Goal: Use online tool/utility: Utilize a website feature to perform a specific function

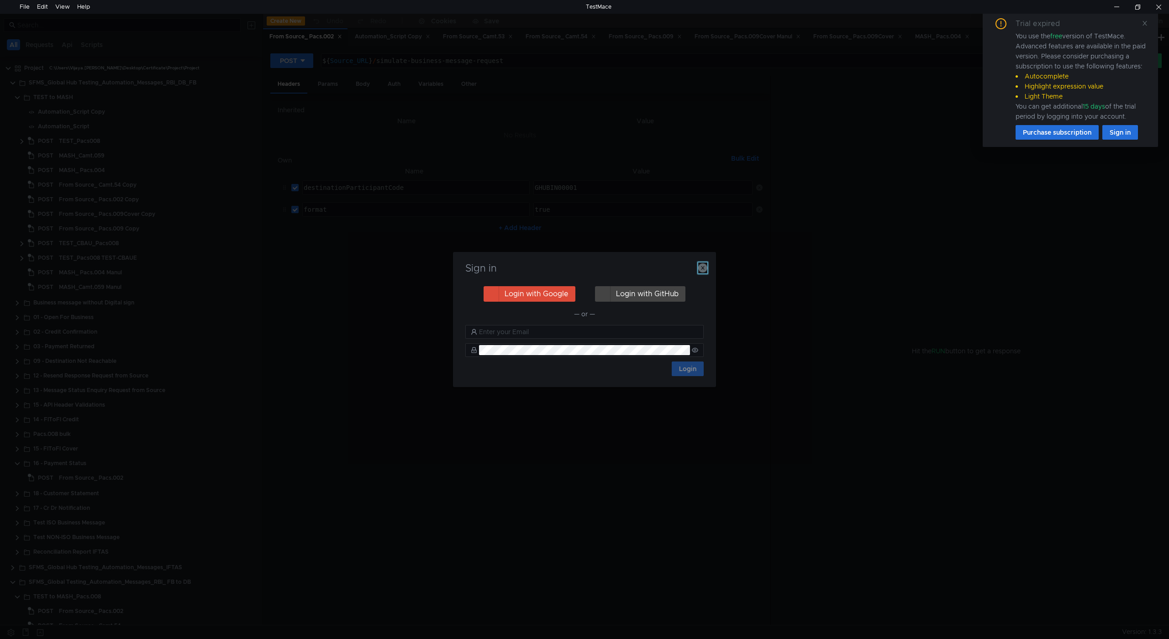
drag, startPoint x: 701, startPoint y: 264, endPoint x: 800, endPoint y: 200, distance: 118.6
click at [701, 264] on icon "button" at bounding box center [702, 267] width 9 height 9
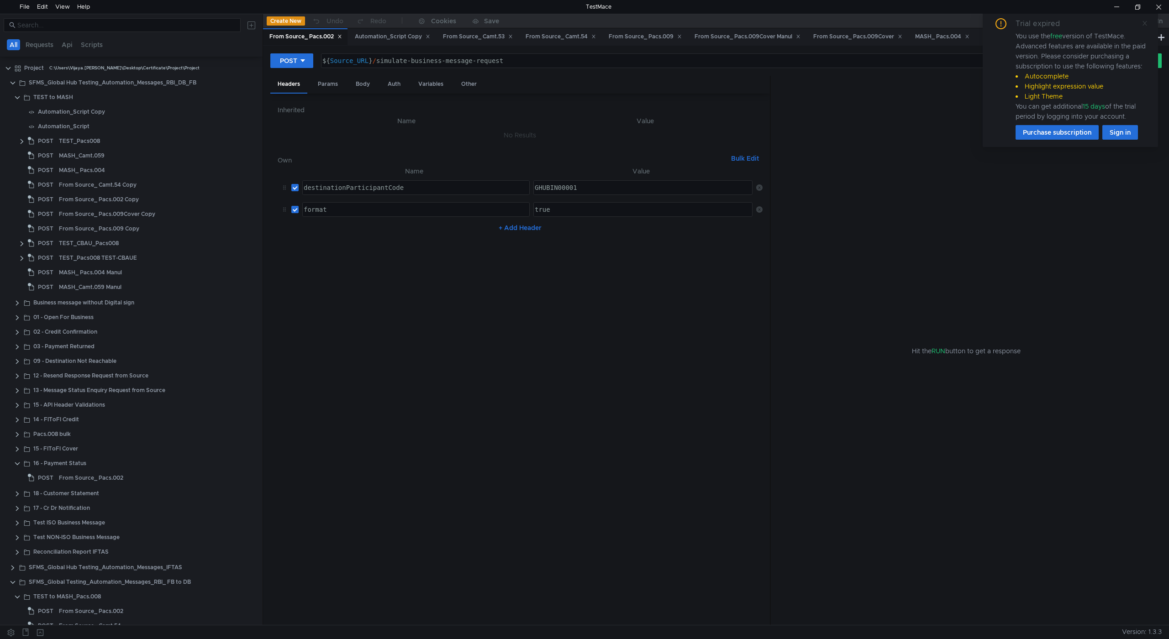
click at [1146, 23] on icon at bounding box center [1145, 23] width 6 height 6
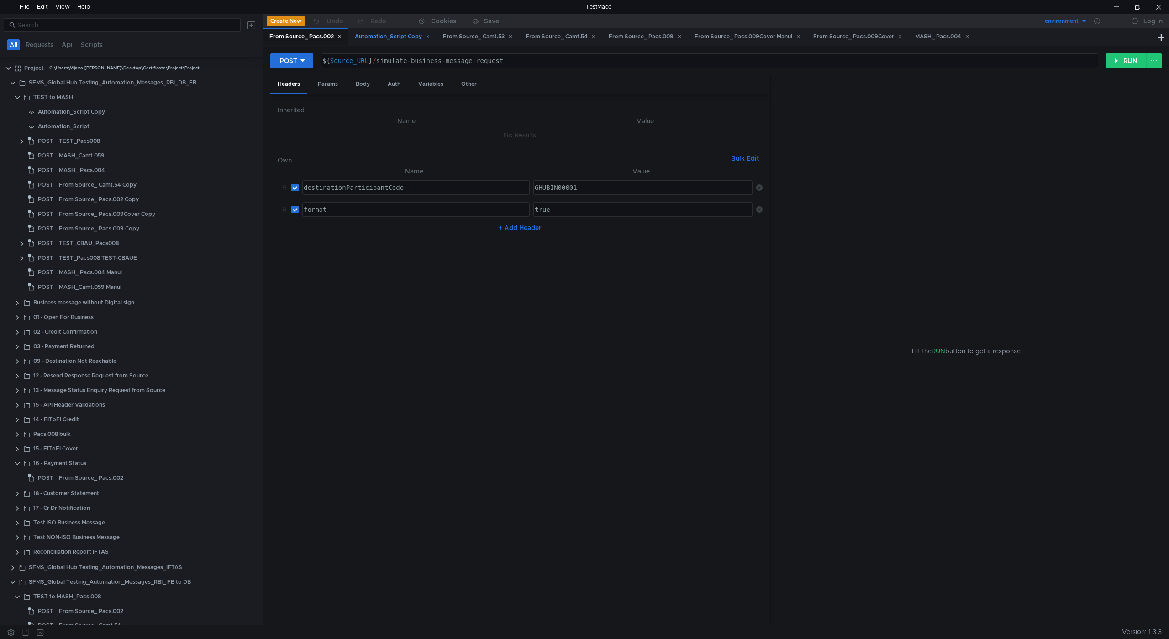
click at [396, 36] on div "Automation_Script Copy" at bounding box center [392, 37] width 75 height 10
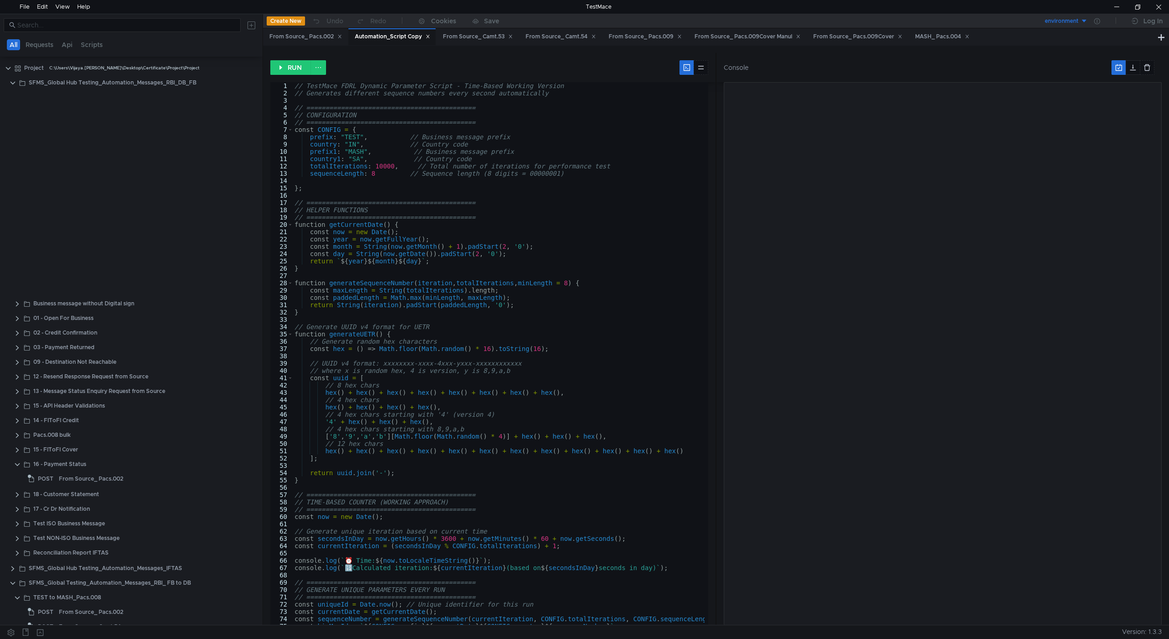
scroll to position [294, 0]
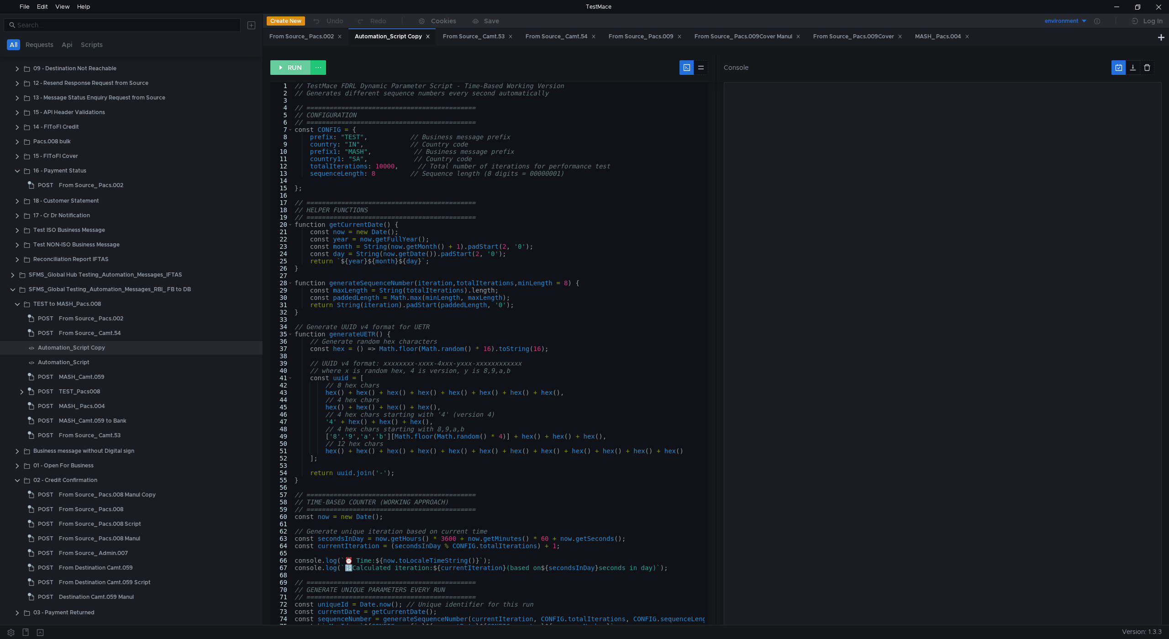
click at [295, 69] on button "RUN" at bounding box center [290, 67] width 41 height 15
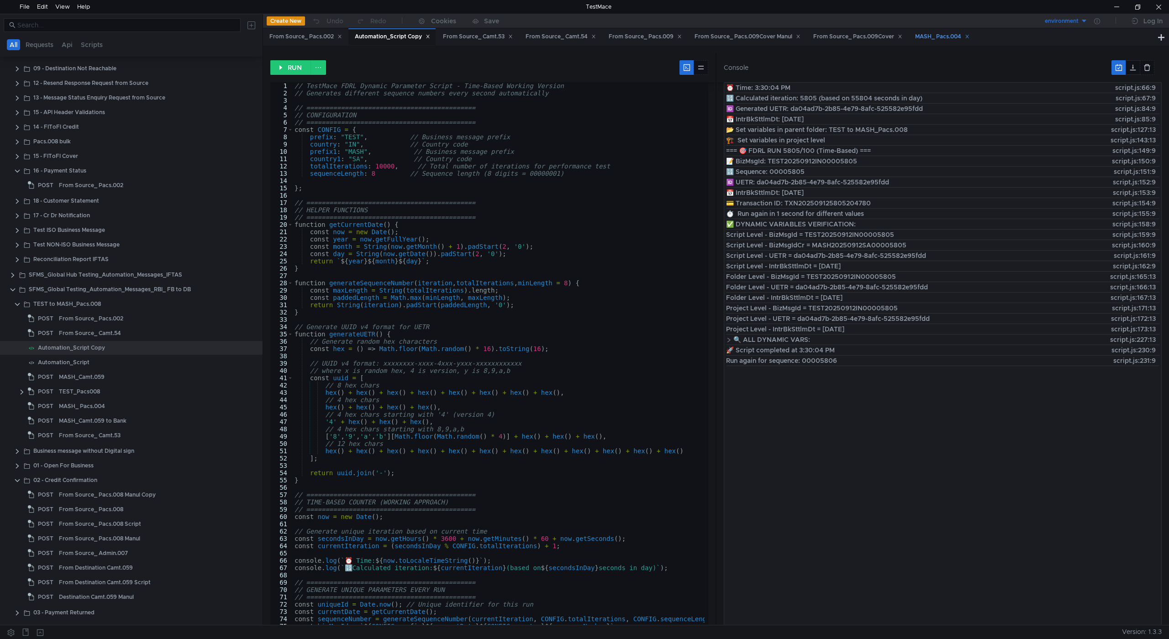
click at [937, 36] on div "MASH_ Pacs.004" at bounding box center [942, 37] width 54 height 10
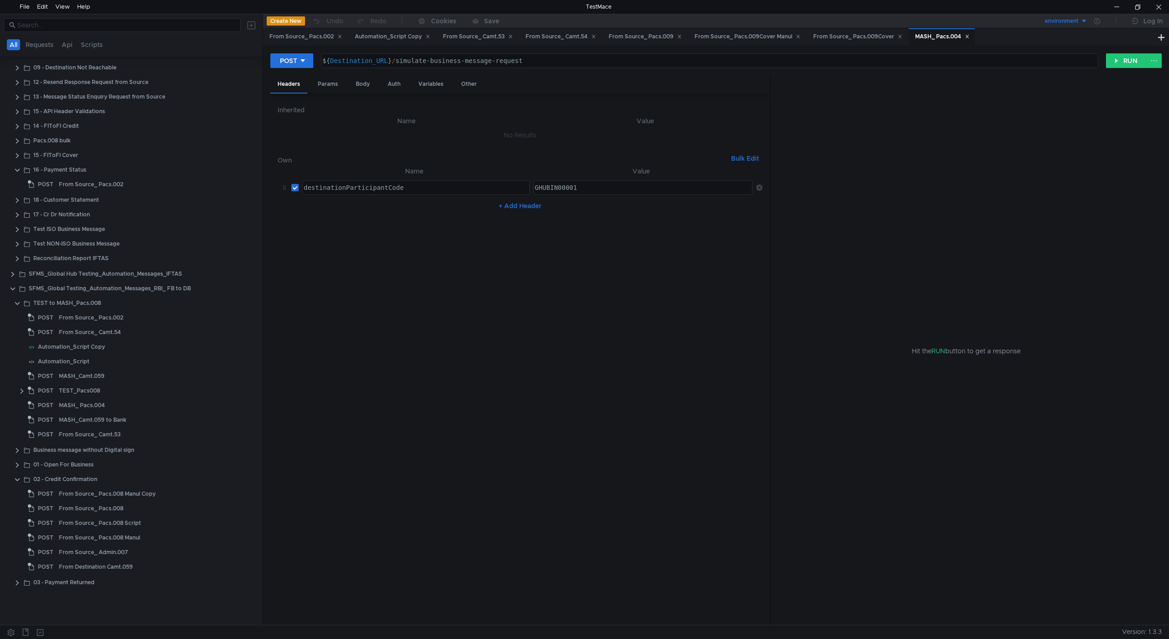
scroll to position [0, 0]
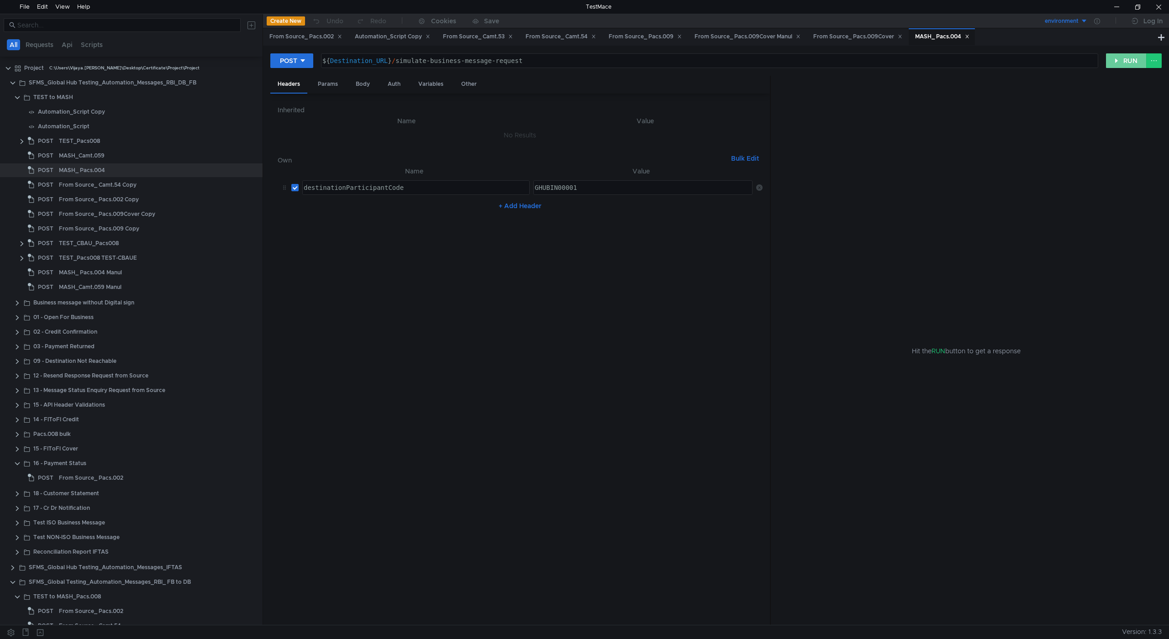
click at [1122, 59] on button "RUN" at bounding box center [1126, 60] width 41 height 15
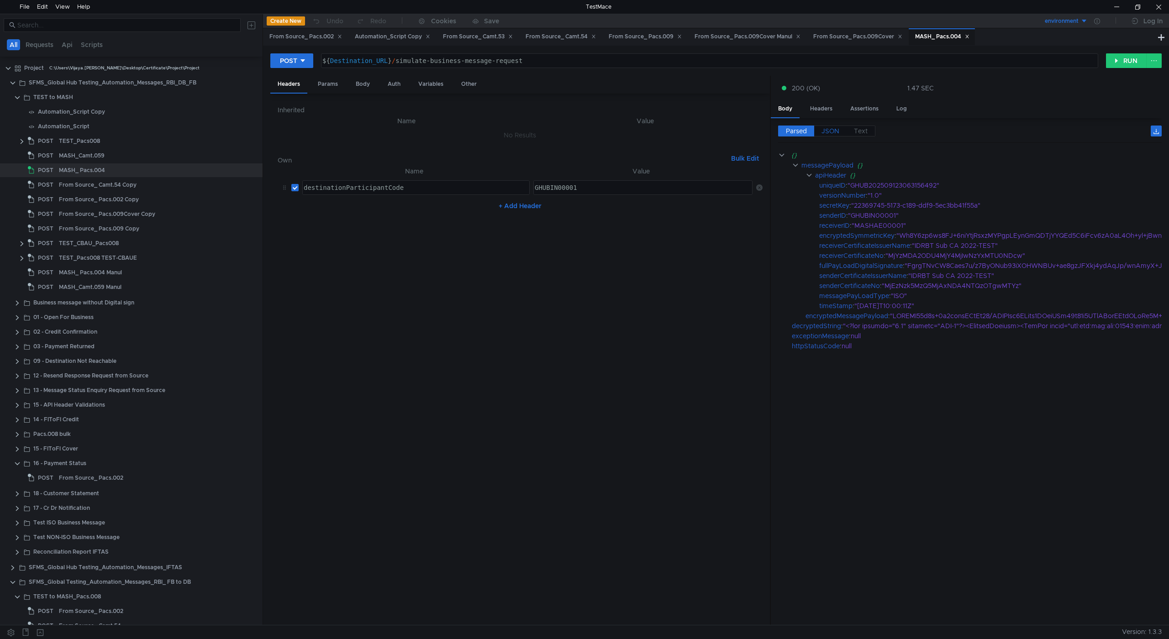
click at [830, 127] on span "JSON" at bounding box center [831, 131] width 18 height 8
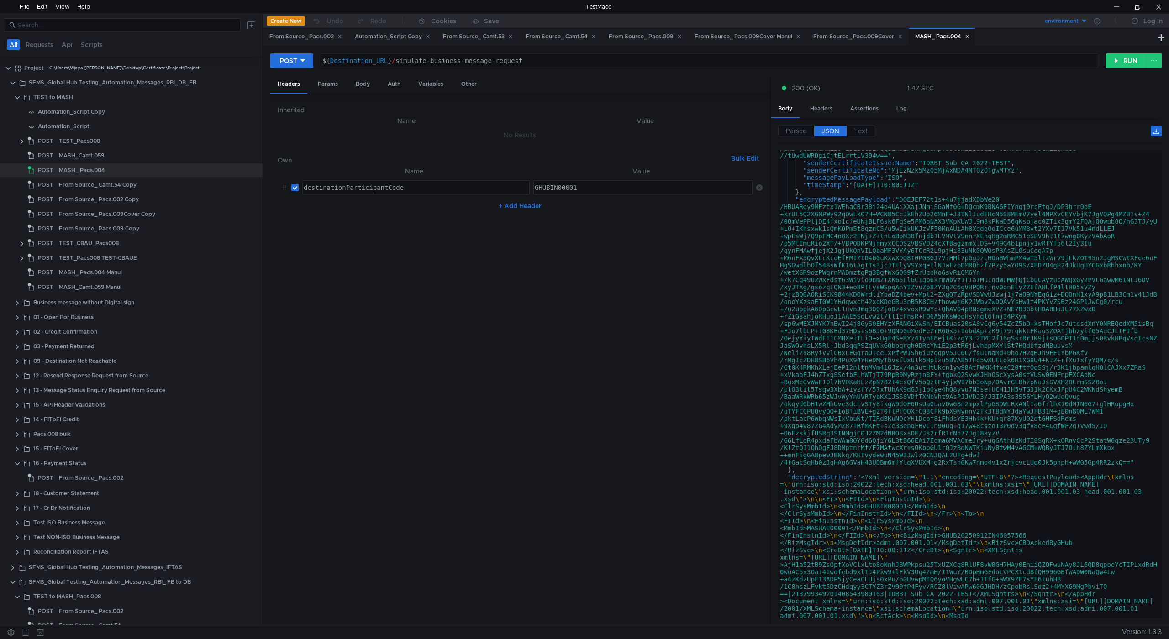
scroll to position [211, 0]
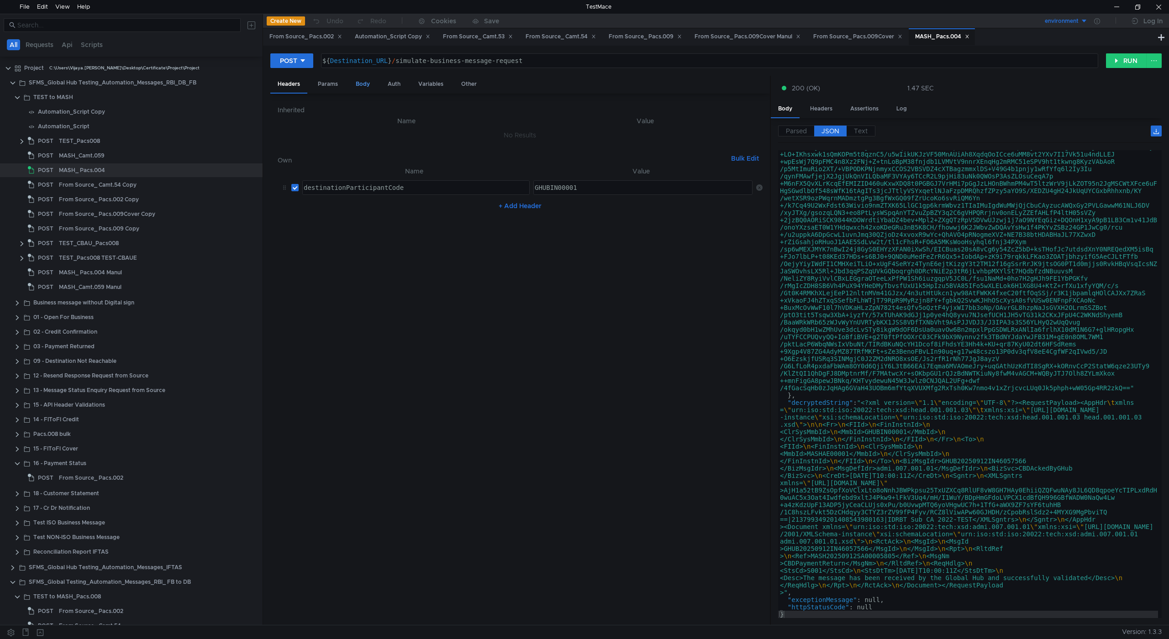
click at [359, 84] on div "Body" at bounding box center [362, 84] width 29 height 17
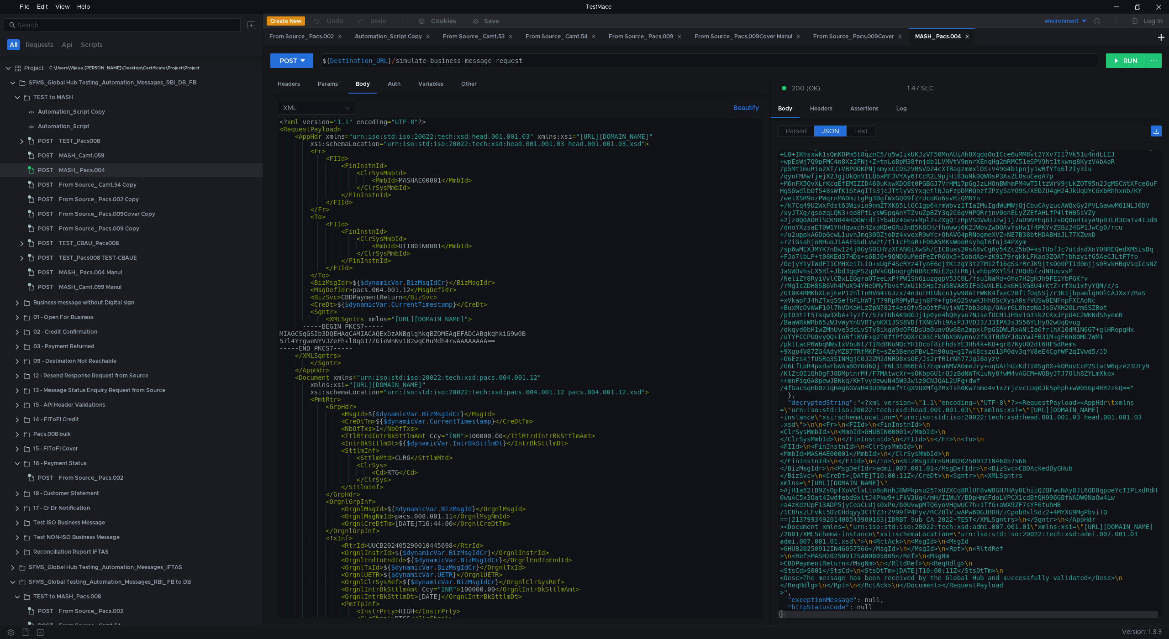
type textarea "<RequestPayload>"
drag, startPoint x: 344, startPoint y: 129, endPoint x: 274, endPoint y: 132, distance: 70.8
click at [274, 132] on div "XML Beautify <RequestPayload> <? xml version = "1.1" encoding = "UTF-8" ?> < Re…" at bounding box center [520, 360] width 500 height 532
click at [385, 39] on div "Automation_Script Copy" at bounding box center [392, 37] width 75 height 10
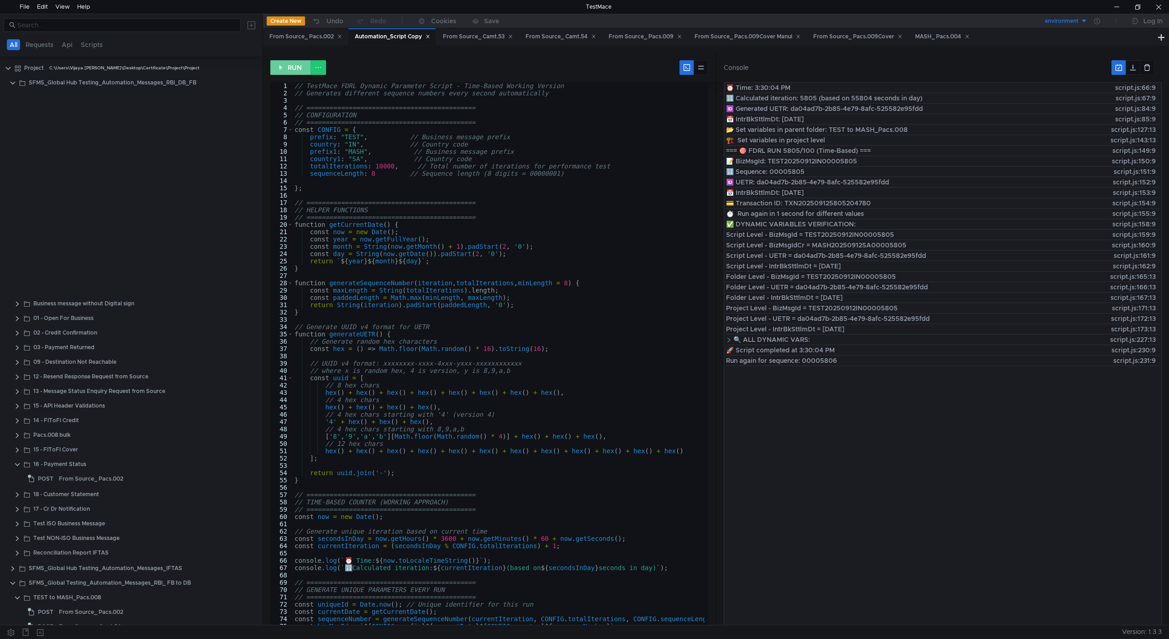
scroll to position [294, 0]
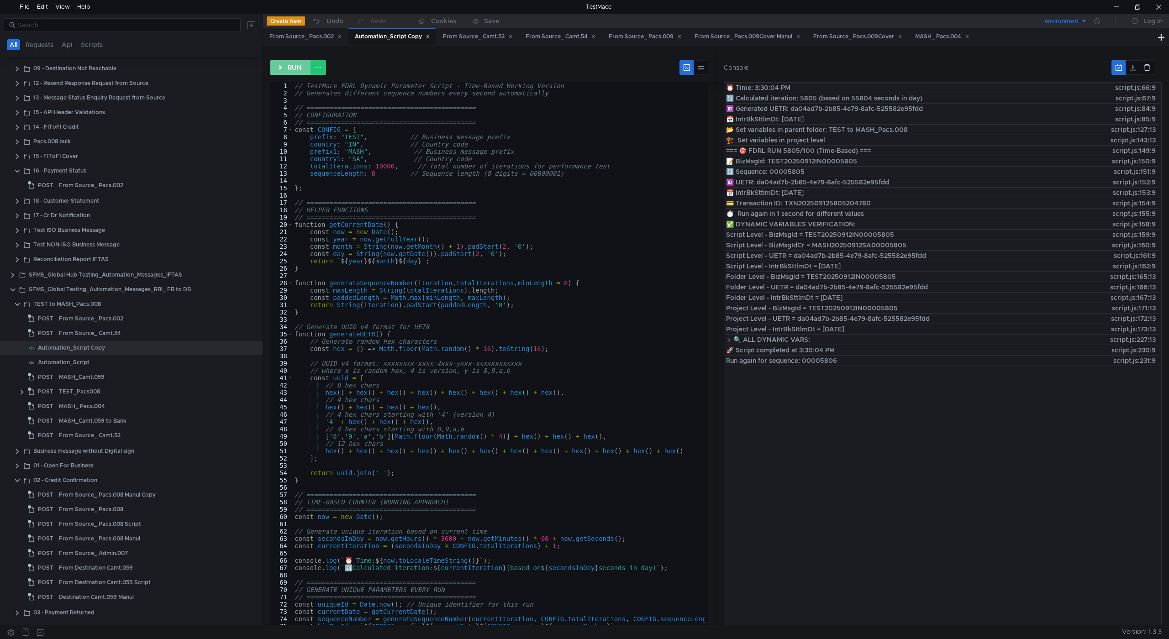
click at [291, 65] on button "RUN" at bounding box center [290, 67] width 41 height 15
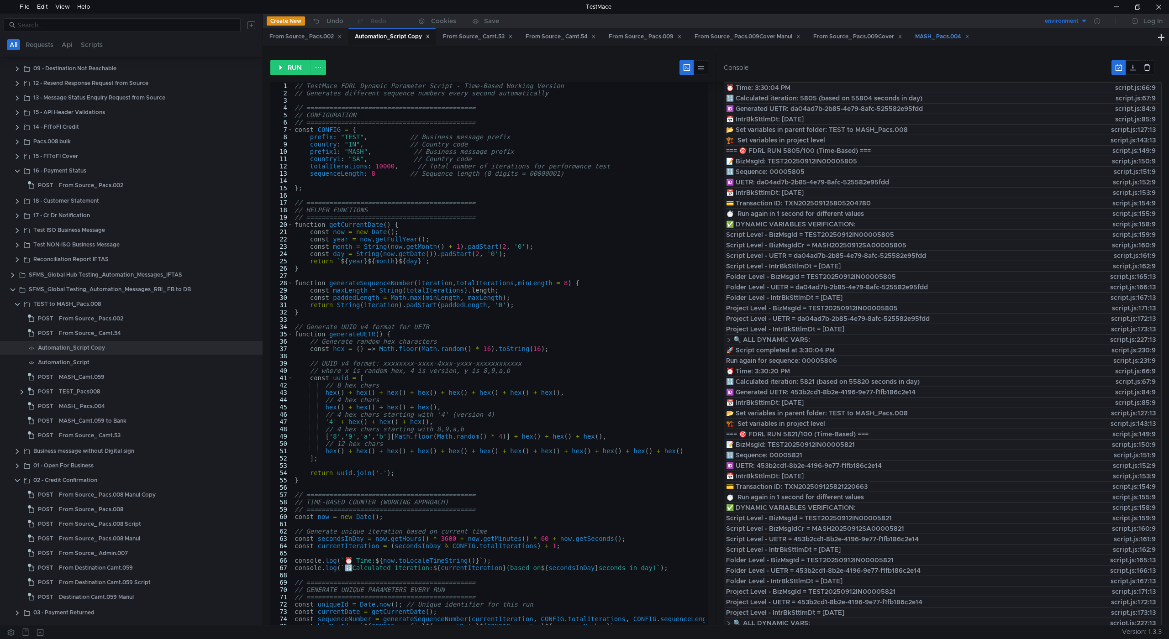
click at [947, 37] on div "MASH_ Pacs.004" at bounding box center [942, 37] width 54 height 10
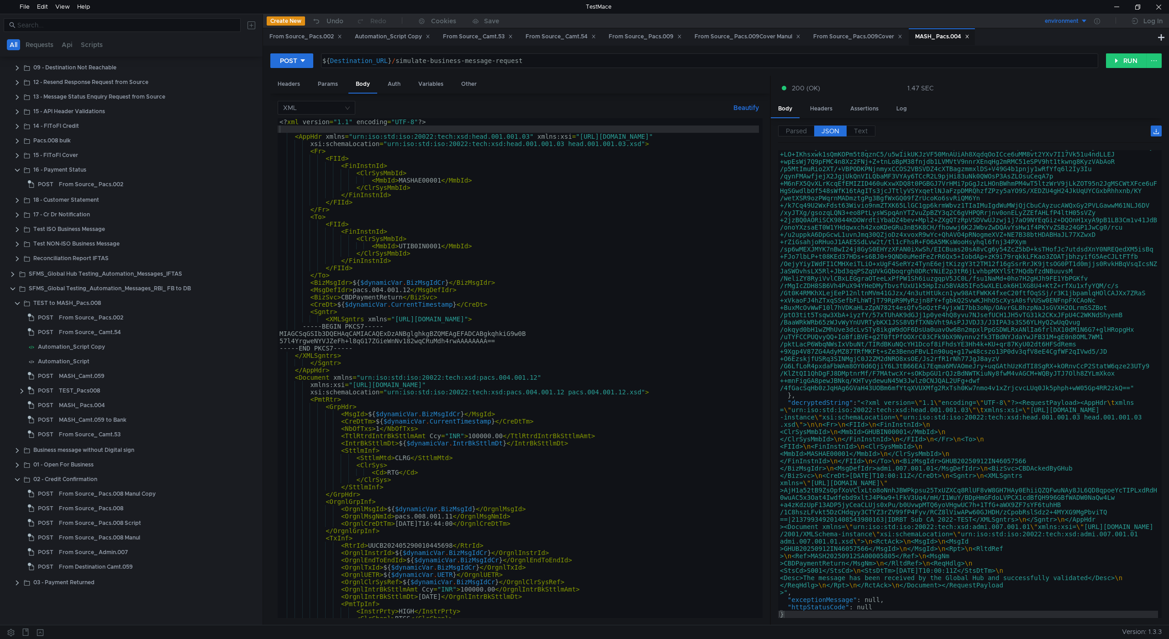
scroll to position [0, 0]
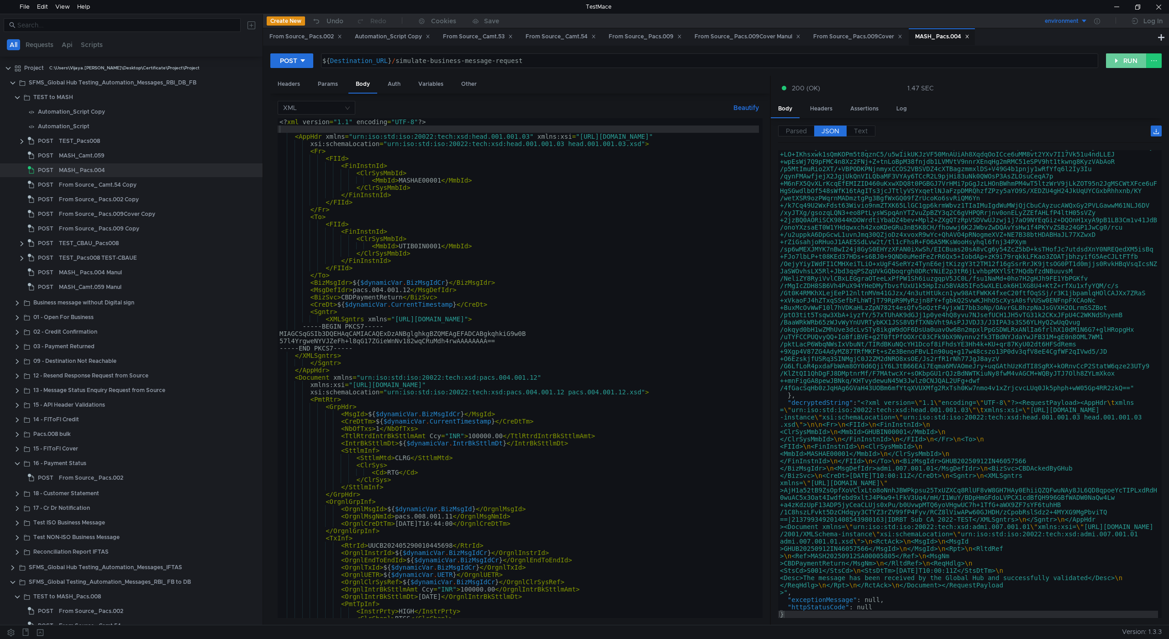
click at [1116, 62] on button "RUN" at bounding box center [1126, 60] width 41 height 15
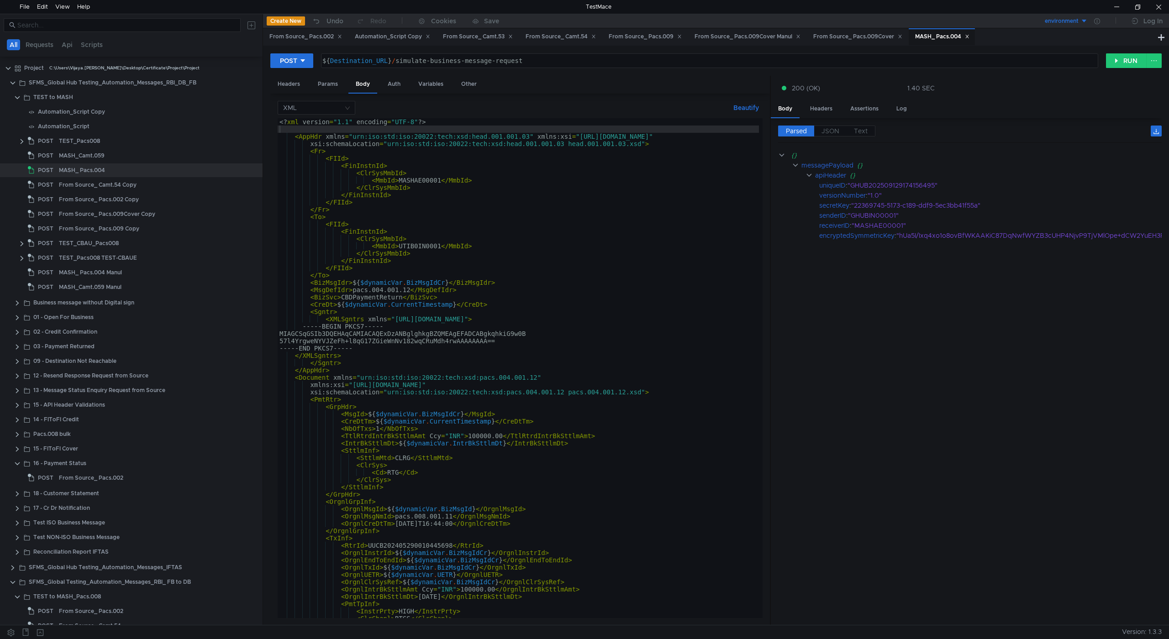
click at [832, 132] on span "JSON" at bounding box center [831, 131] width 18 height 8
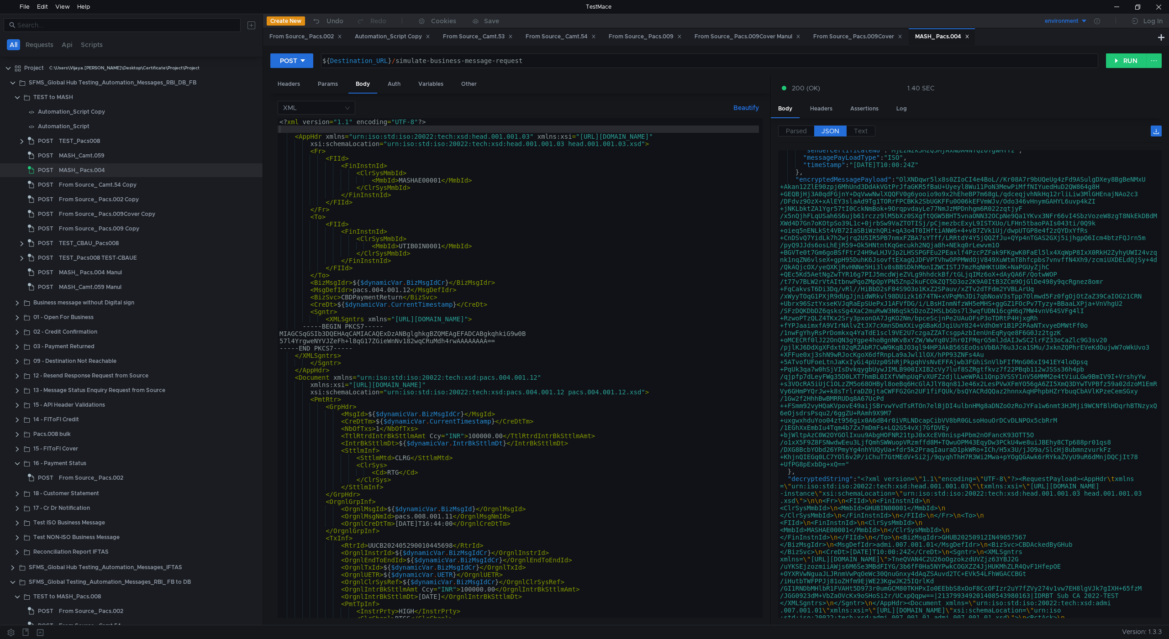
scroll to position [241, 0]
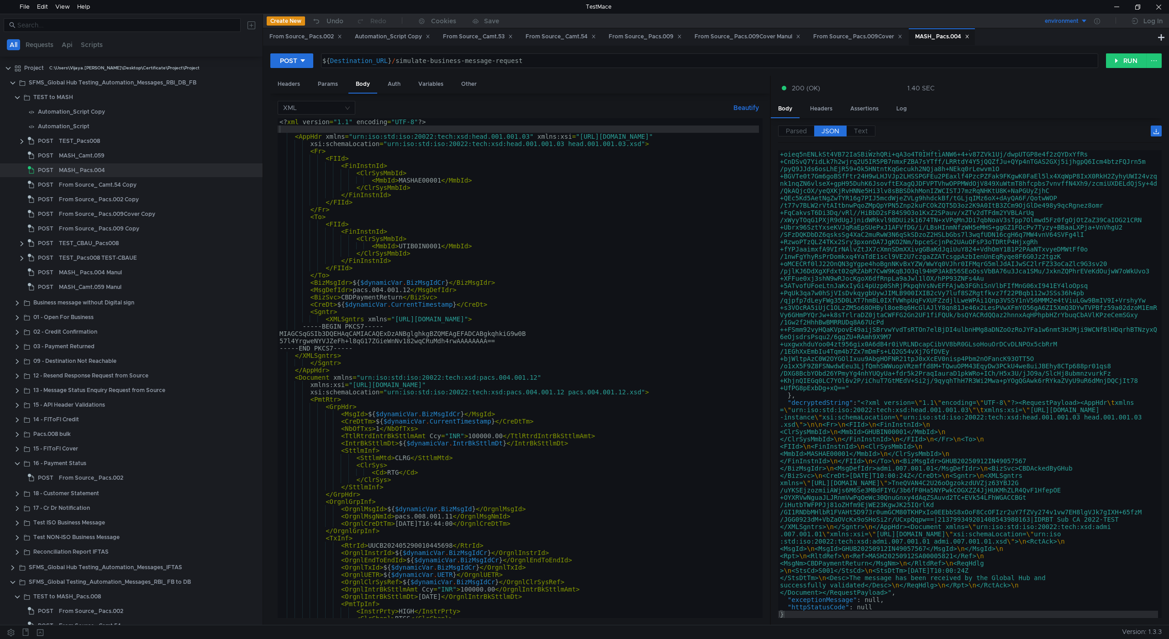
click at [333, 129] on div "<? xml version = "1.1" encoding = "UTF-8" ?> < AppHdr xmlns = "urn:iso:std:iso:…" at bounding box center [518, 375] width 481 height 515
click at [341, 125] on div "<? xml version = "1.1" encoding = "UTF-8" ?> < RequestPayload > < AppHdr xmlns …" at bounding box center [518, 375] width 481 height 515
type textarea "<?xml version="1.1" encoding="UTF-8"?>"
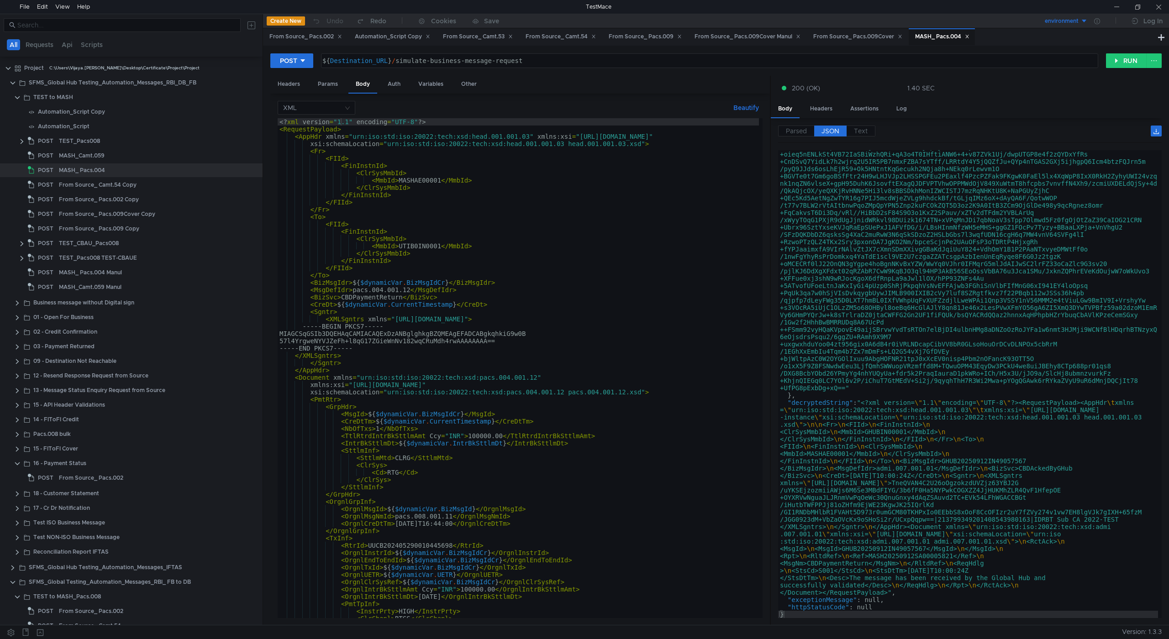
scroll to position [241, 0]
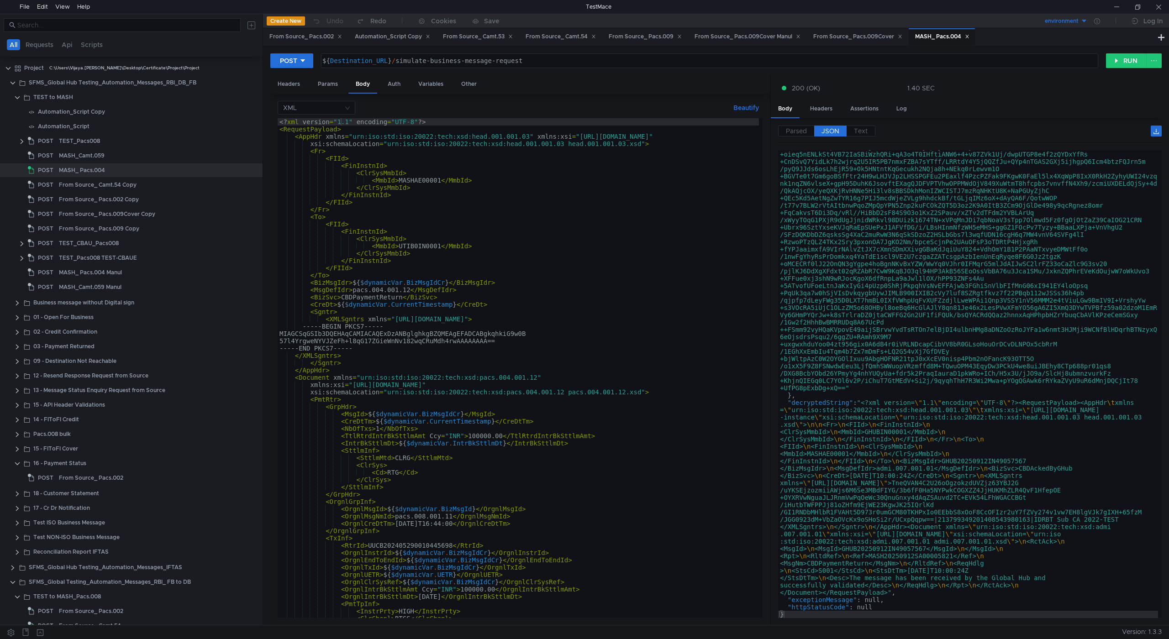
scroll to position [241, 0]
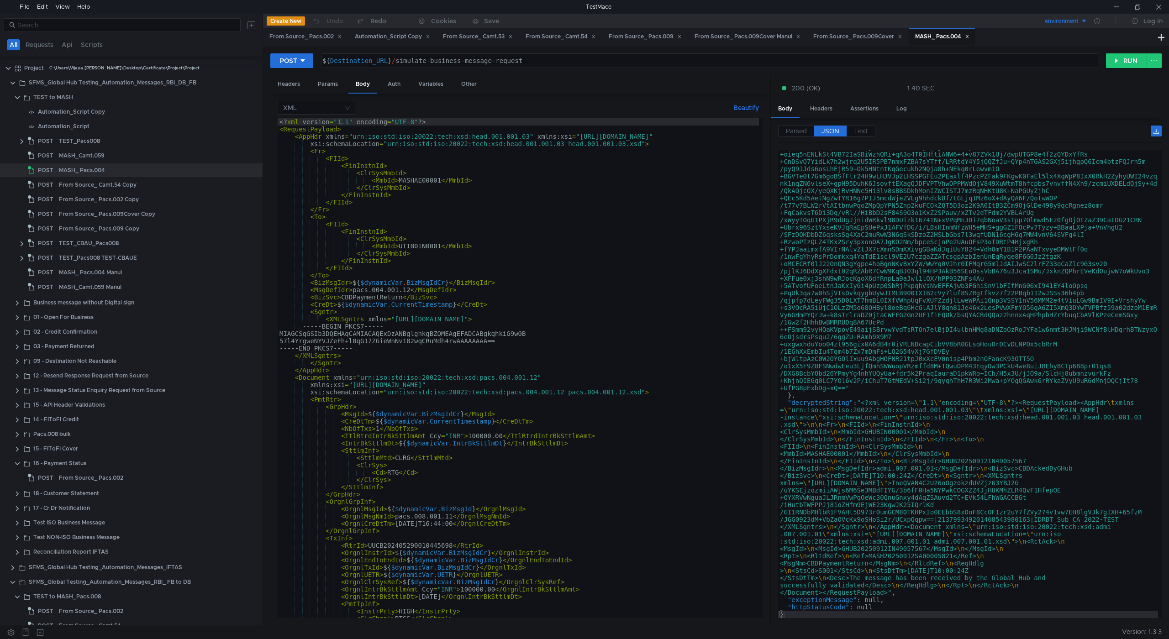
scroll to position [241, 0]
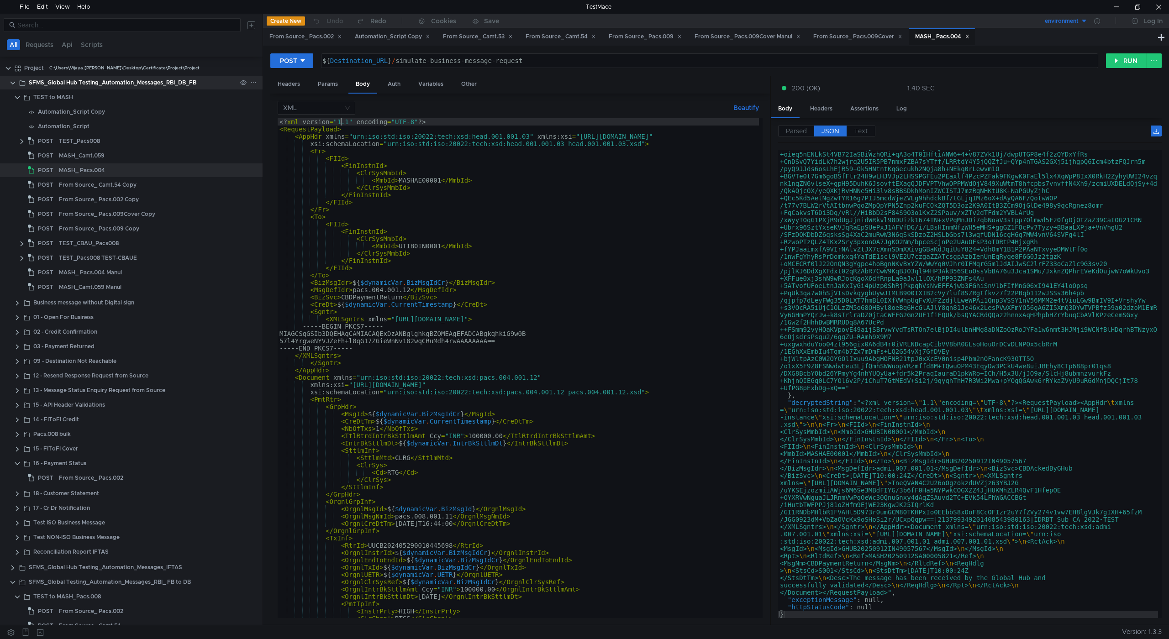
click at [13, 83] on clr-icon at bounding box center [12, 82] width 7 height 7
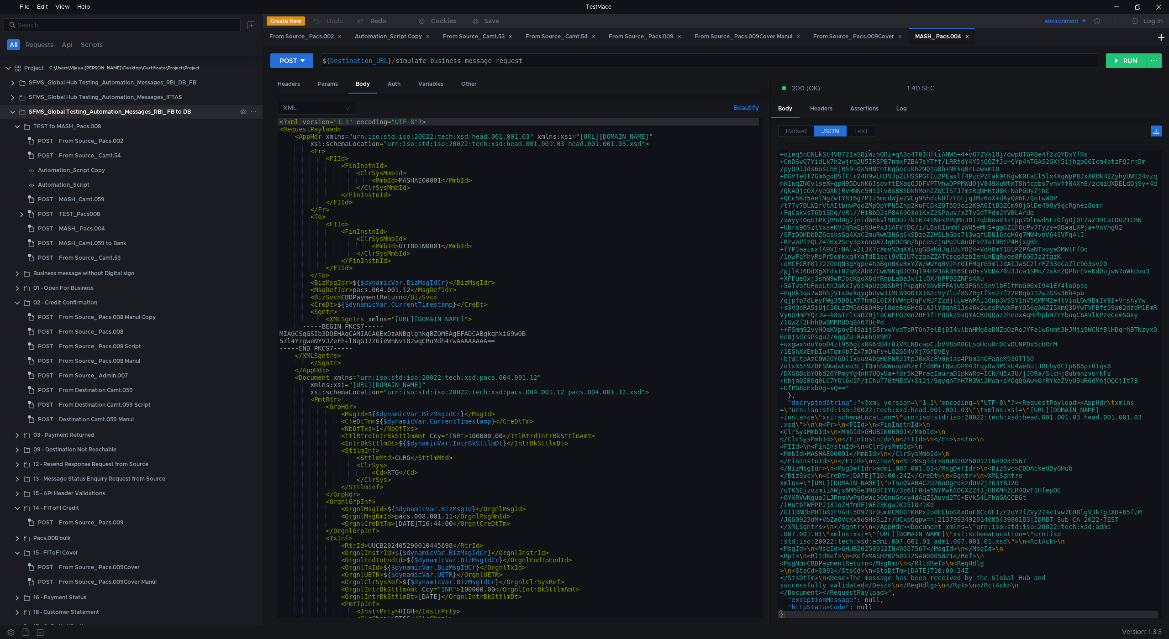
click at [14, 111] on clr-icon at bounding box center [12, 112] width 7 height 7
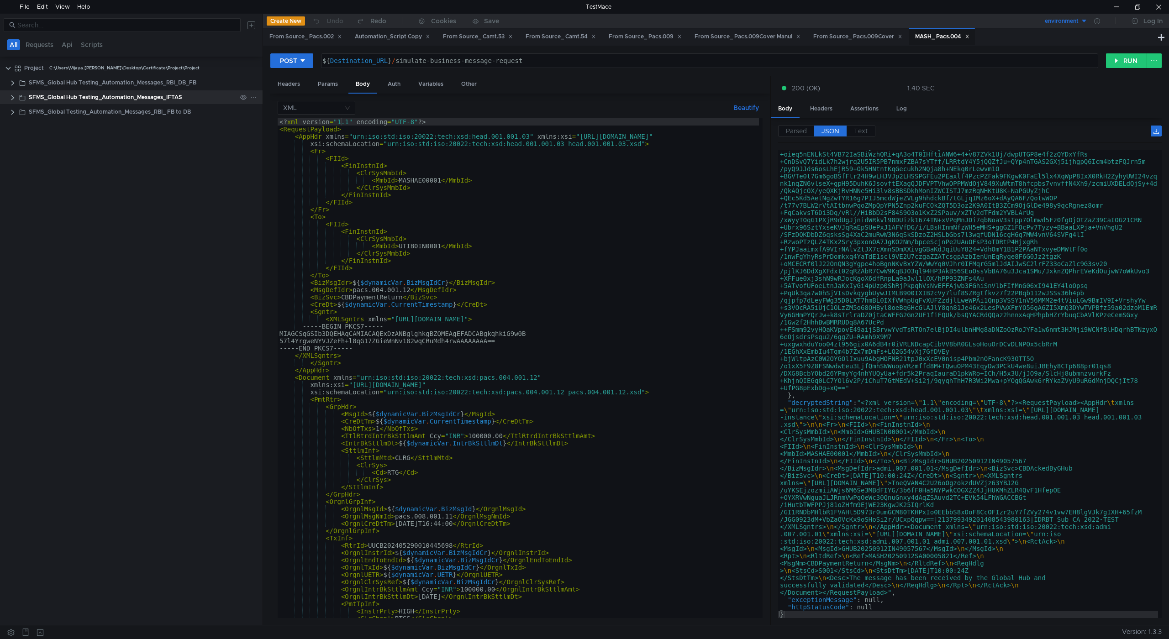
click at [15, 97] on clr-icon at bounding box center [12, 97] width 7 height 7
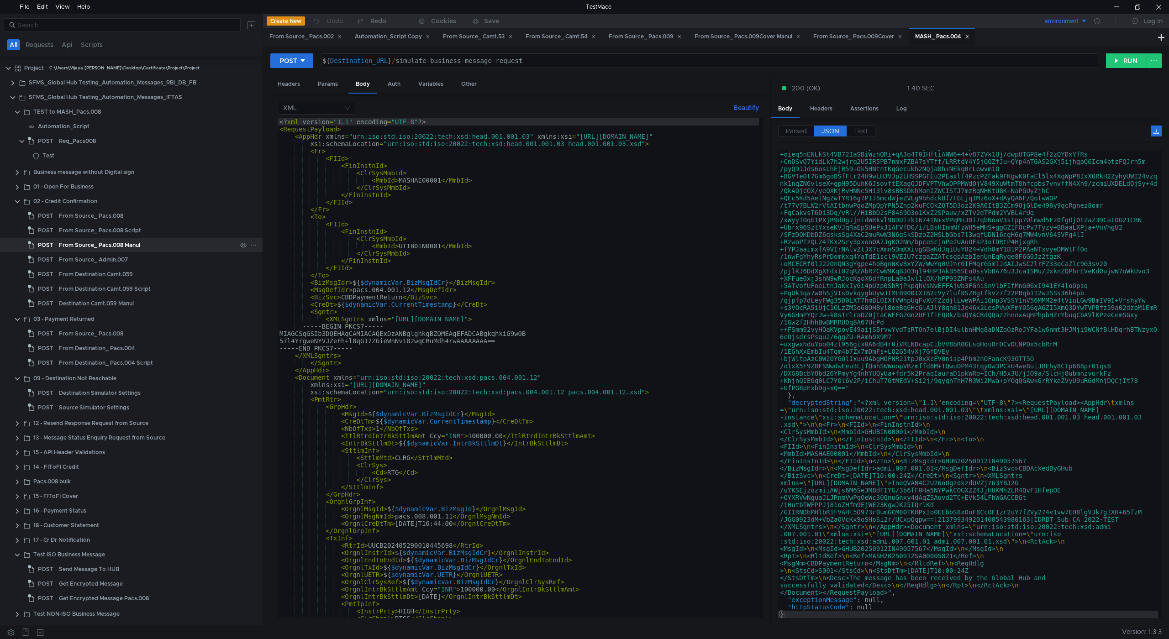
click at [108, 244] on div "From Source_ Pacs.008 Manul" at bounding box center [99, 245] width 81 height 14
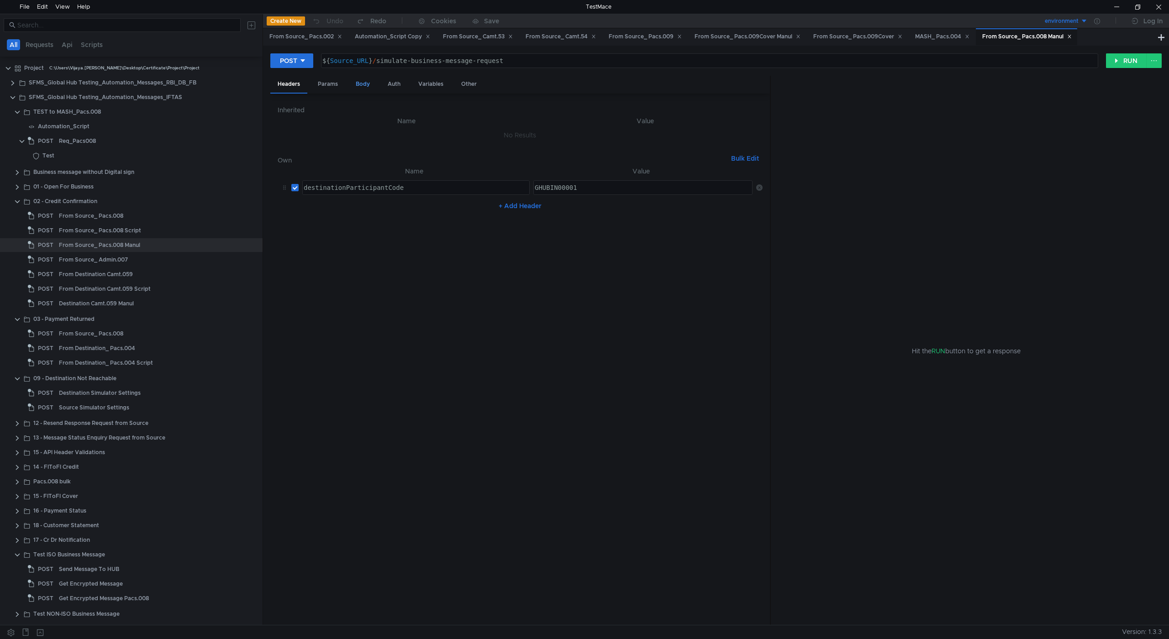
click at [358, 83] on div "Body" at bounding box center [362, 84] width 29 height 17
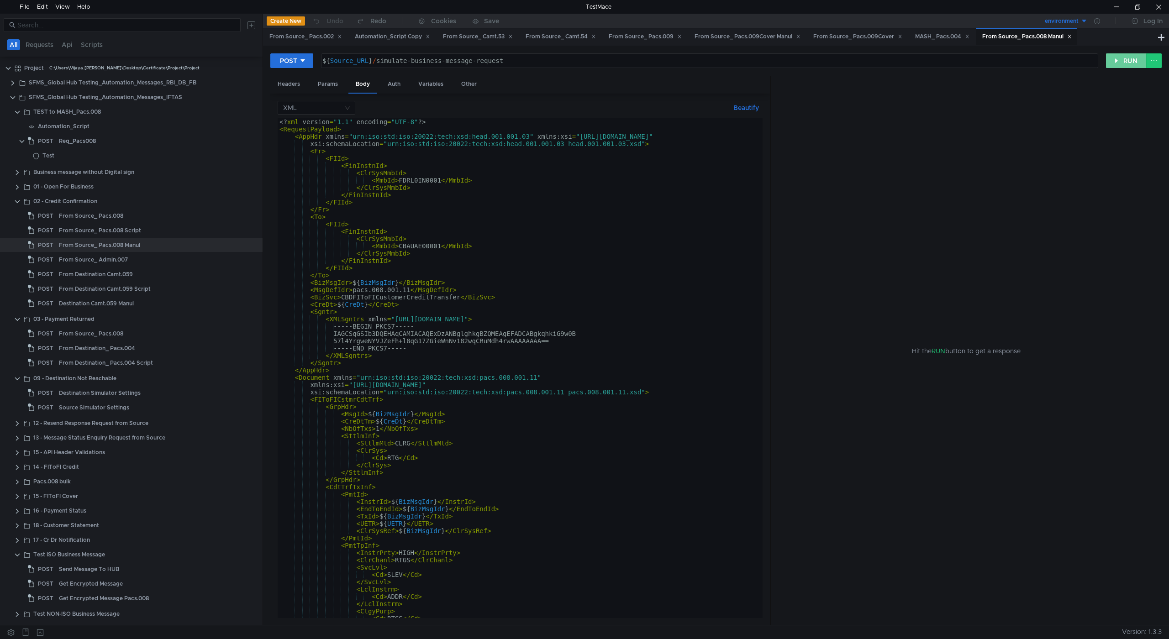
click at [1122, 59] on button "RUN" at bounding box center [1126, 60] width 41 height 15
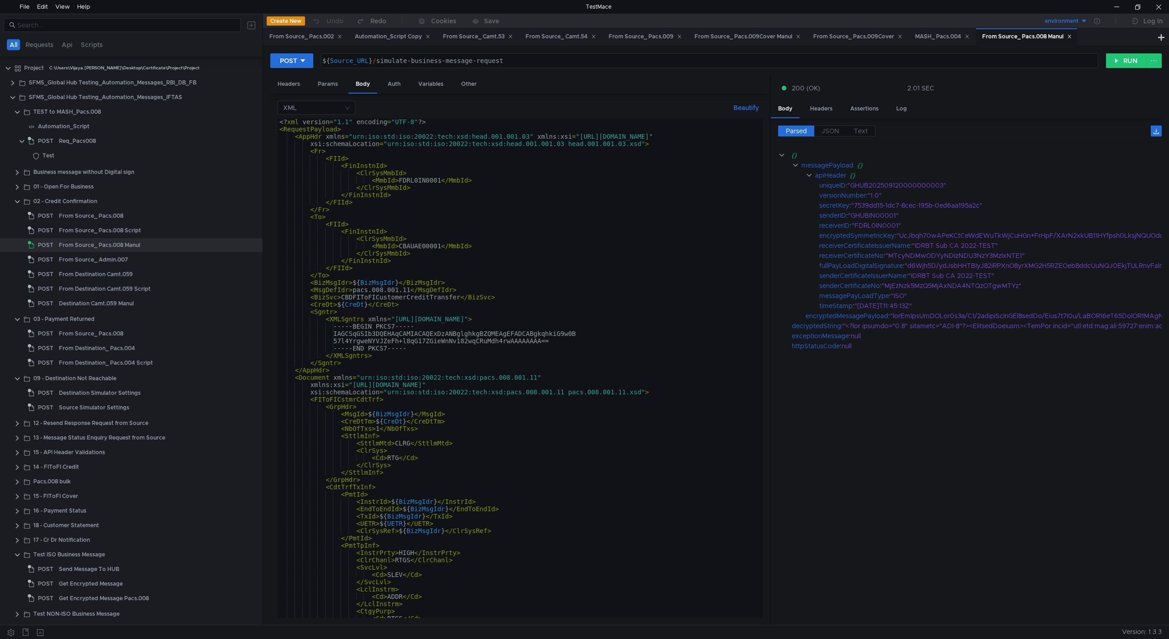
click at [832, 131] on span "JSON" at bounding box center [831, 131] width 18 height 8
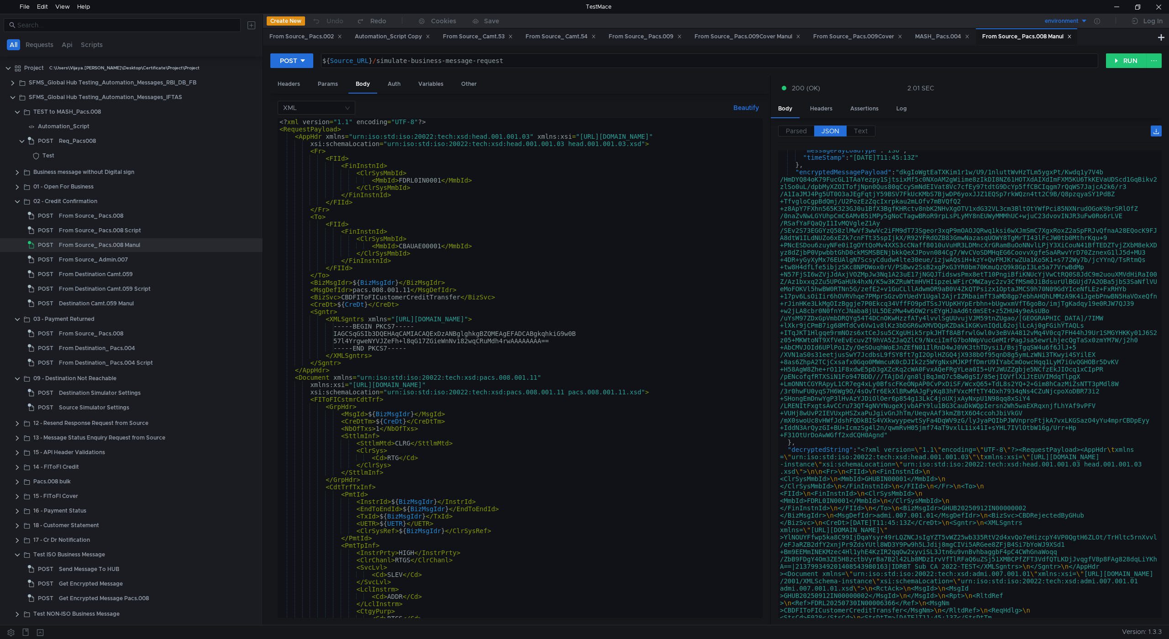
scroll to position [204, 0]
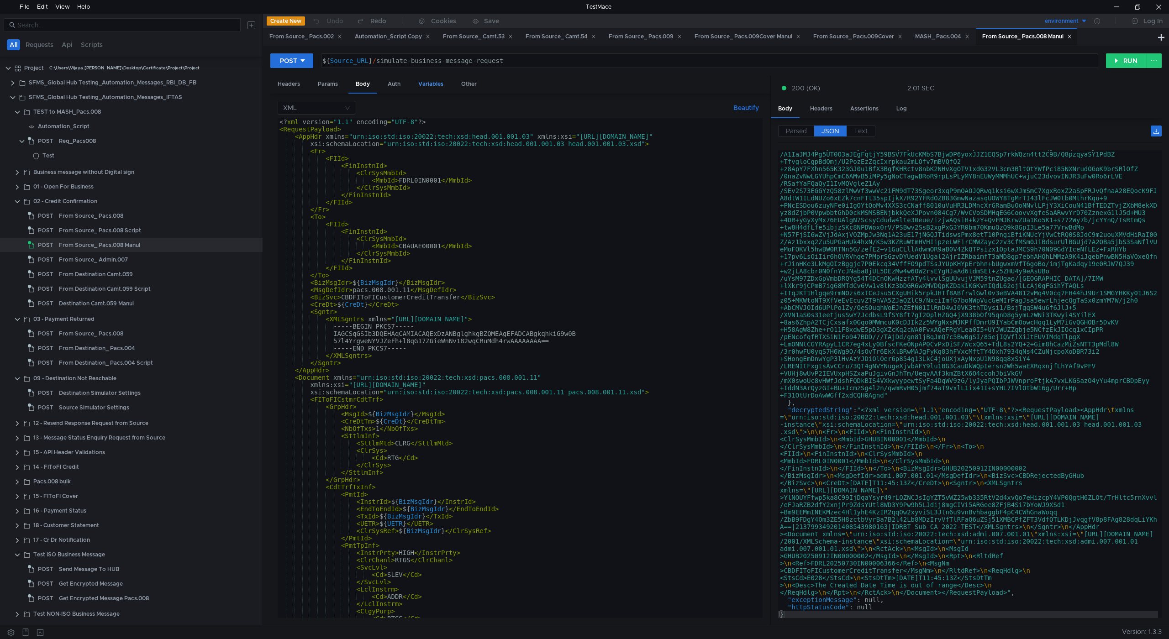
click at [434, 82] on div "Variables" at bounding box center [431, 84] width 40 height 17
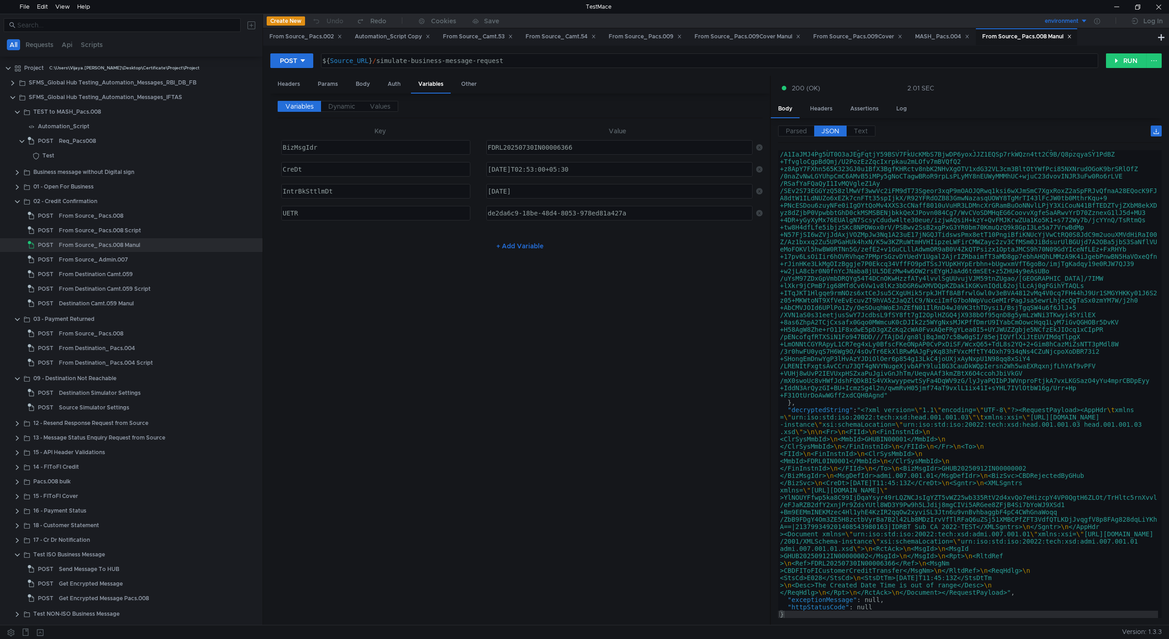
click at [529, 147] on div "FDRL20250730IN00006366" at bounding box center [618, 155] width 265 height 22
type textarea "FDRL20250912IN00006366"
click at [527, 171] on div "2025-07-30T02:53:00+05:30" at bounding box center [618, 177] width 265 height 22
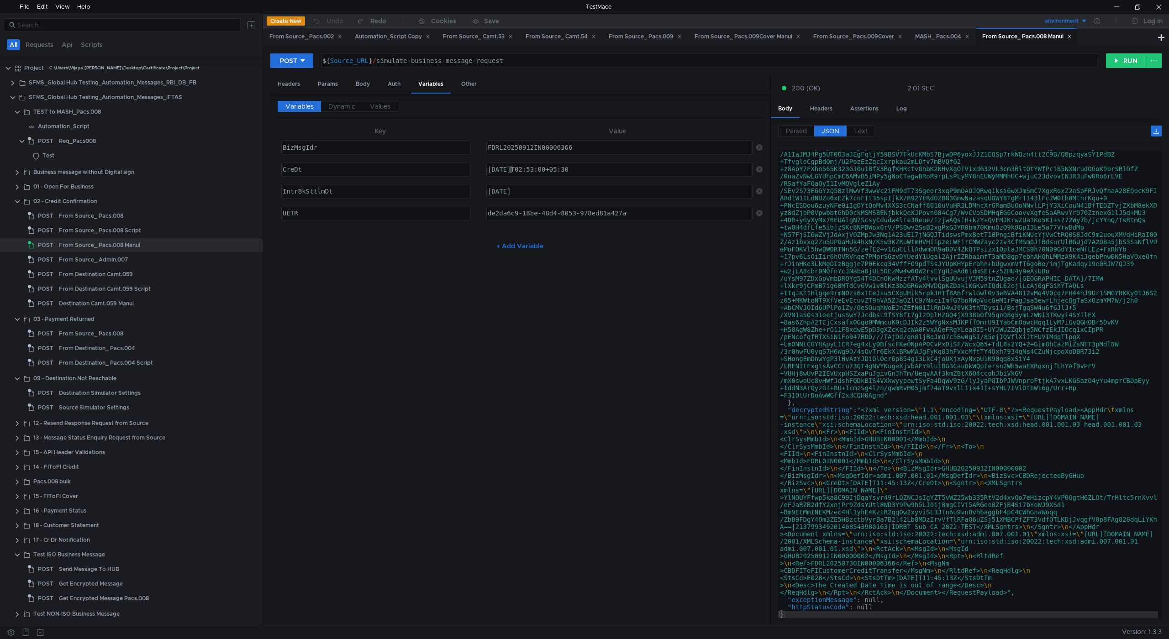
click at [515, 168] on div "2025-07-12T02:53:00+05:30" at bounding box center [618, 177] width 265 height 22
type textarea "2025-09-12T02:53:00+05:30"
click at [541, 194] on div "2025-07-30" at bounding box center [618, 199] width 265 height 22
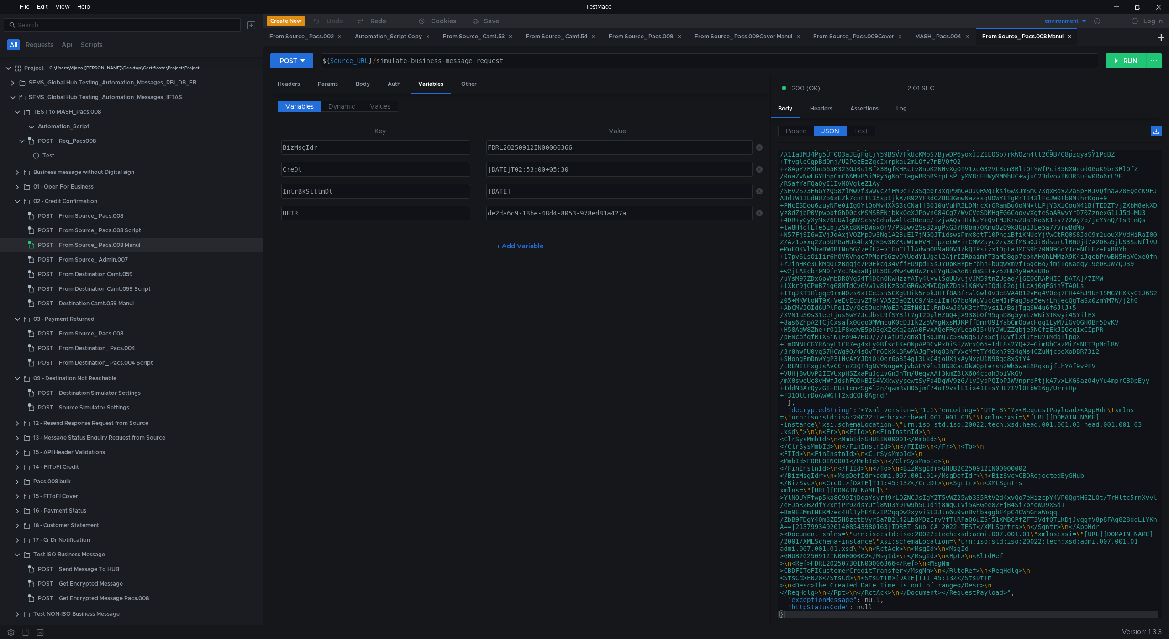
click at [514, 190] on div "2025-07-12" at bounding box center [618, 199] width 265 height 22
type textarea "2025-09-12"
click at [632, 214] on div "de2da6c9-18be-48d4-8053-978ed81a427a" at bounding box center [618, 221] width 265 height 22
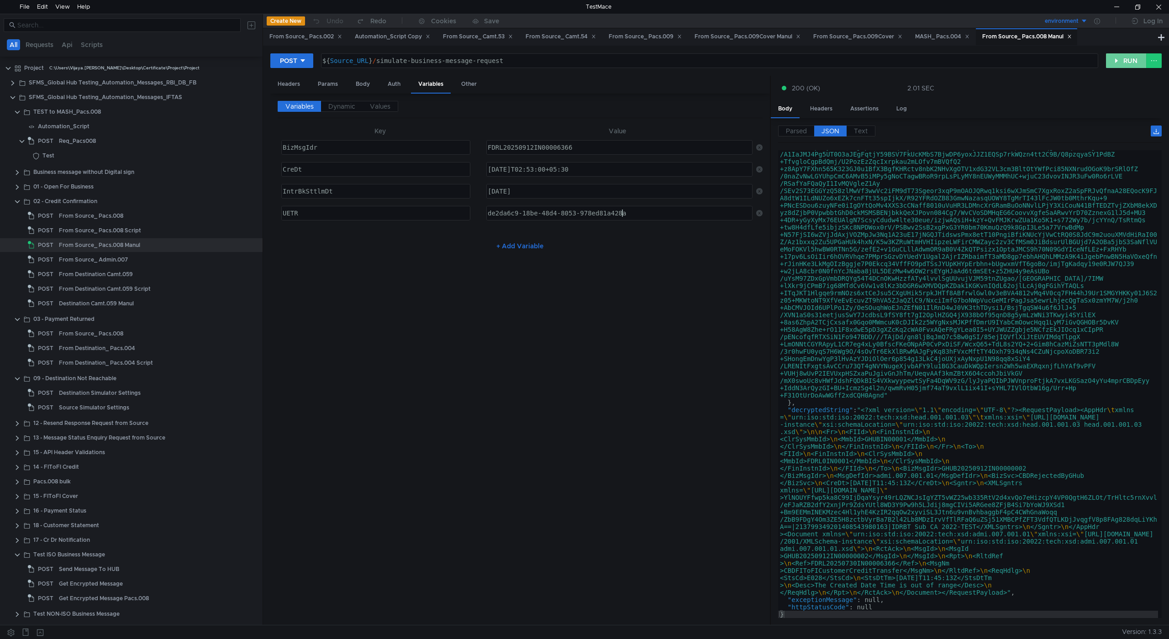
type textarea "de2da6c9-18be-48d4-8053-978ed81a428a"
click at [1124, 58] on button "RUN" at bounding box center [1126, 60] width 41 height 15
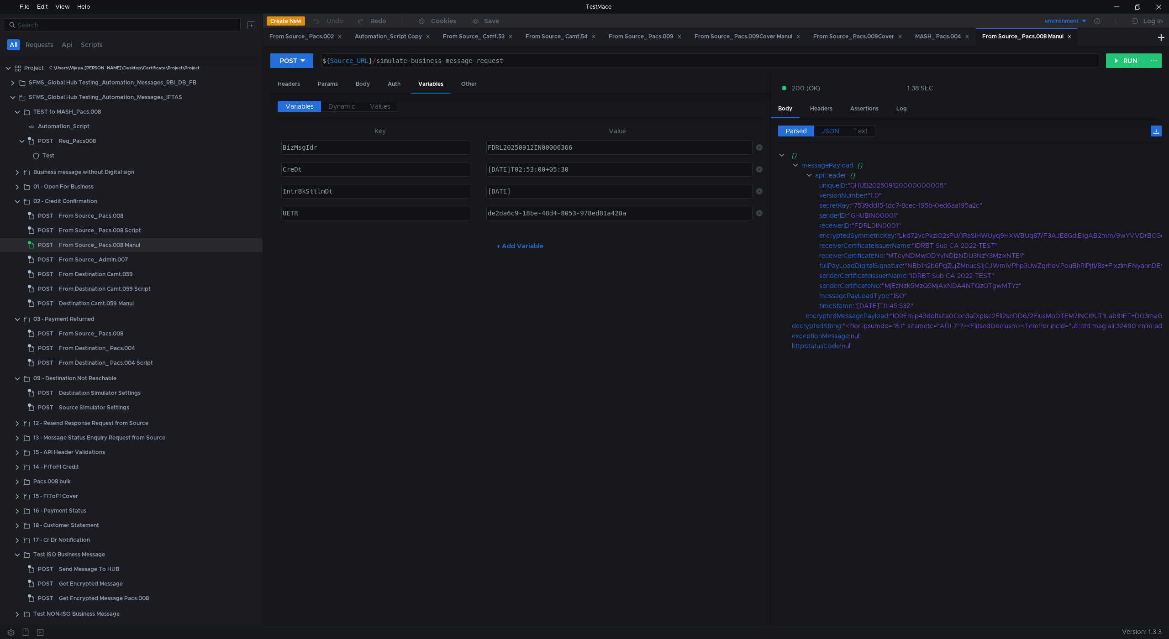
click at [829, 129] on span "JSON" at bounding box center [831, 131] width 18 height 8
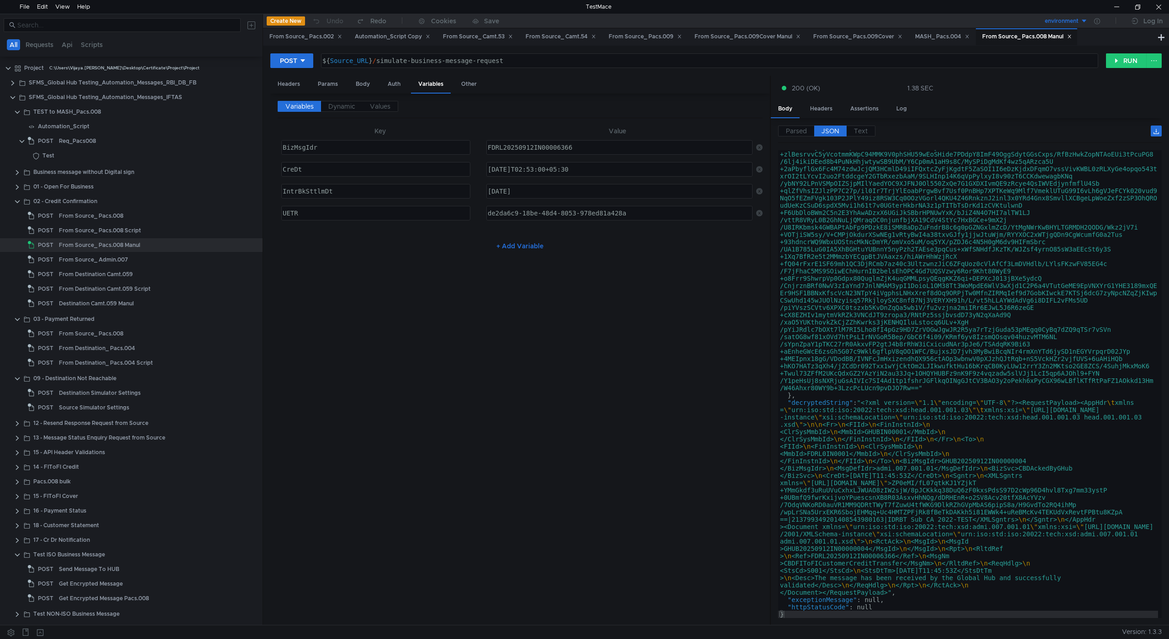
scroll to position [226, 0]
click at [357, 85] on div "Body" at bounding box center [362, 84] width 29 height 17
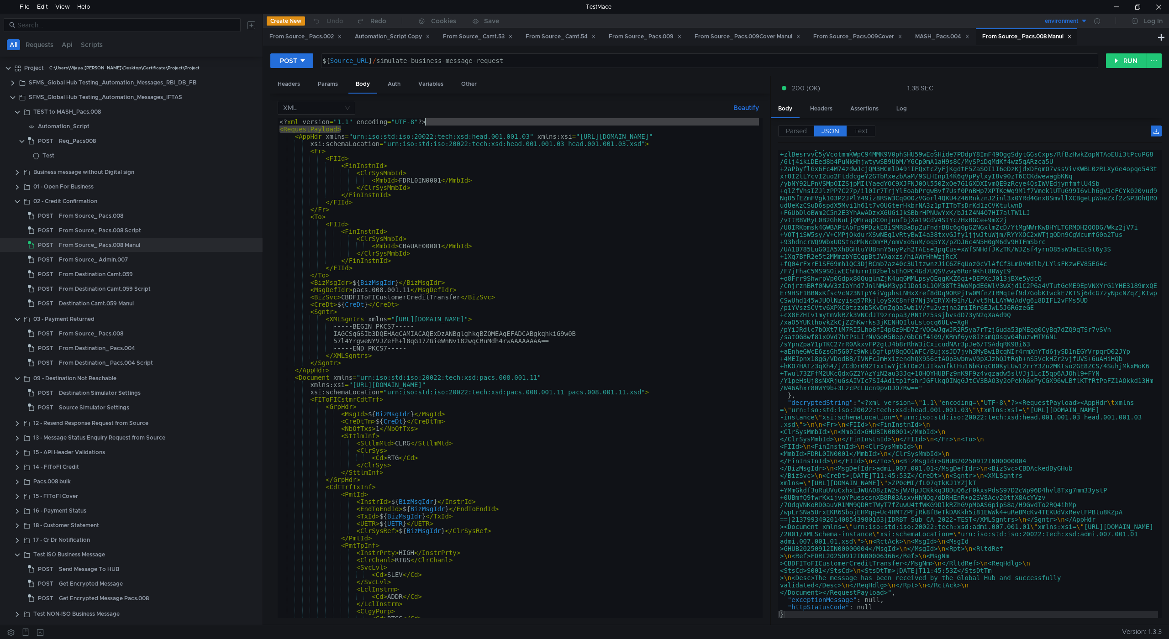
drag, startPoint x: 348, startPoint y: 129, endPoint x: 450, endPoint y: 121, distance: 102.6
click at [450, 121] on div "<? xml version = "1.1" encoding = "UTF-8" ?> < RequestPayload > < AppHdr xmlns …" at bounding box center [518, 375] width 481 height 515
type textarea "<?xml version="1.1" encoding="UTF-8"?>"
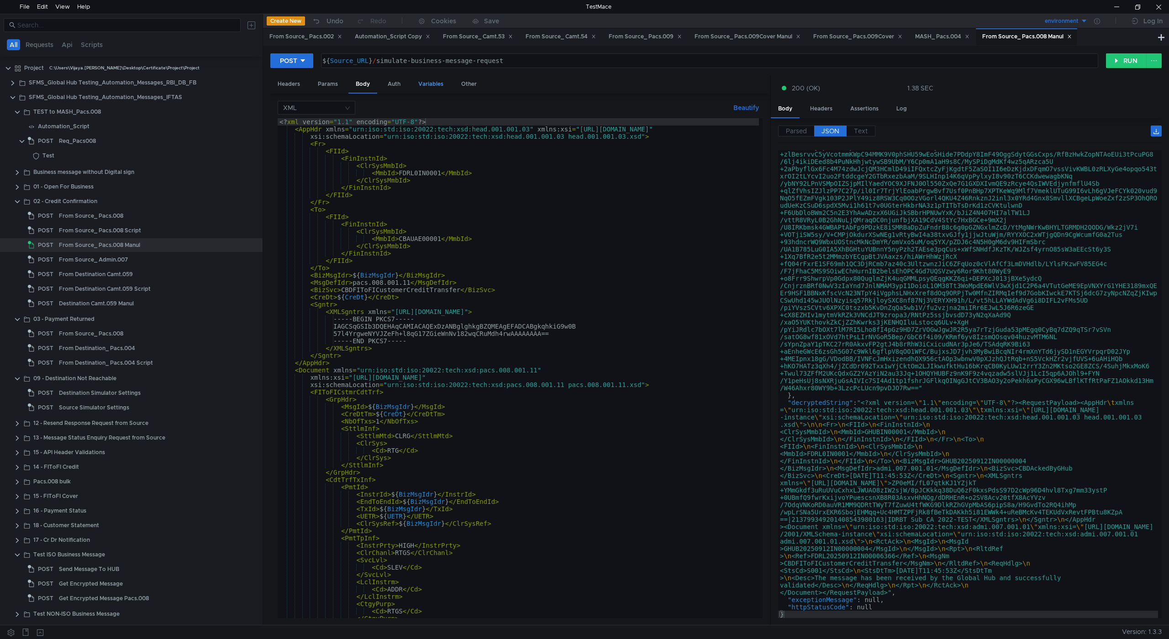
click at [431, 86] on div "Variables" at bounding box center [431, 84] width 40 height 17
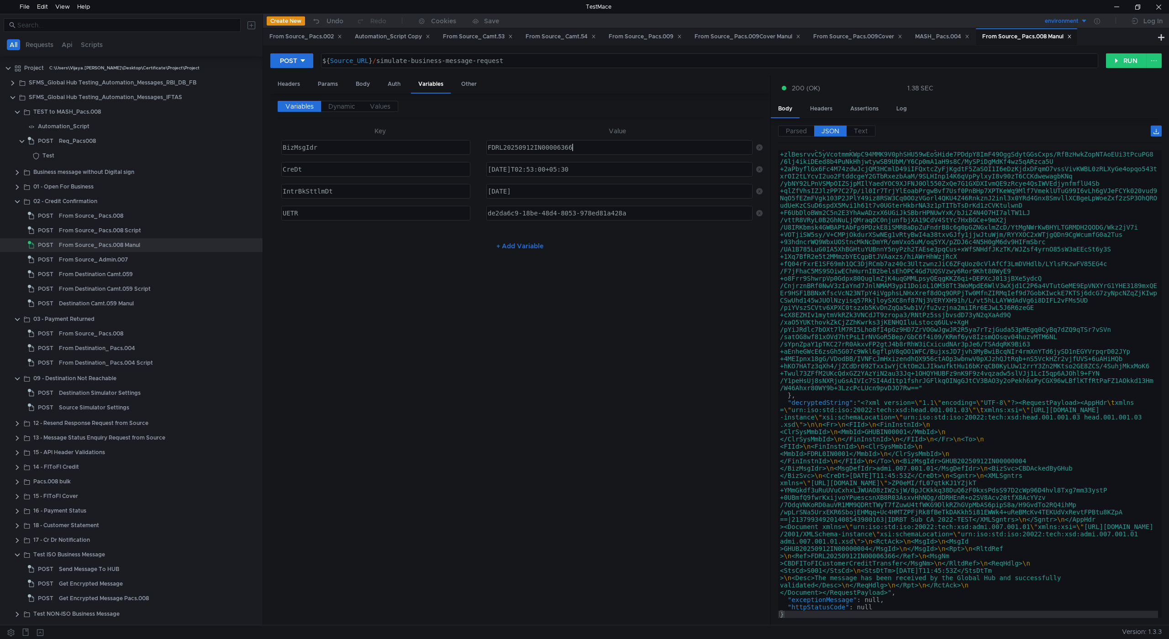
click at [611, 148] on div "FDRL20250912IN00006366" at bounding box center [618, 155] width 265 height 22
type textarea "FDRL20250912IN00006367"
click at [637, 211] on div "de2da6c9-18be-48d4-8053-978ed81a428a" at bounding box center [618, 221] width 265 height 22
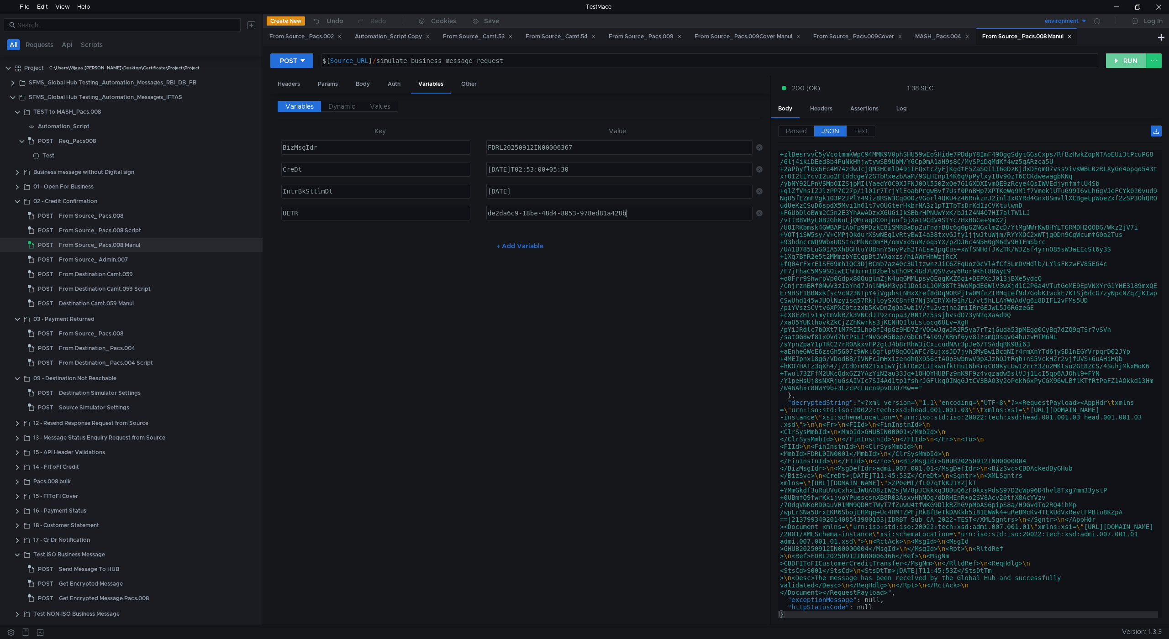
type textarea "de2da6c9-18be-48d4-8053-978ed81a428b"
click at [1107, 64] on button "RUN" at bounding box center [1126, 60] width 41 height 15
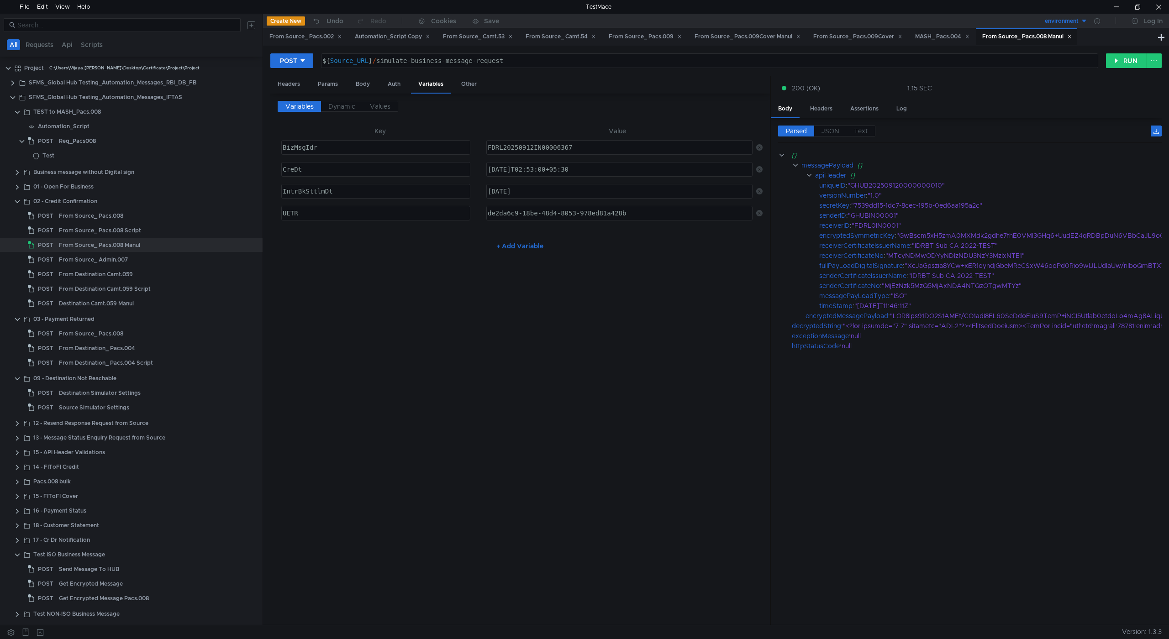
click at [832, 132] on span "JSON" at bounding box center [831, 131] width 18 height 8
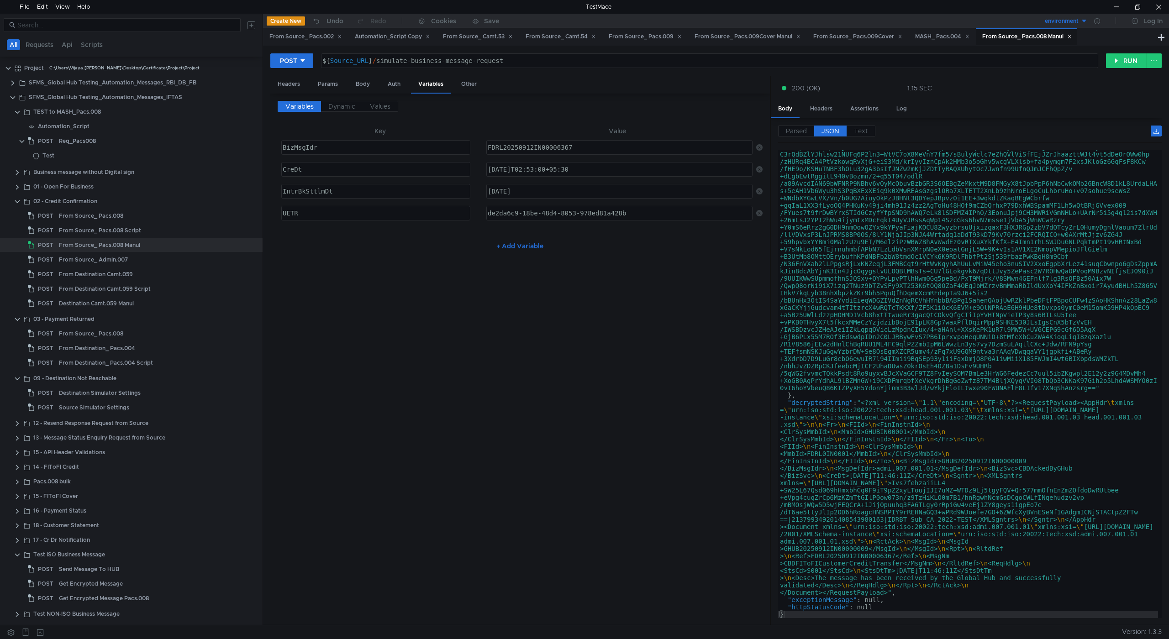
scroll to position [219, 0]
click at [363, 84] on div "Body" at bounding box center [362, 84] width 29 height 17
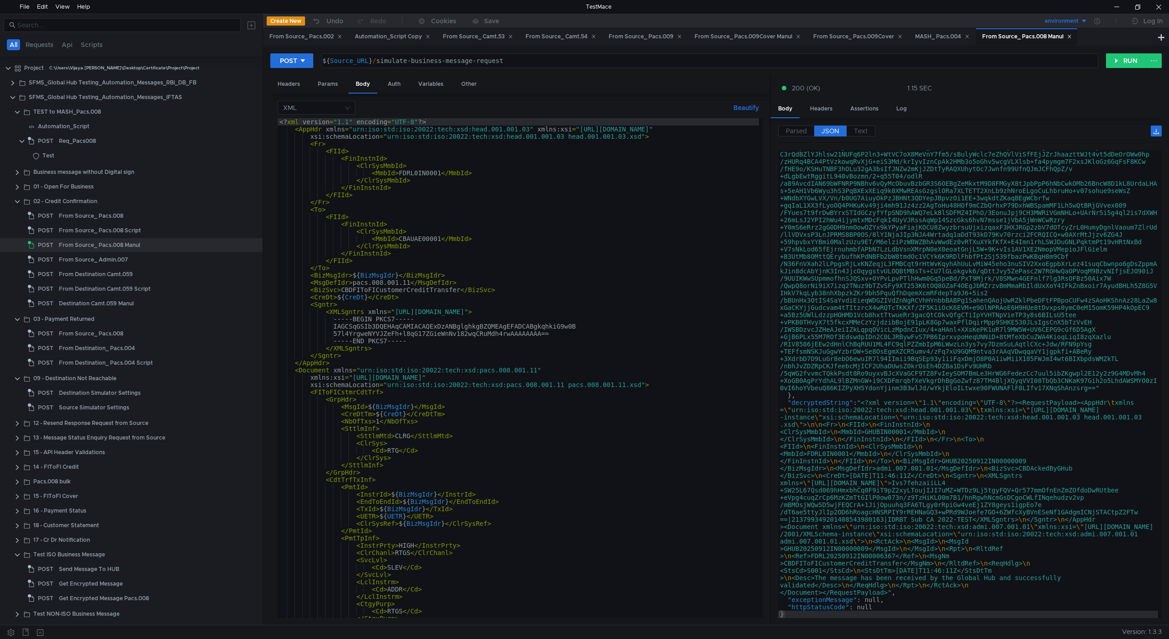
type textarea "<FIId>"
click at [389, 153] on div "<? xml version = "1.1" encoding = "UTF-8" ?> < AppHdr xmlns = "urn:iso:std:iso:…" at bounding box center [518, 375] width 481 height 515
click at [1127, 62] on button "RUN" at bounding box center [1126, 60] width 41 height 15
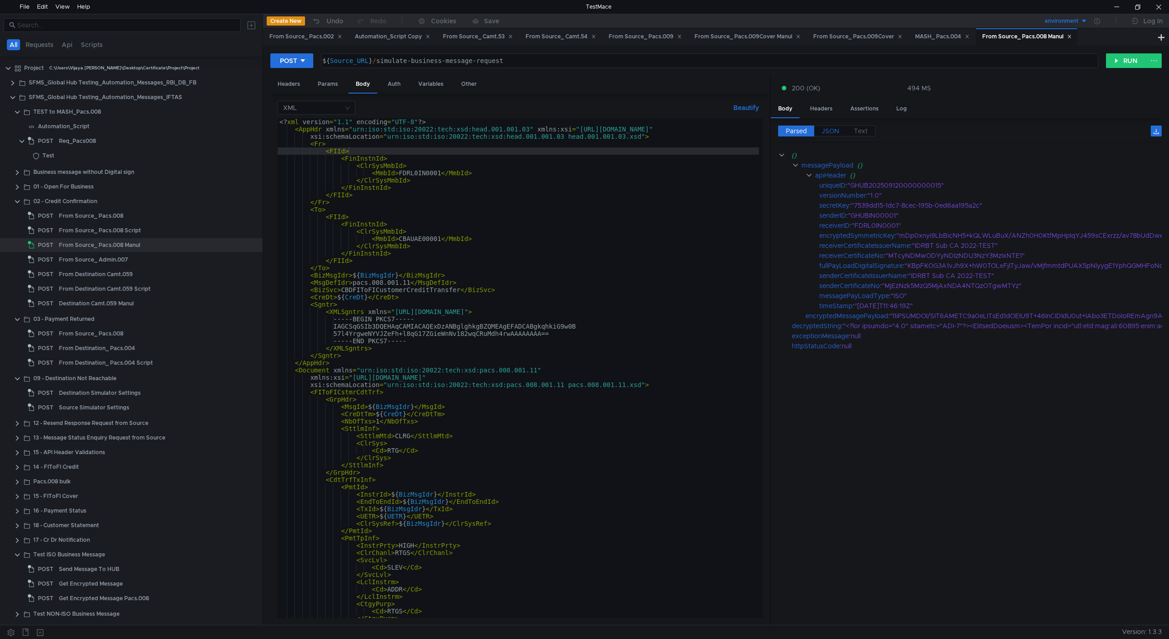
click at [834, 129] on span "JSON" at bounding box center [831, 131] width 18 height 8
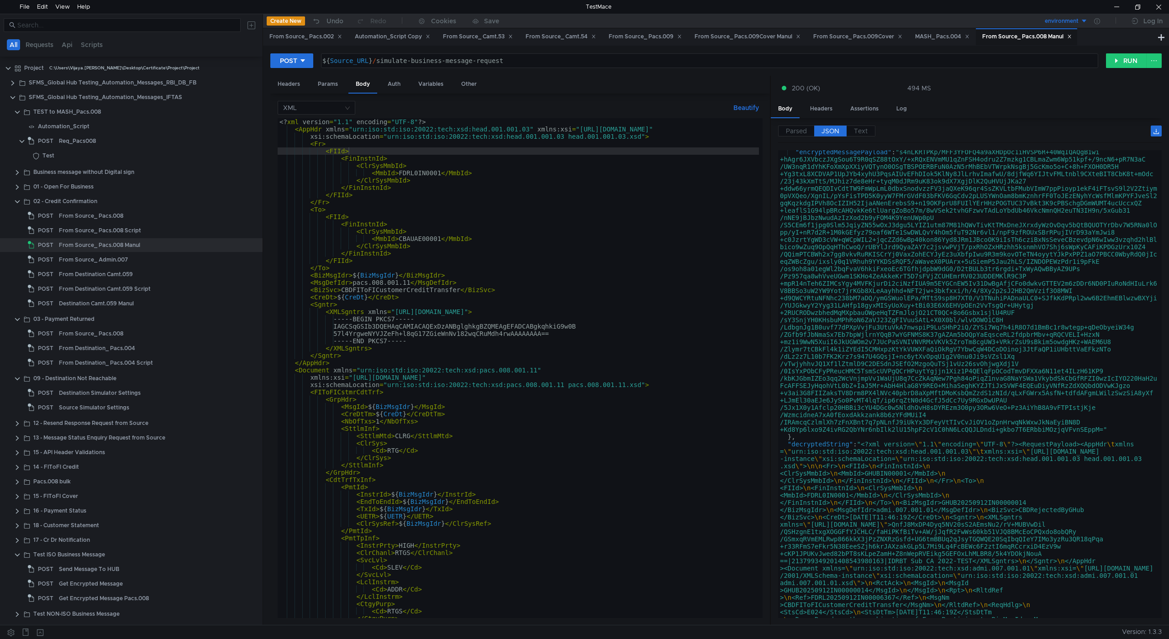
scroll to position [233, 0]
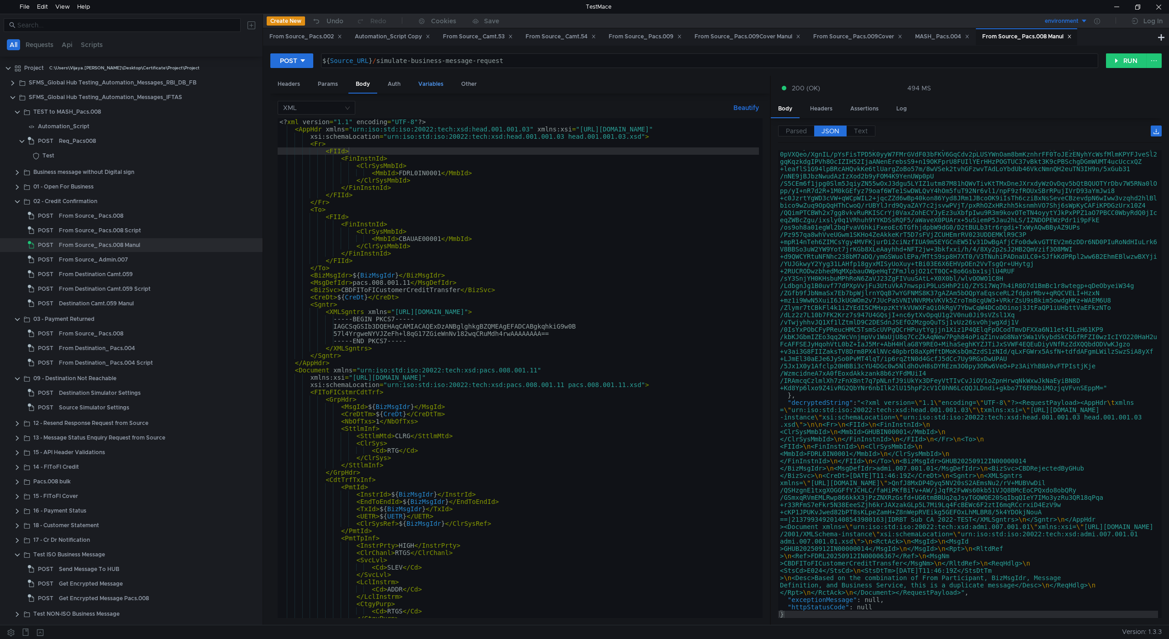
click at [437, 80] on div "Variables" at bounding box center [431, 84] width 40 height 17
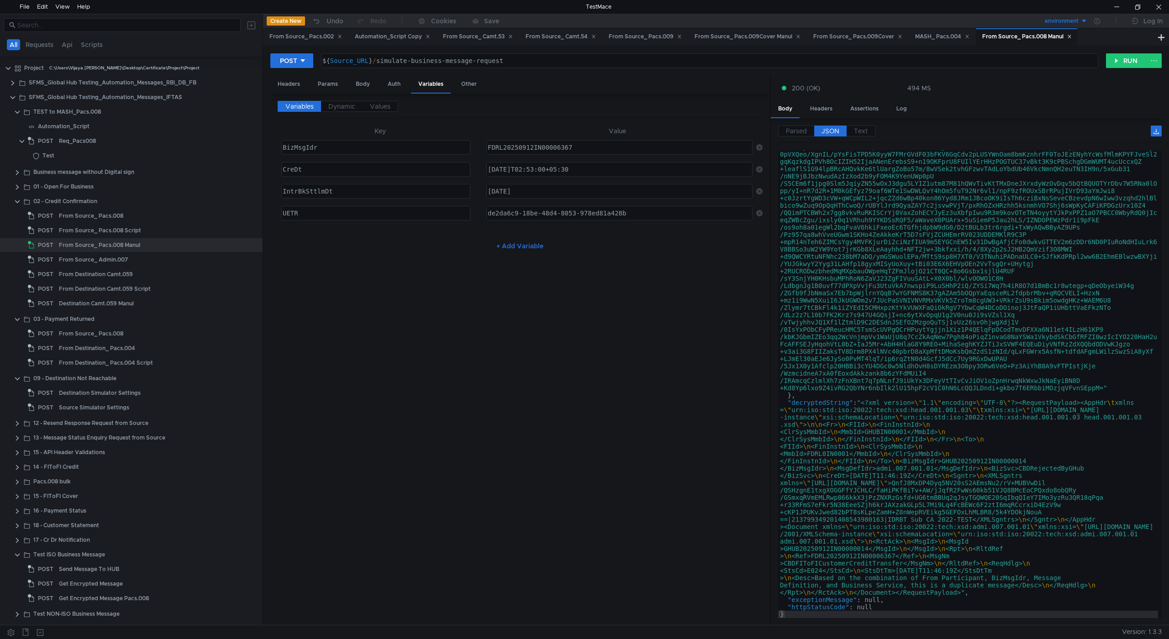
click at [597, 147] on div "FDRL20250912IN00006367" at bounding box center [618, 155] width 265 height 22
type textarea "FDRL20250912IN00006368"
click at [633, 213] on div "de2da6c9-18be-48d4-8053-978ed81a428b" at bounding box center [618, 221] width 265 height 22
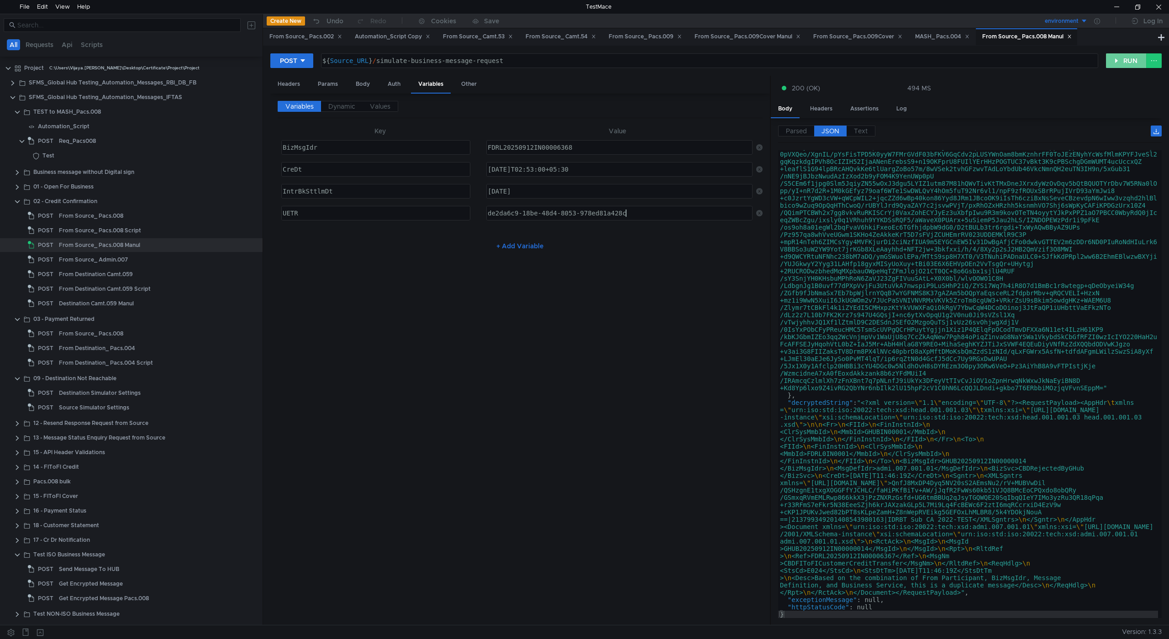
type textarea "de2da6c9-18be-48d4-8053-978ed81a428c"
click at [1133, 58] on button "RUN" at bounding box center [1126, 60] width 41 height 15
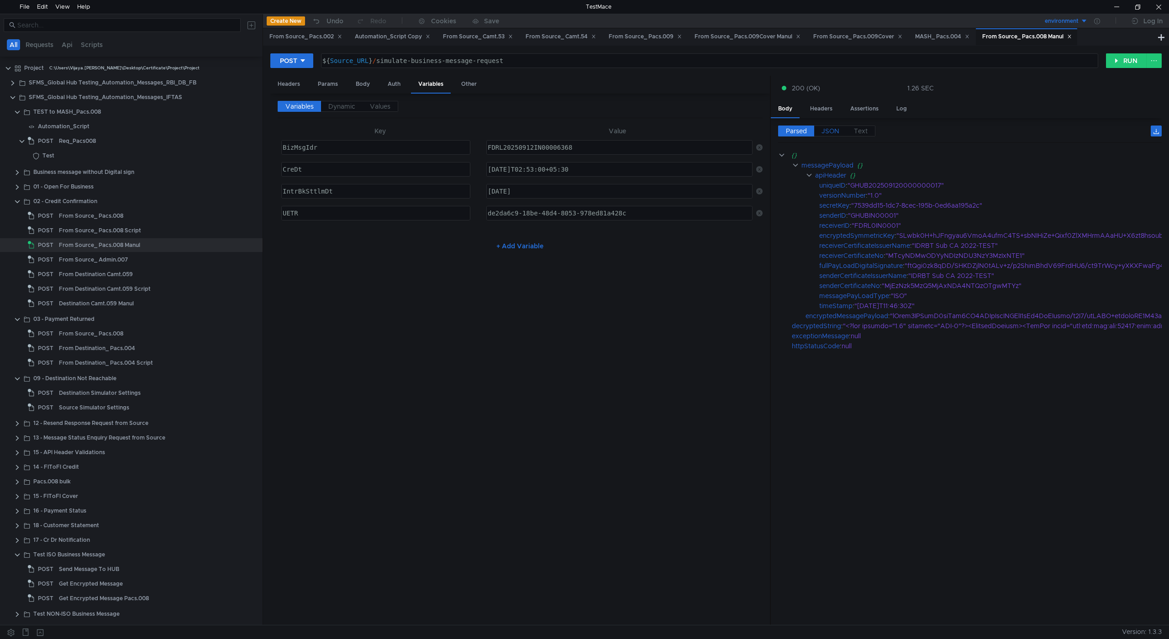
click at [827, 132] on span "JSON" at bounding box center [831, 131] width 18 height 8
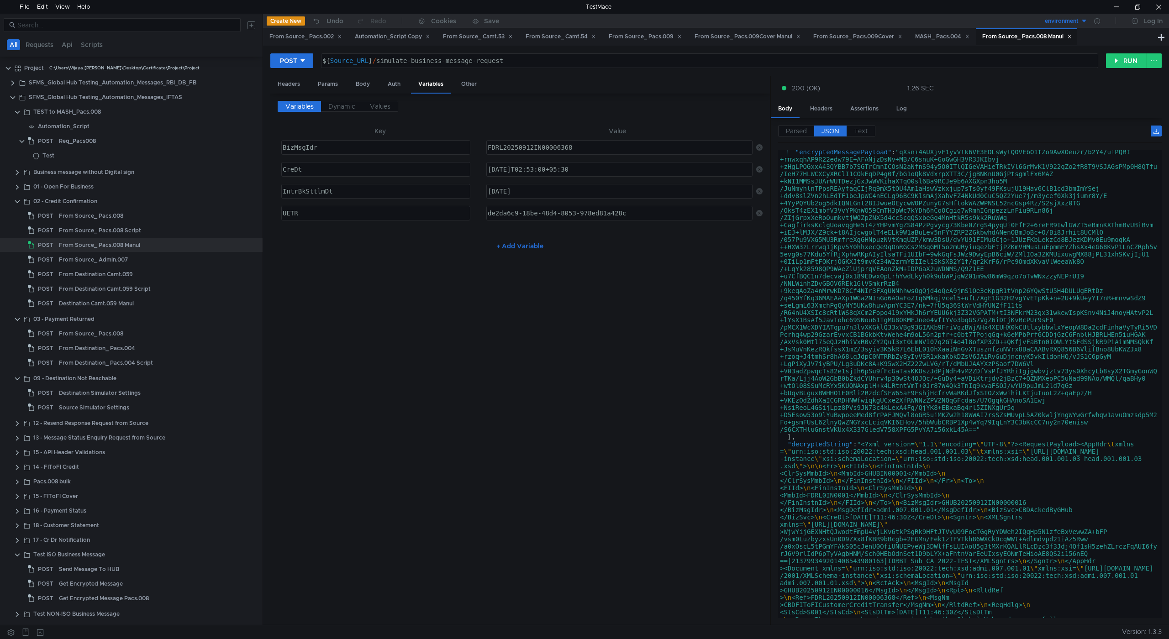
scroll to position [233, 0]
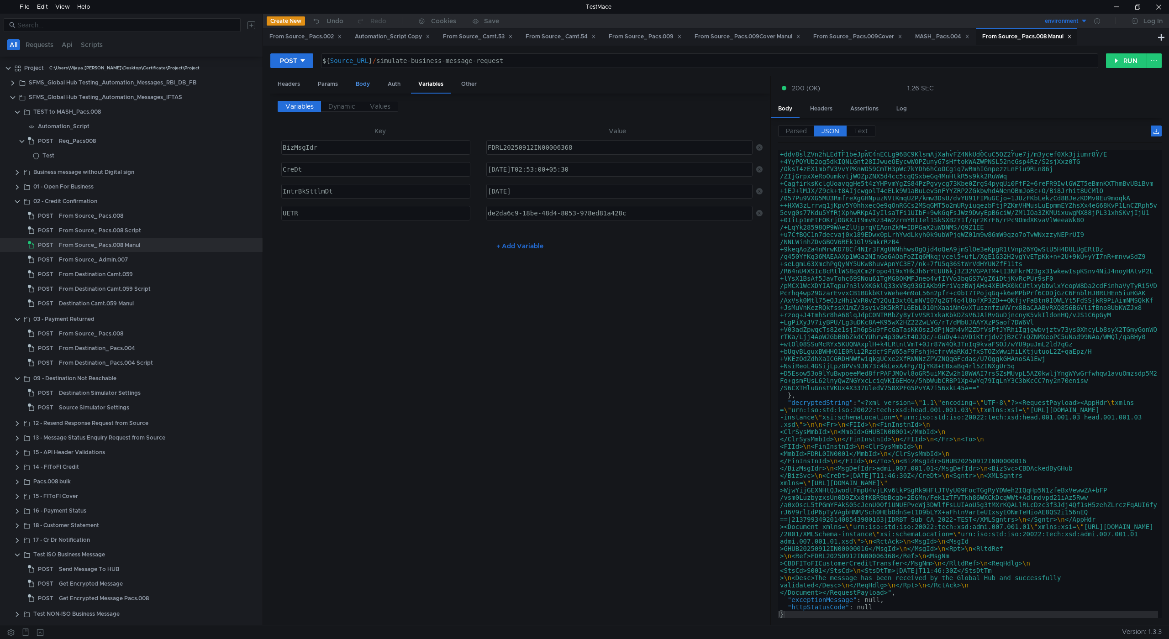
click at [362, 84] on div "Body" at bounding box center [362, 84] width 29 height 17
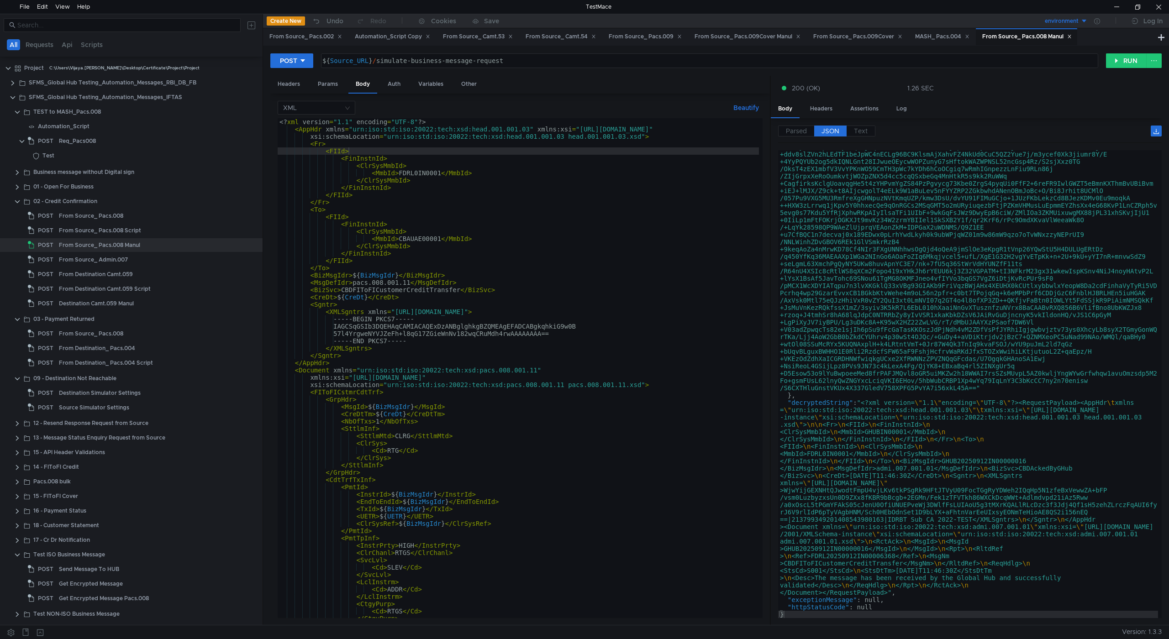
click at [360, 135] on div "<? xml version = "1.1" encoding = "UTF-8" ?> < AppHdr xmlns = "urn:iso:std:iso:…" at bounding box center [518, 375] width 481 height 515
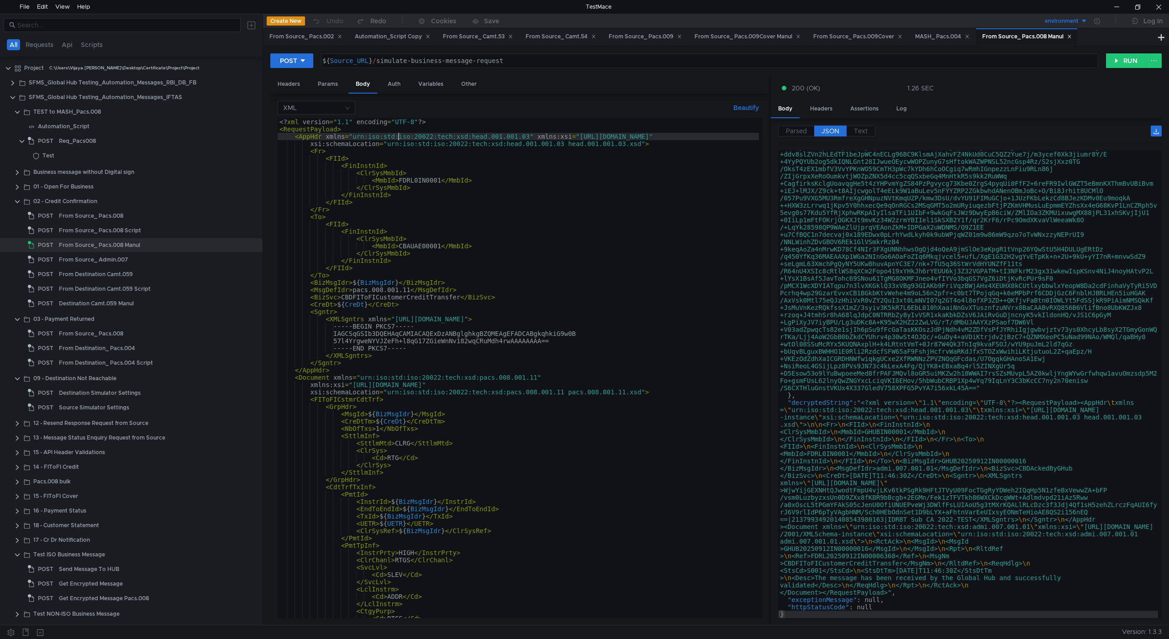
click at [398, 136] on div "<? xml version = "1.1" encoding = "UTF-8" ?> < RequestPayload > < AppHdr xmlns …" at bounding box center [518, 375] width 481 height 515
click at [478, 247] on div "<? xml version = "1.1" encoding = "UTF-8" ?> < RequestPayload > < AppHdr xmlns …" at bounding box center [518, 375] width 481 height 515
click at [454, 421] on div "<? xml version = "1.1" encoding = "UTF-8" ?> < RequestPayload > < AppHdr xmlns …" at bounding box center [518, 375] width 481 height 515
type textarea "<CreDtTm>${CreDt}</CreDtTm"
click at [429, 79] on div "Variables" at bounding box center [431, 84] width 40 height 17
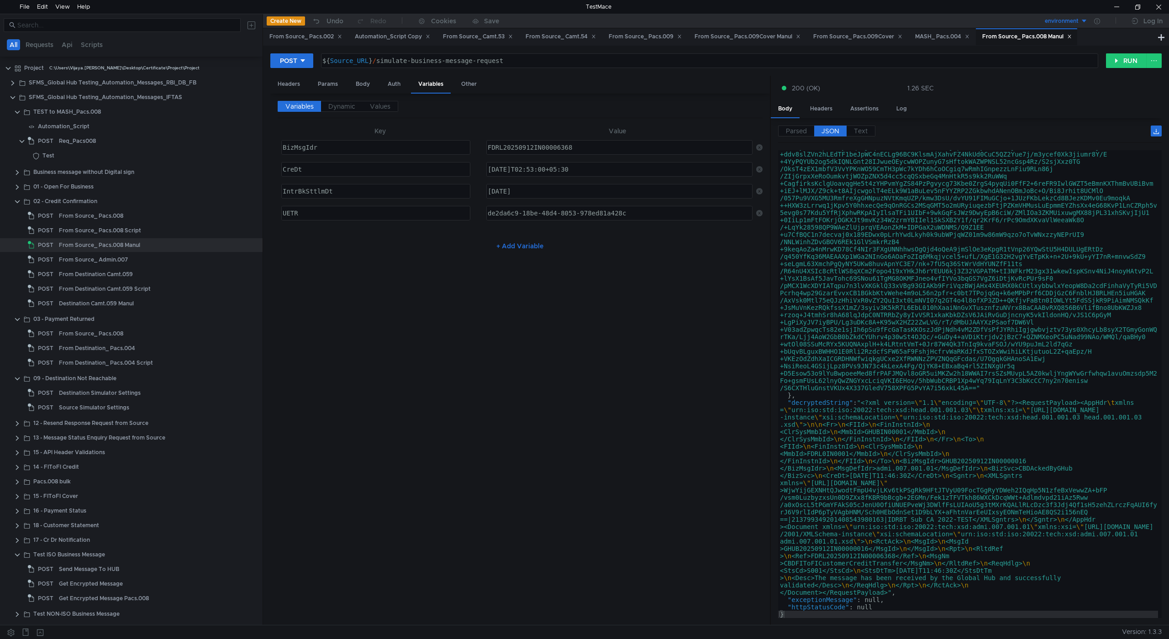
click at [574, 148] on div "FDRL20250912IN00006368" at bounding box center [618, 155] width 265 height 22
type textarea "FDRL20250912IN00006369"
click at [639, 216] on div "de2da6c9-18be-48d4-8053-978ed81a428c" at bounding box center [618, 221] width 265 height 22
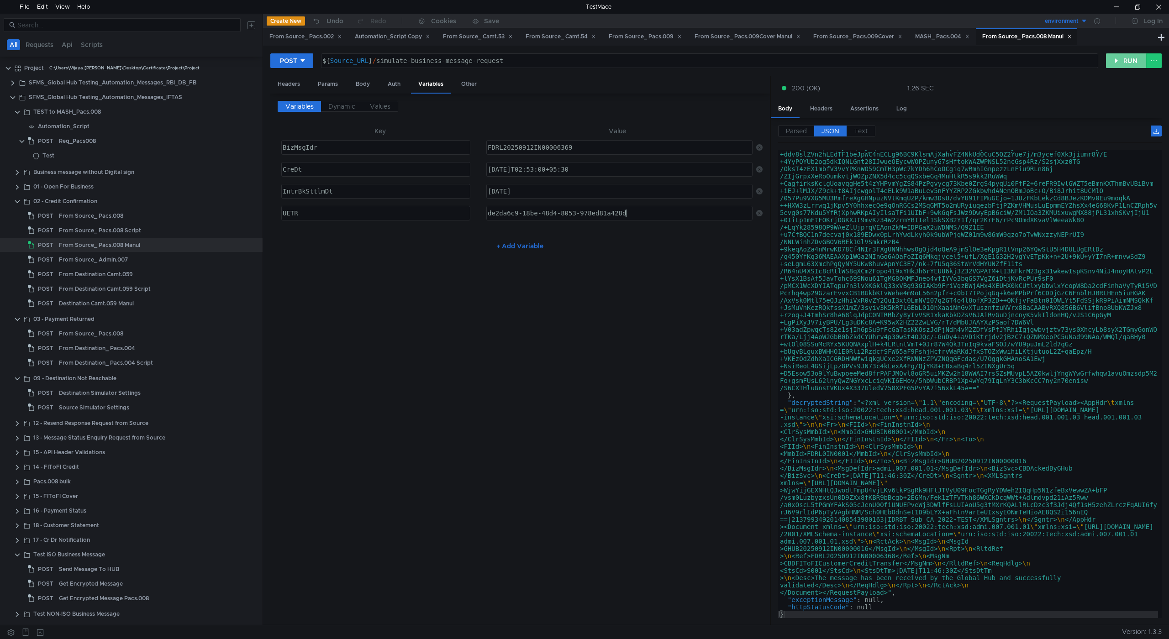
type textarea "de2da6c9-18be-48d4-8053-978ed81a428d"
click at [1116, 61] on button "RUN" at bounding box center [1126, 60] width 41 height 15
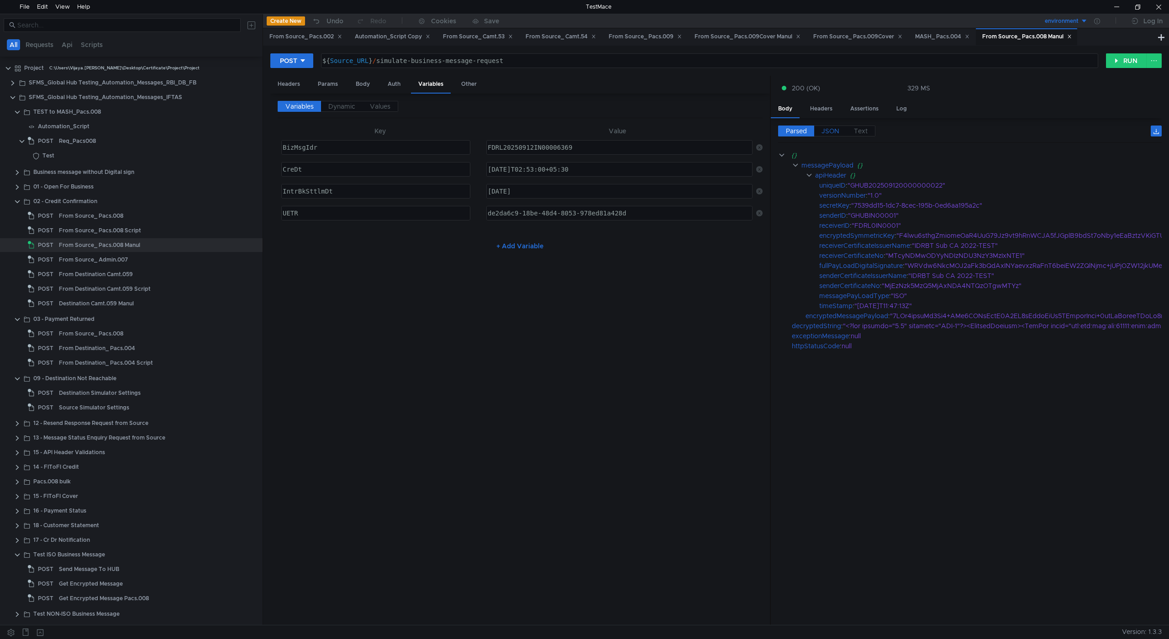
click at [832, 128] on span "JSON" at bounding box center [831, 131] width 18 height 8
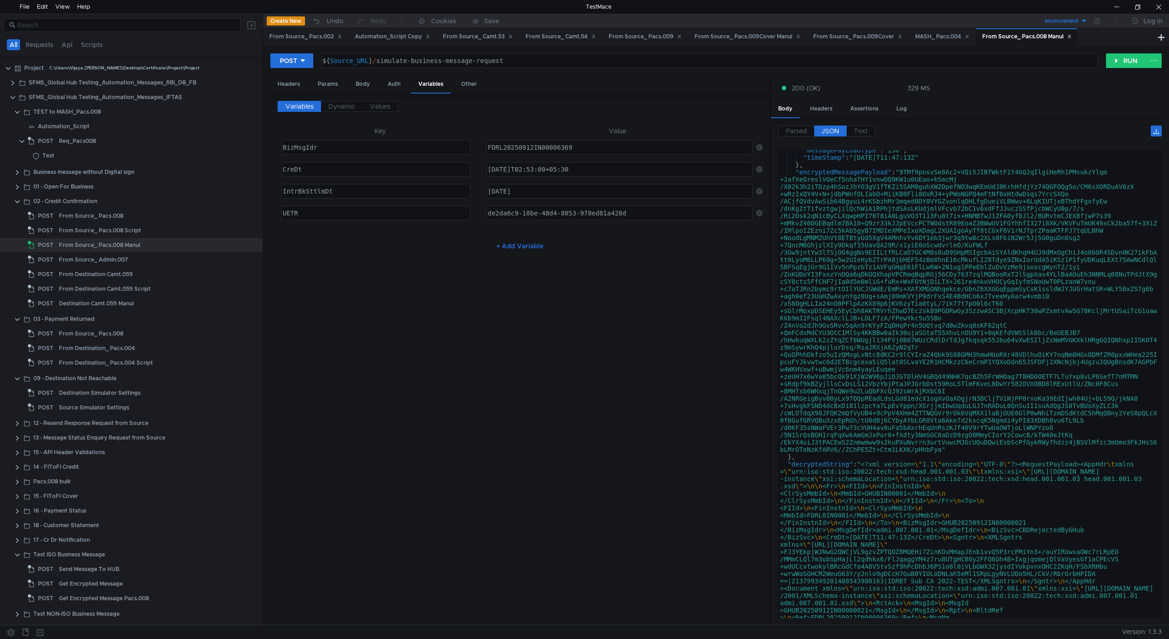
scroll to position [219, 0]
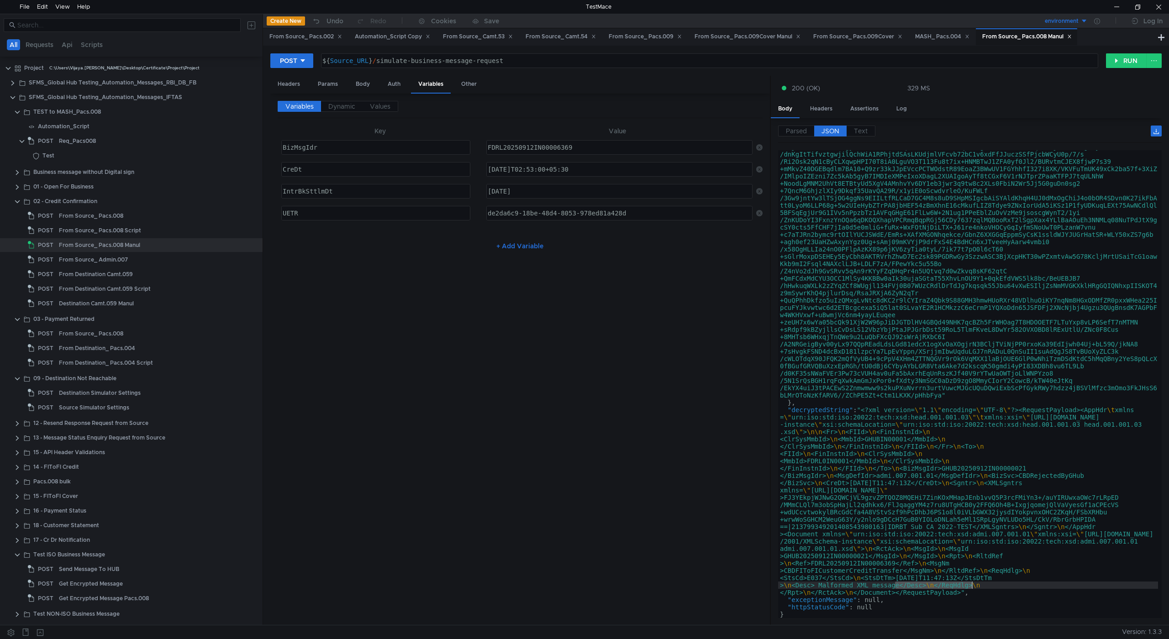
drag, startPoint x: 906, startPoint y: 585, endPoint x: 974, endPoint y: 586, distance: 67.6
click at [974, 586] on div ""encryptedMessagePayload" : "9TMf9pnsvSe8Ac2+VQi5JIBfWktF1Y4GQ2qIlgiHeRh1PMsukz…" at bounding box center [968, 494] width 380 height 760
click at [365, 83] on div "Body" at bounding box center [362, 84] width 29 height 17
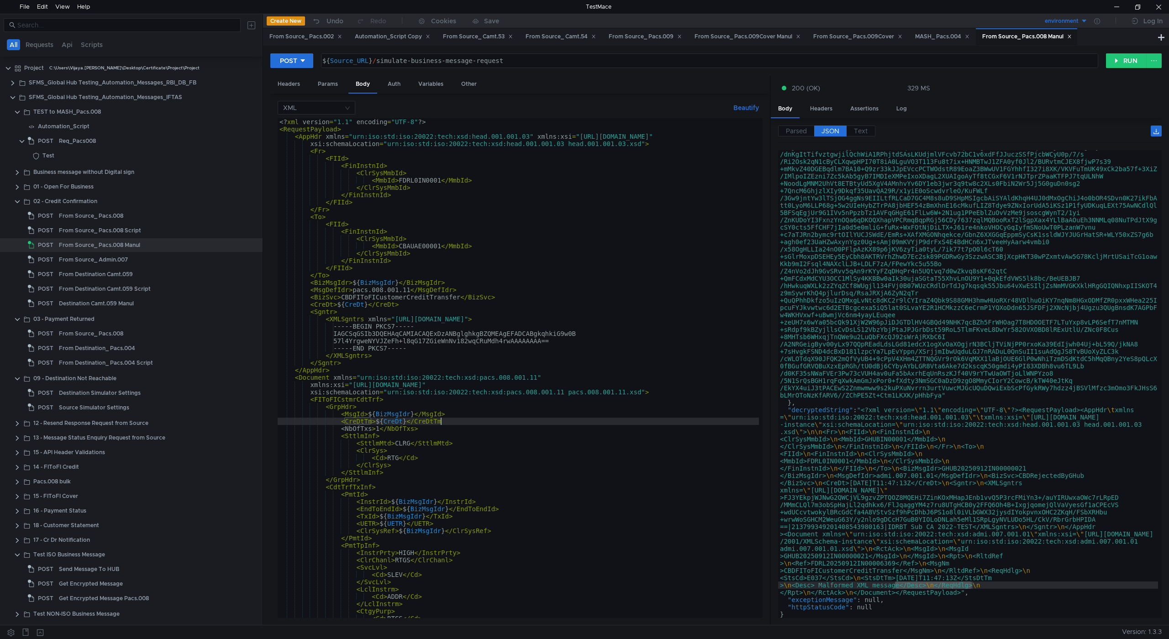
click at [463, 420] on div "<? xml version = "1.1" encoding = "UTF-8" ?> < RequestPayload > < AppHdr xmlns …" at bounding box center [518, 375] width 481 height 515
type textarea "<CreDtTm>${CreDt}</CreDtTm>"
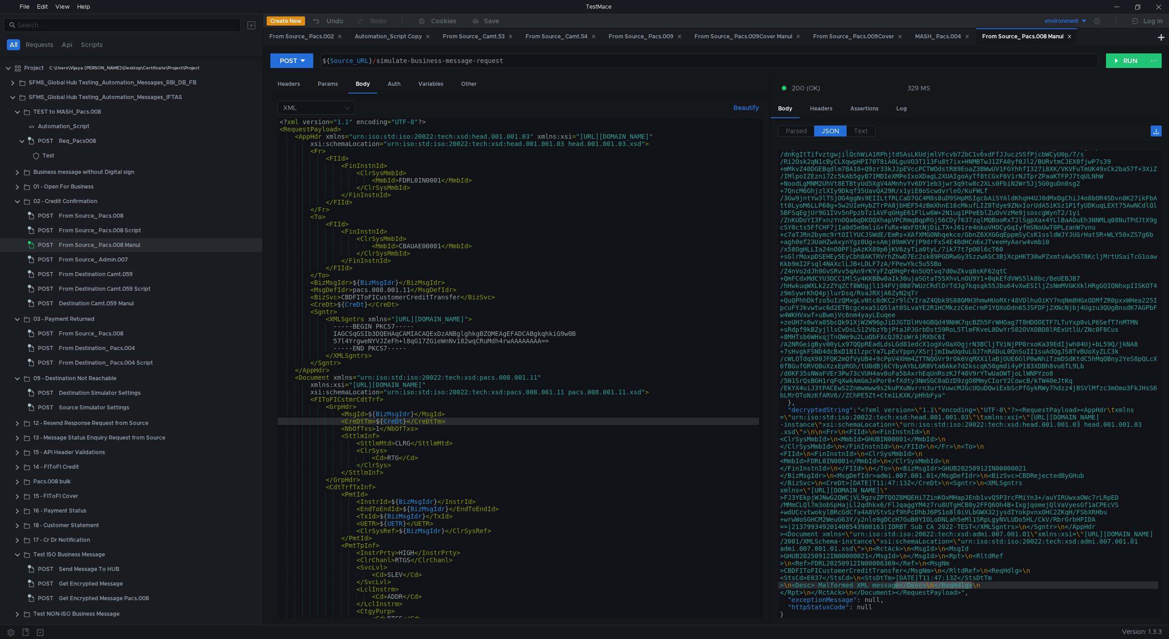
scroll to position [219, 0]
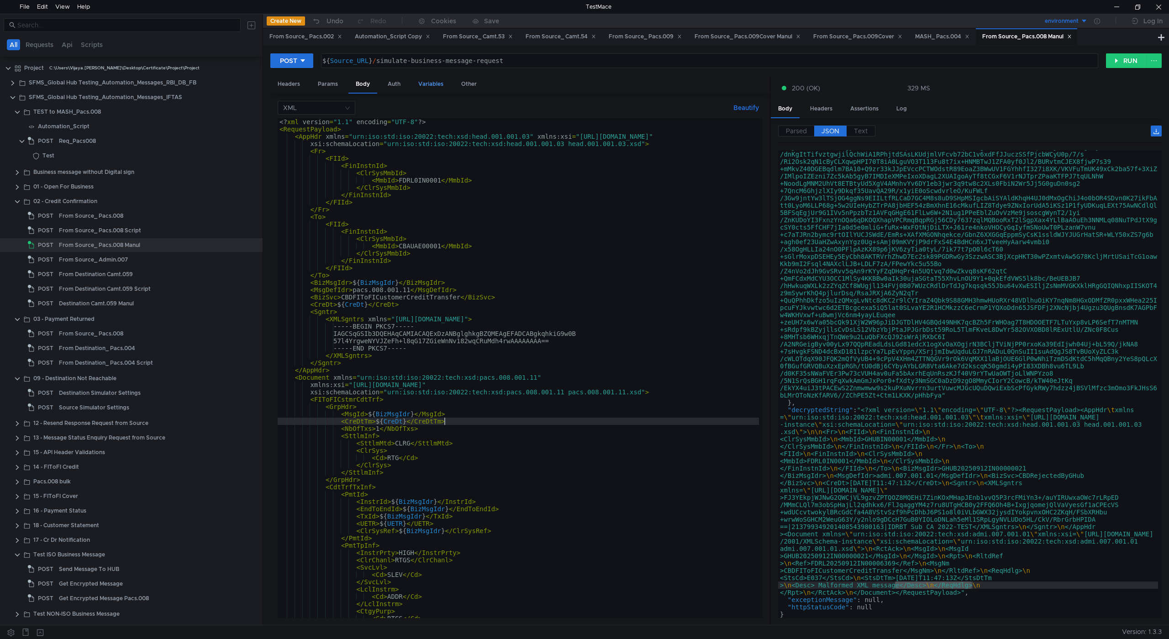
click at [427, 85] on div "Variables" at bounding box center [431, 84] width 40 height 17
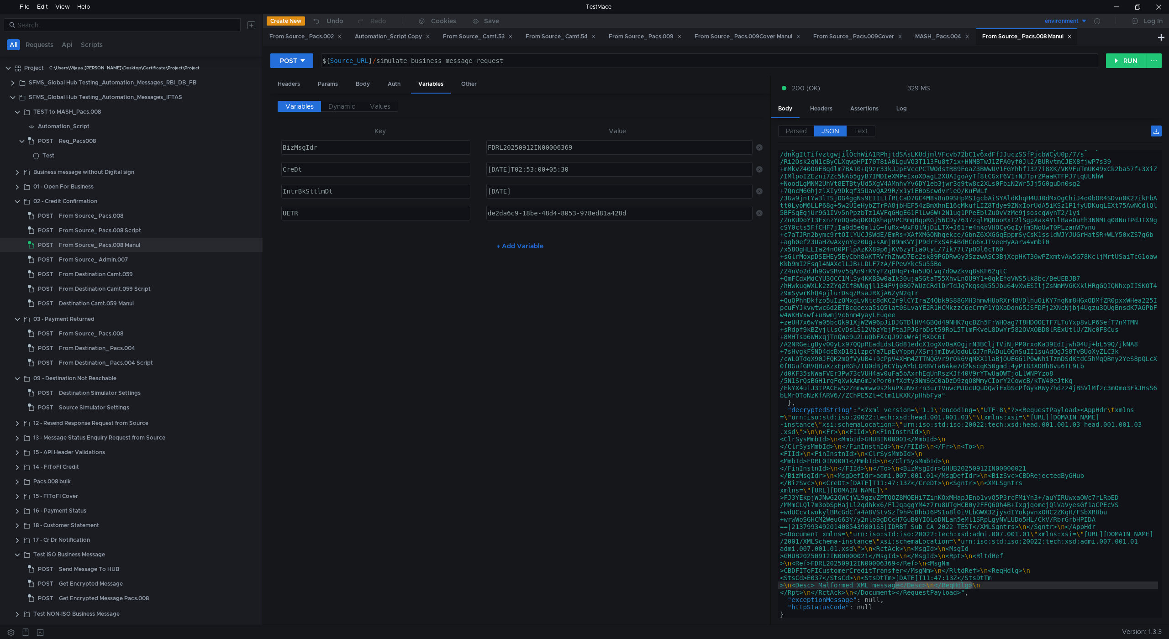
click at [585, 149] on div "FDRL20250912IN00006369" at bounding box center [618, 155] width 265 height 22
type textarea "FDRL20250912IN00006371"
click at [639, 214] on div "de2da6c9-18be-48d4-8053-978ed81a428d" at bounding box center [618, 221] width 265 height 22
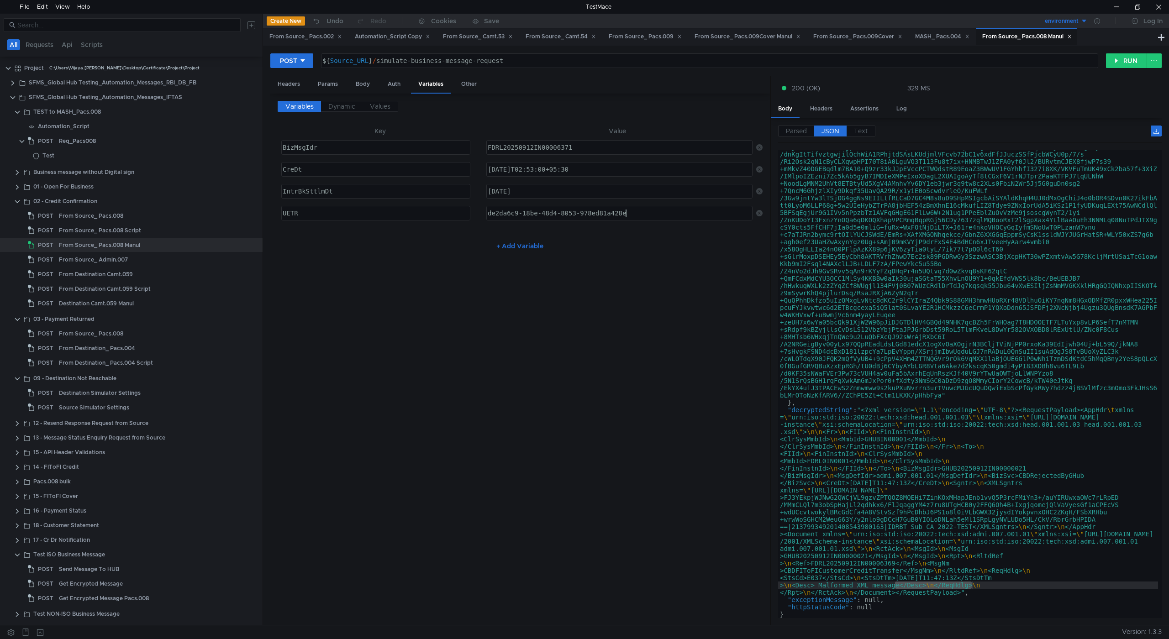
type textarea "de2da6c9-18be-48d4-8053-978ed81a428e"
click at [532, 145] on div "FDRL20250912IN00006371" at bounding box center [618, 155] width 265 height 22
type textarea "FDRL20250812IN00006371"
click at [1110, 63] on button "RUN" at bounding box center [1126, 60] width 41 height 15
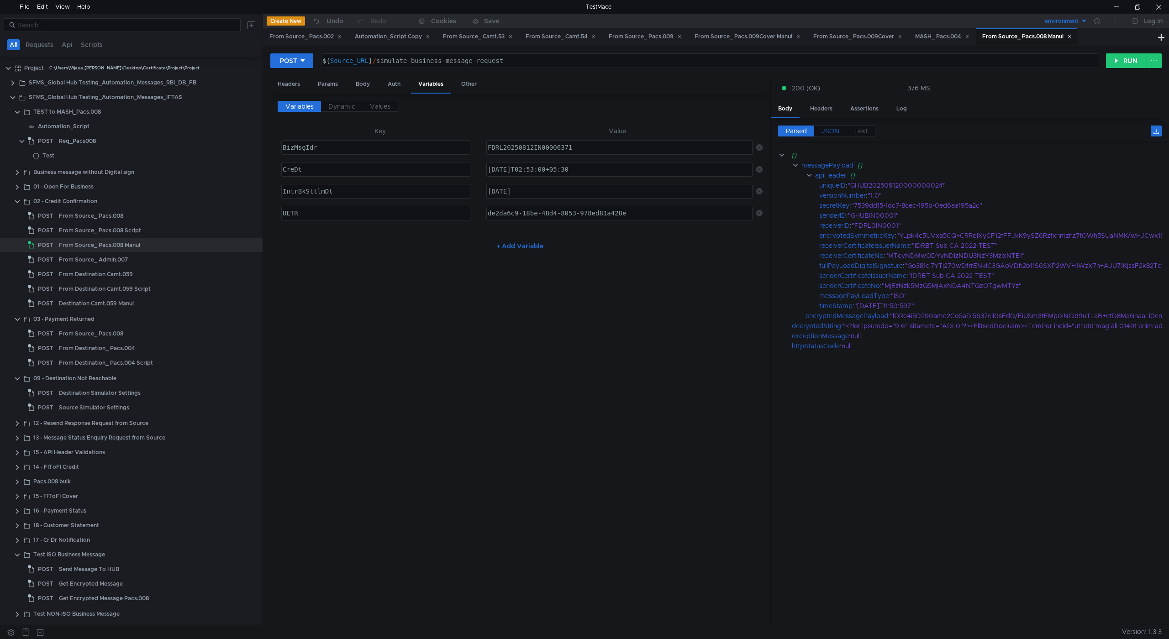
click at [838, 132] on span "JSON" at bounding box center [831, 131] width 18 height 8
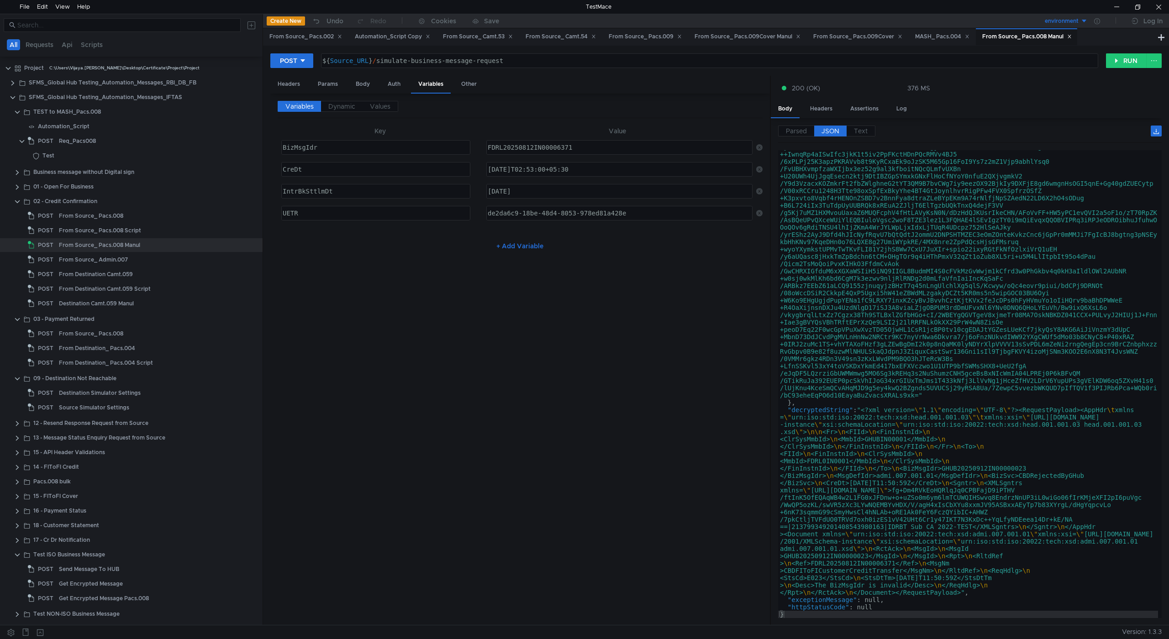
scroll to position [233, 0]
drag, startPoint x: 887, startPoint y: 584, endPoint x: 984, endPoint y: 587, distance: 97.3
click at [984, 587] on div ""encryptedMessagePayload" : "iVDg7p2I4W7uyw3Du7pPu2961nsv8dZzW/XdCSw0pJAf5kEPgj…" at bounding box center [968, 487] width 380 height 775
click at [531, 149] on div "FDRL20250812IN00006371" at bounding box center [618, 155] width 265 height 22
type textarea "FDRL20250812IN00006371"
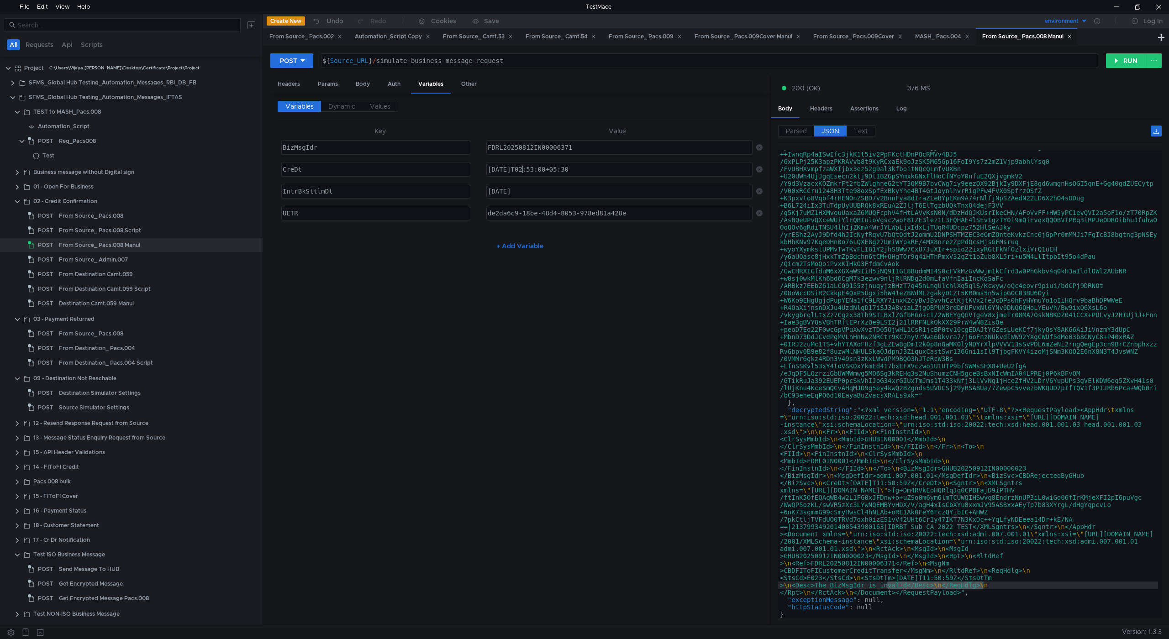
click at [527, 170] on div "2025-09-12T02:53:00+05:30" at bounding box center [618, 177] width 265 height 22
click at [1119, 66] on button "RUN" at bounding box center [1126, 60] width 41 height 15
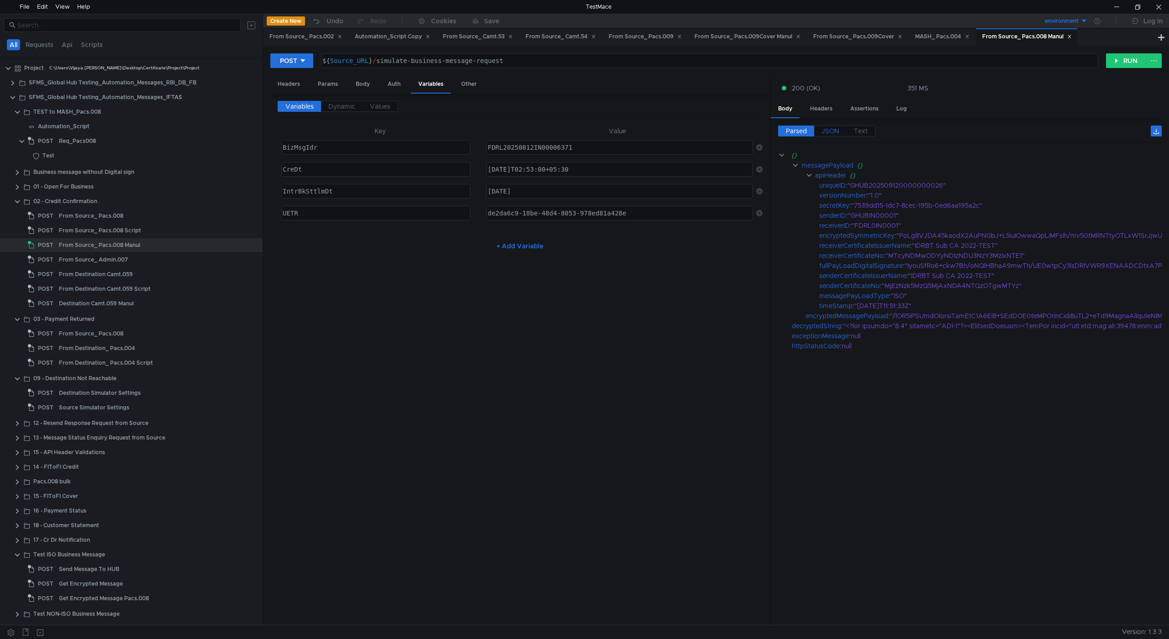
click at [830, 129] on span "JSON" at bounding box center [831, 131] width 18 height 8
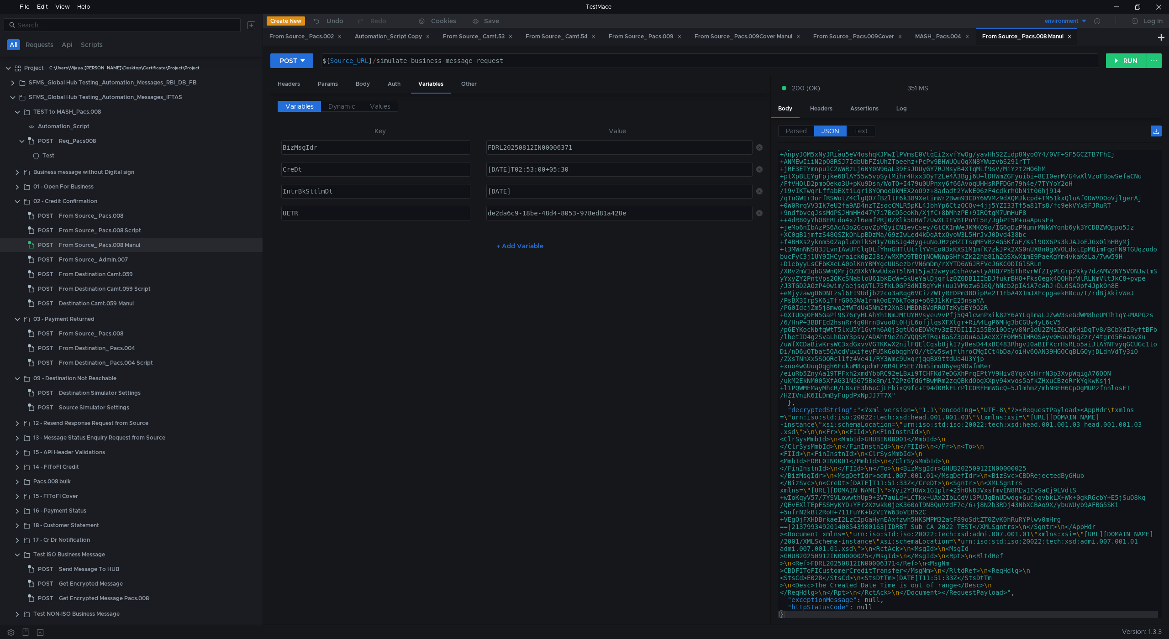
scroll to position [226, 0]
click at [517, 171] on div "2025-08-12T02:53:00+05:30" at bounding box center [618, 177] width 265 height 22
type textarea "2025-09-02T02:53:00+05:30"
click at [531, 145] on div "FDRL20250812IN00006371" at bounding box center [618, 155] width 265 height 22
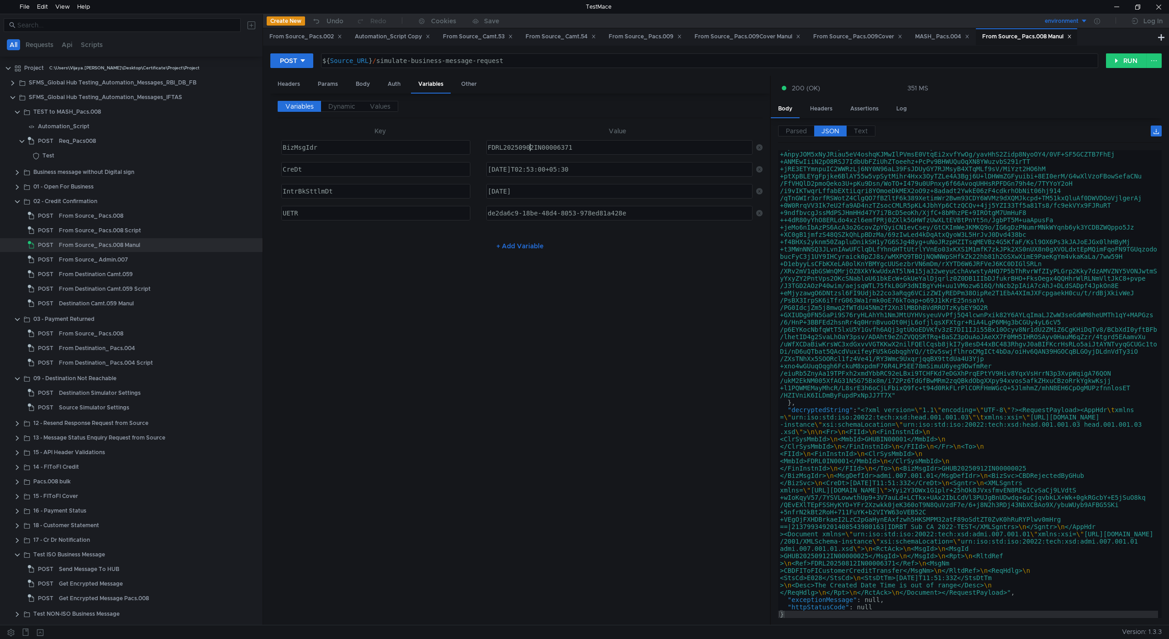
scroll to position [0, 3]
click at [1116, 62] on button "RUN" at bounding box center [1126, 60] width 41 height 15
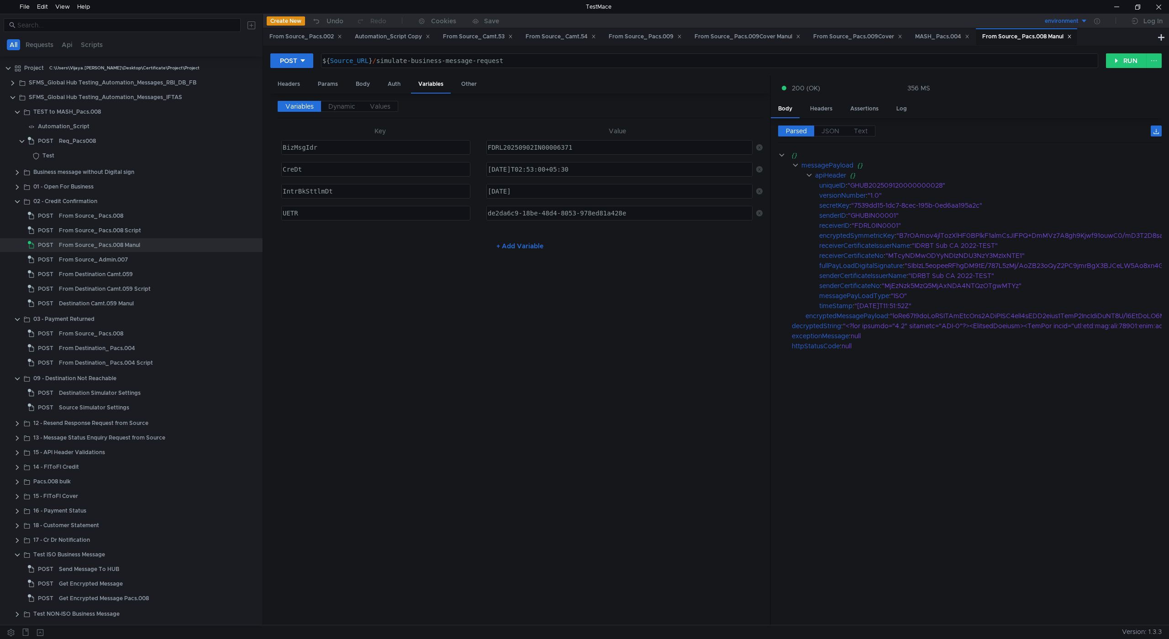
click at [819, 123] on div "Parsed JSON Text {} messagePayload {} apiHeader {} uniqueID : "GHUB202509120000…" at bounding box center [966, 371] width 391 height 507
drag, startPoint x: 821, startPoint y: 126, endPoint x: 827, endPoint y: 127, distance: 7.1
click at [821, 126] on label "JSON" at bounding box center [830, 131] width 32 height 11
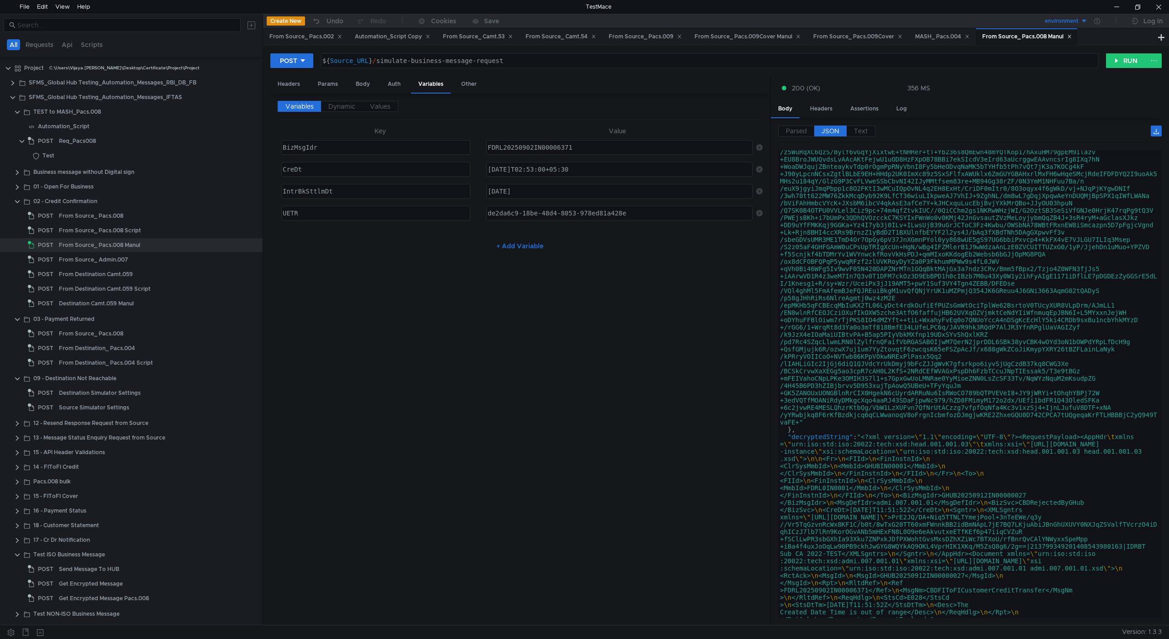
scroll to position [219, 0]
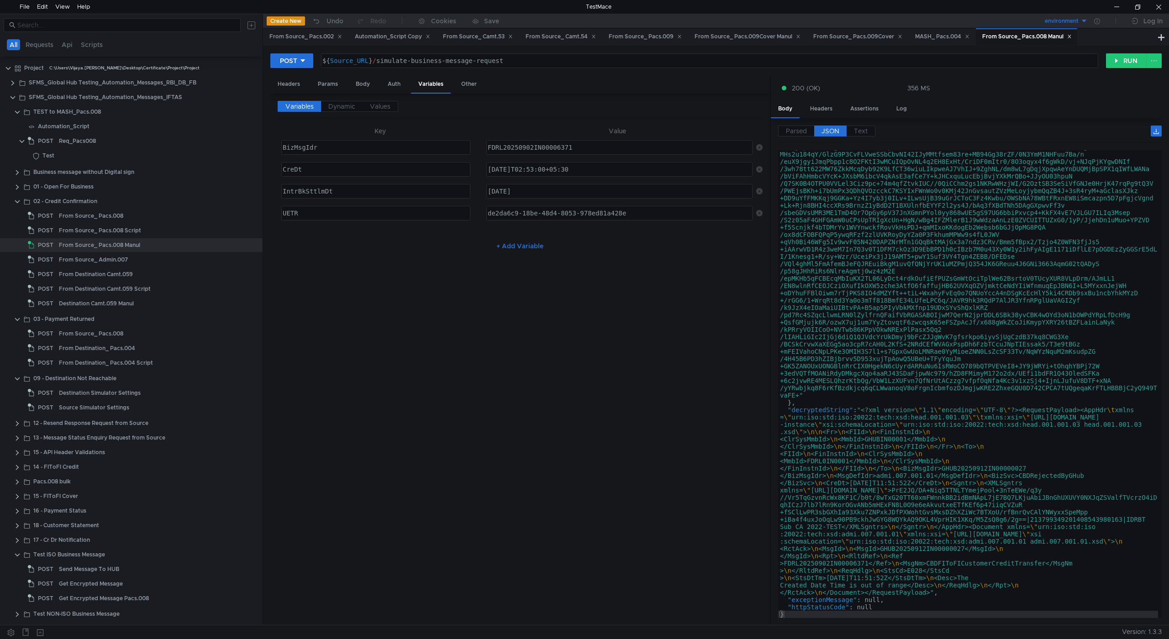
click at [536, 149] on div "FDRL20250902IN00006371" at bounding box center [618, 155] width 265 height 22
type textarea "FDRL20250905IN00006371"
click at [529, 169] on div "2025-09-02T02:53:00+05:30" at bounding box center [618, 177] width 265 height 22
click at [1132, 60] on button "RUN" at bounding box center [1126, 60] width 41 height 15
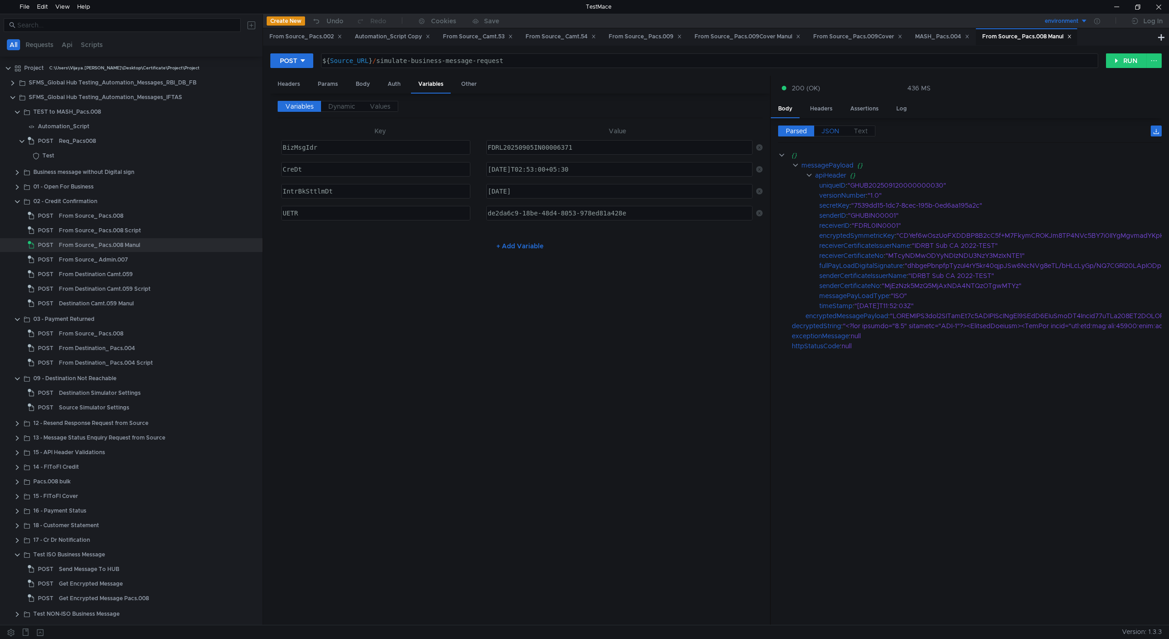
click at [832, 132] on span "JSON" at bounding box center [831, 131] width 18 height 8
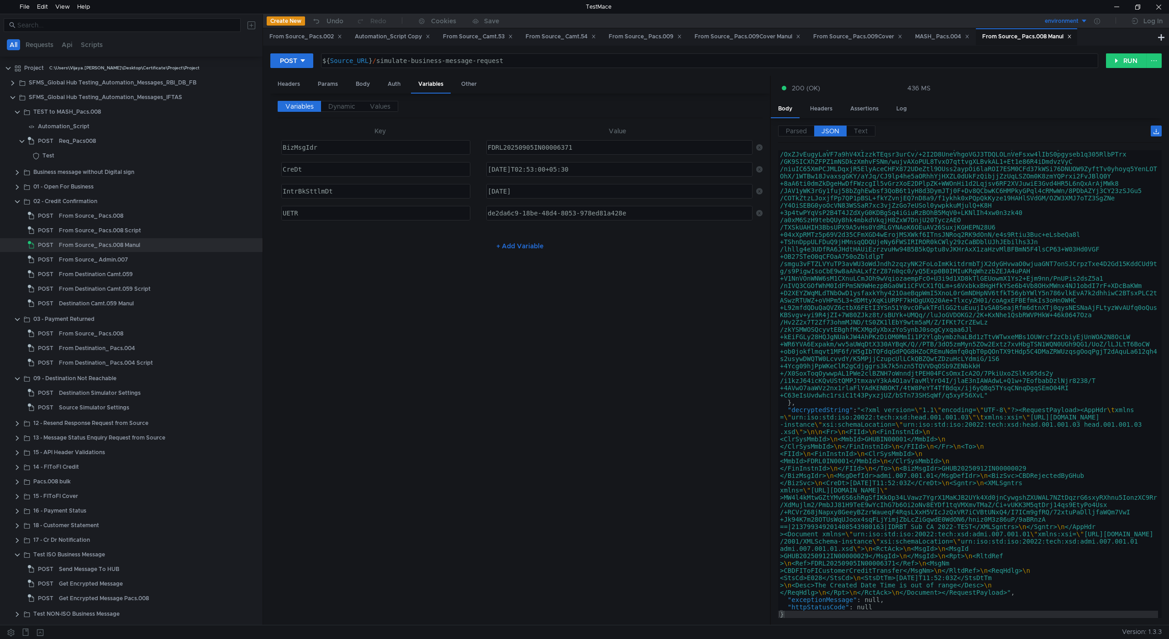
scroll to position [233, 0]
click at [527, 170] on div "2025-09-02T02:53:00+05:30" at bounding box center [618, 177] width 265 height 22
type textarea "2025-09-01T02:53:00+05:30"
click at [1115, 63] on button "RUN" at bounding box center [1126, 60] width 41 height 15
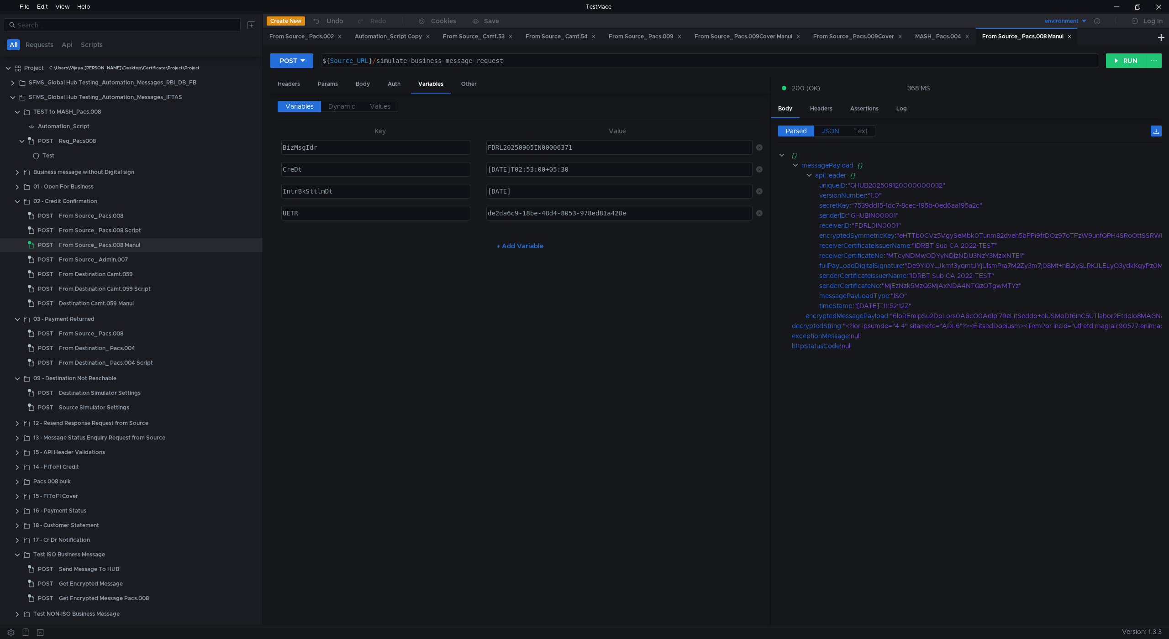
click at [836, 129] on span "JSON" at bounding box center [831, 131] width 18 height 8
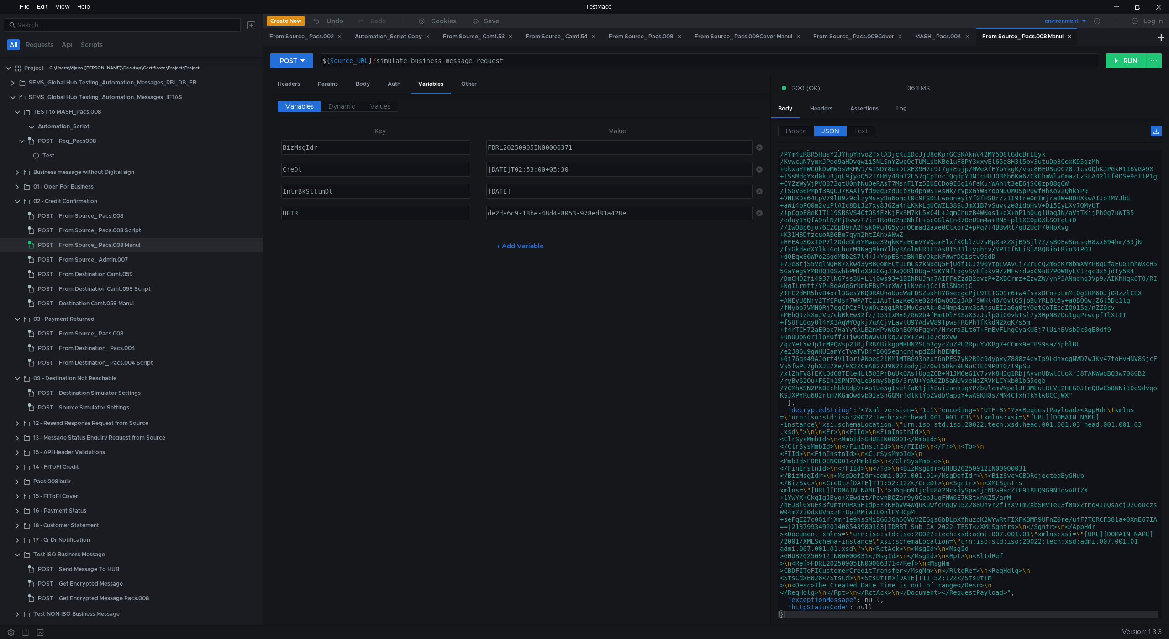
scroll to position [226, 0]
drag, startPoint x: 896, startPoint y: 587, endPoint x: 1034, endPoint y: 585, distance: 138.4
click at [1034, 585] on div ""encryptedMessagePayload" : "4zoSBtmhQo8OsOtak3P2sP9RsNyq08dVntGhcic +rQSXLhUq4…" at bounding box center [968, 494] width 380 height 760
click at [536, 148] on div "FDRL20250905IN00006371" at bounding box center [618, 155] width 265 height 22
type textarea "FDRL20250908IN00006371"
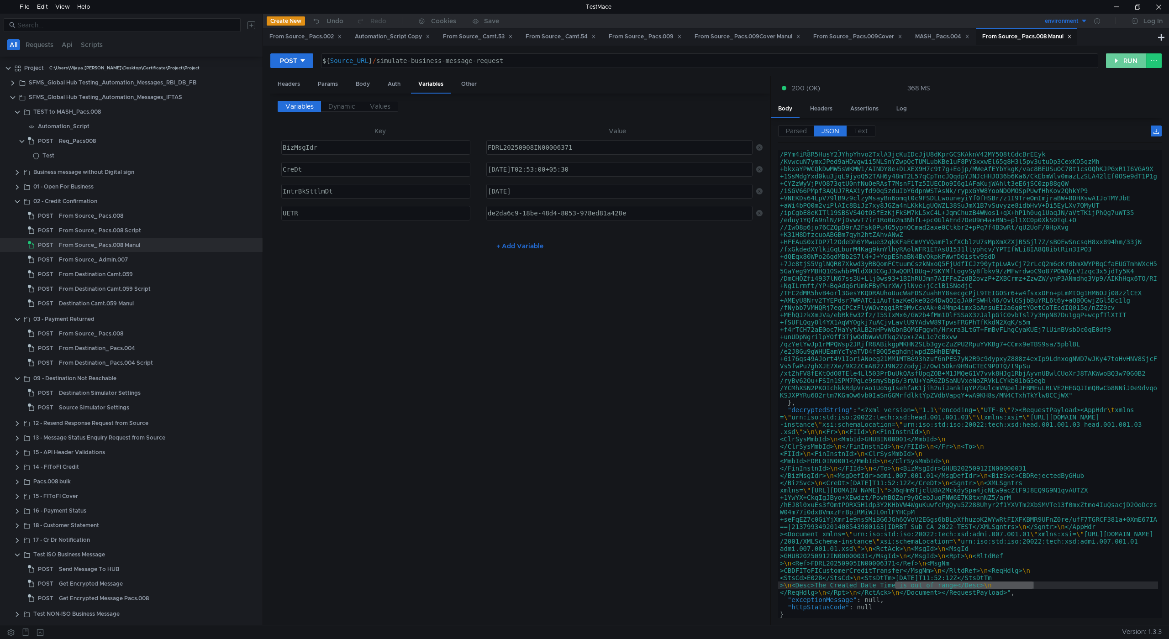
click at [1118, 63] on button "RUN" at bounding box center [1126, 60] width 41 height 15
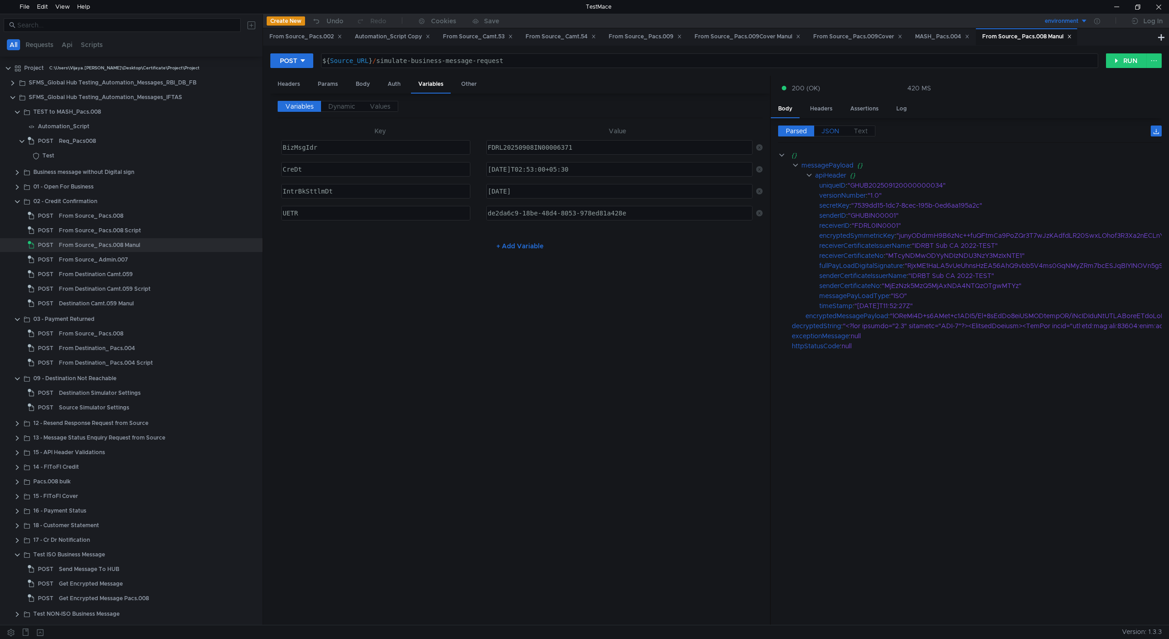
click at [829, 130] on span "JSON" at bounding box center [831, 131] width 18 height 8
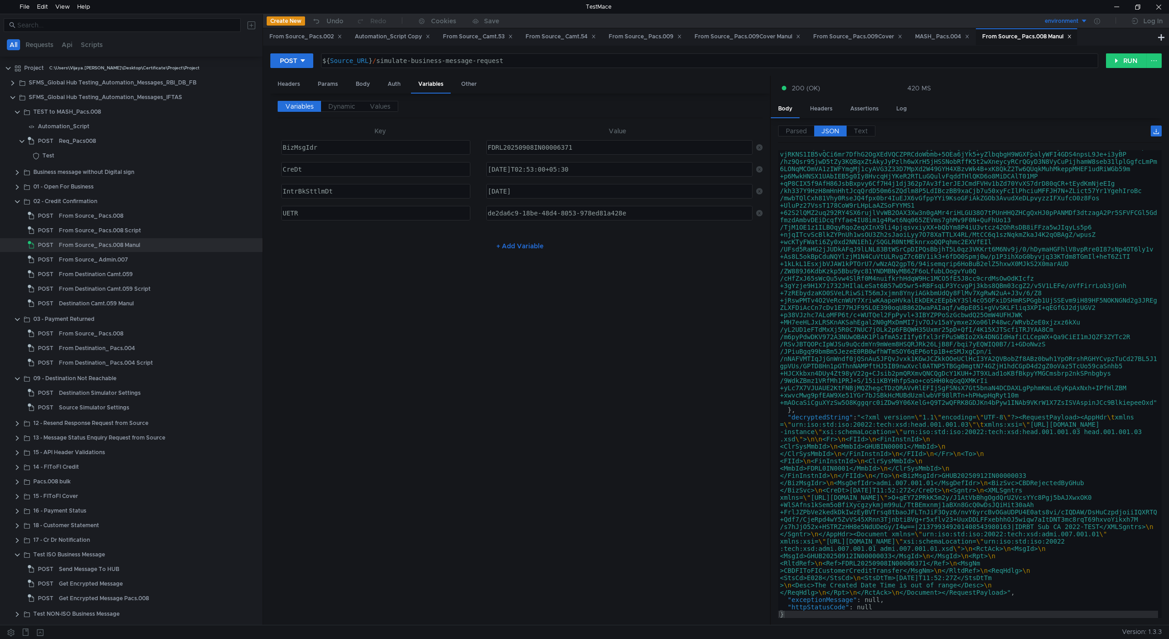
scroll to position [219, 0]
click at [526, 168] on div "2025-09-01T02:53:00+05:30" at bounding box center [618, 177] width 265 height 22
type textarea "2025-09-07T02:53:00+05:30"
click at [1116, 64] on button "RUN" at bounding box center [1126, 60] width 41 height 15
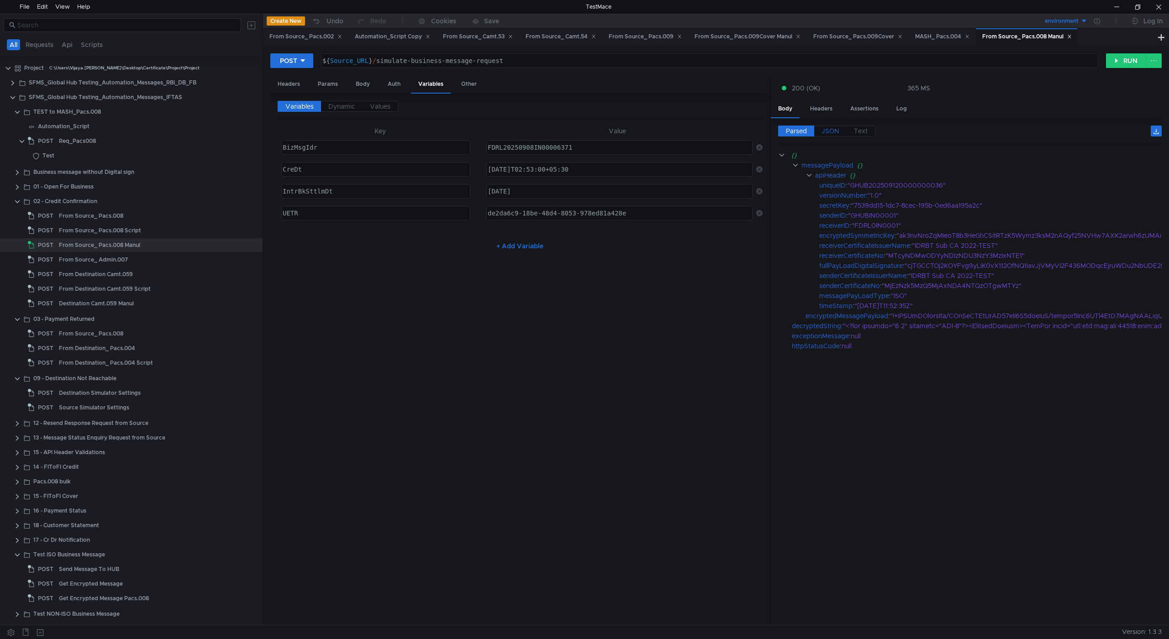
click at [833, 127] on span "JSON" at bounding box center [831, 131] width 18 height 8
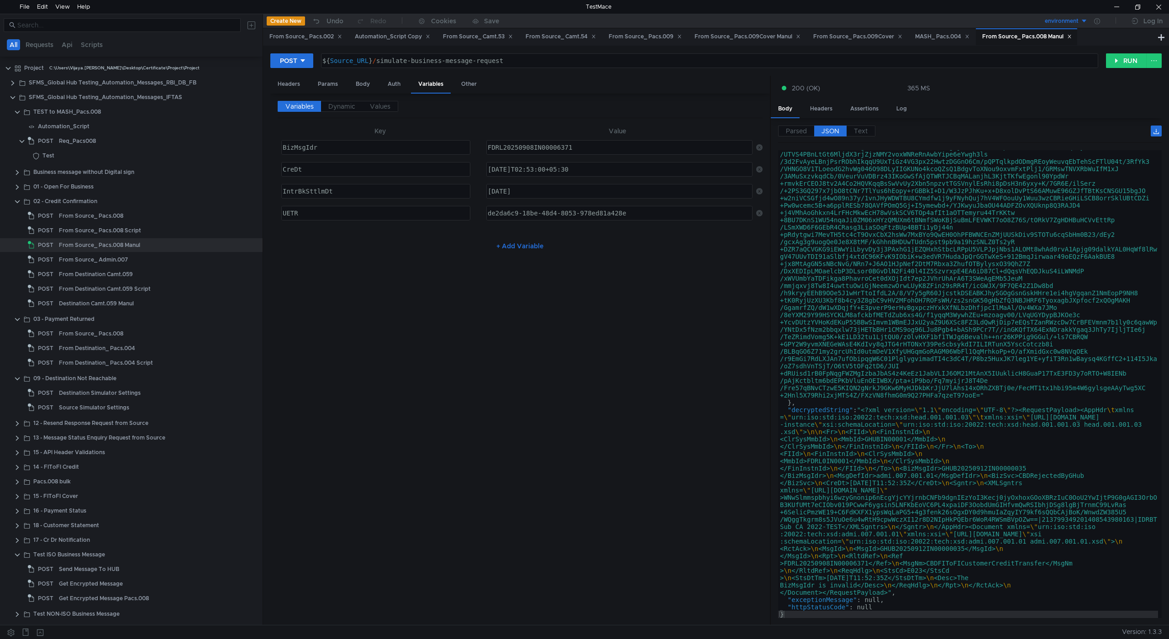
scroll to position [233, 0]
click at [536, 147] on div "FDRL20250908IN00006371" at bounding box center [618, 155] width 265 height 22
type textarea "FDRL20250907IN00006371"
click at [1120, 60] on button "RUN" at bounding box center [1126, 60] width 41 height 15
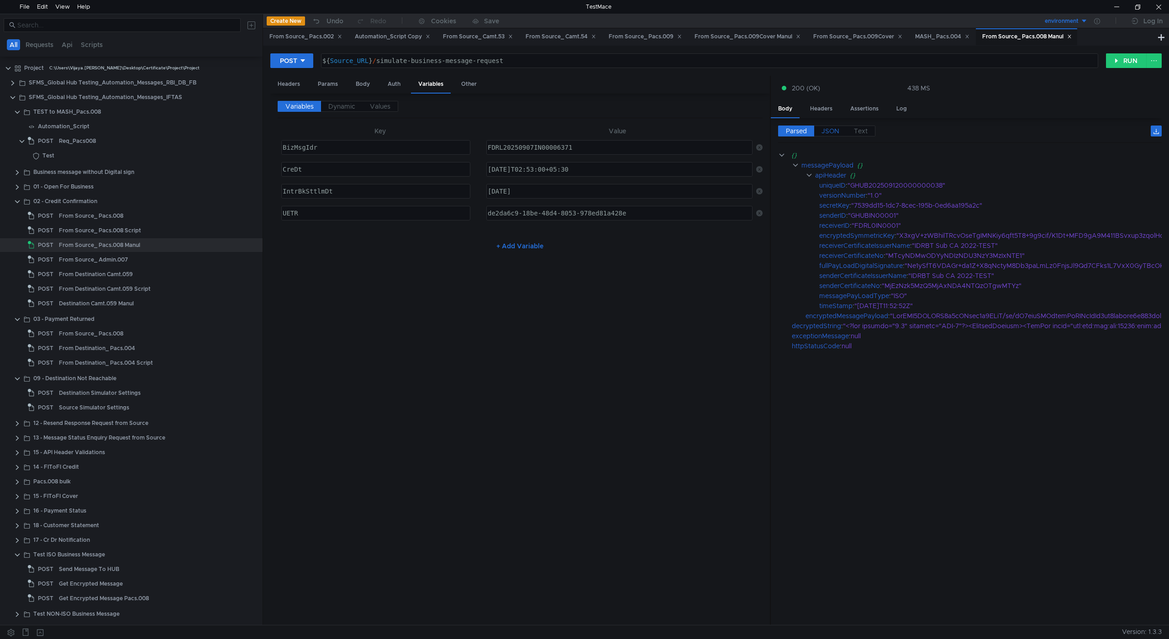
click at [830, 126] on label "JSON" at bounding box center [830, 131] width 32 height 11
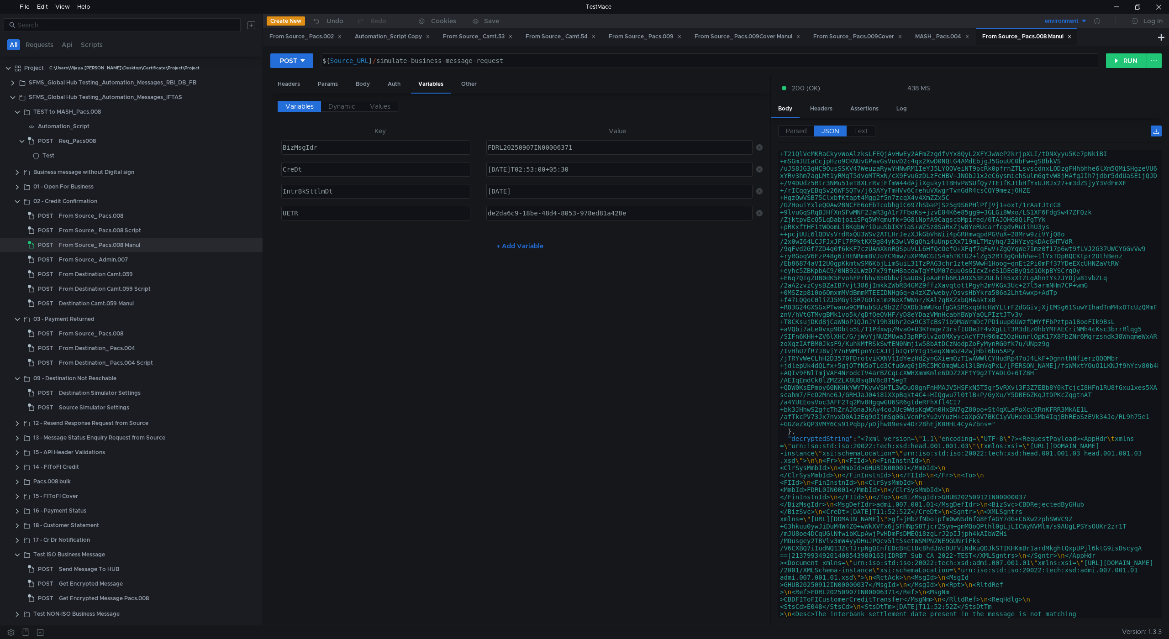
scroll to position [255, 0]
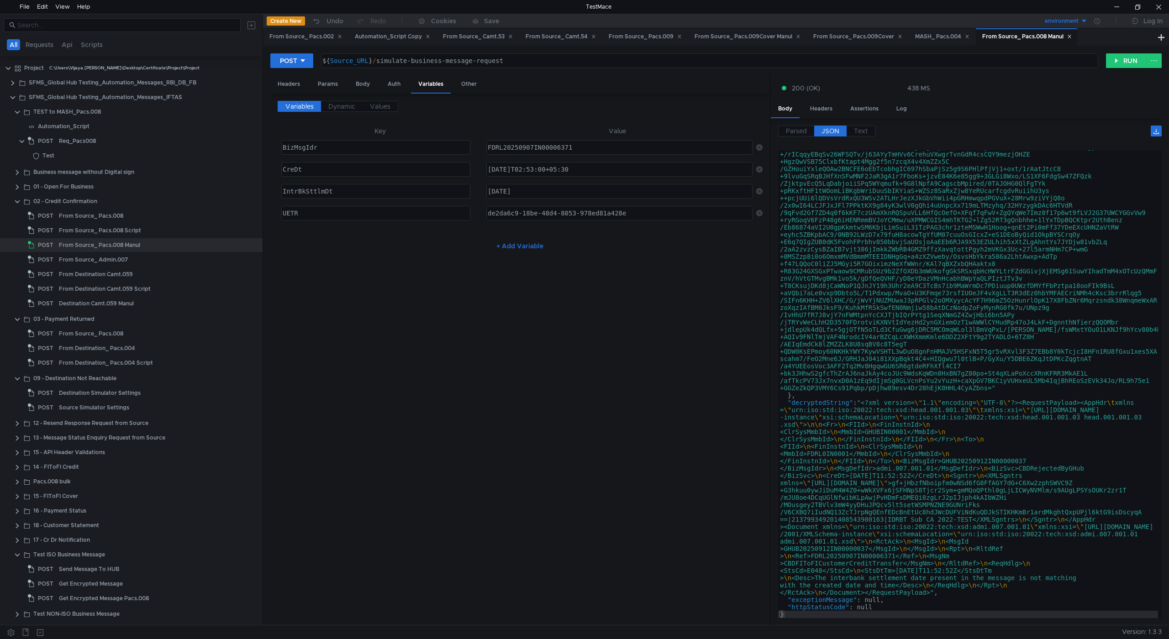
click at [569, 191] on div "2025-09-12" at bounding box center [618, 199] width 265 height 22
type textarea "2025-09-07"
click at [1117, 60] on button "RUN" at bounding box center [1126, 60] width 41 height 15
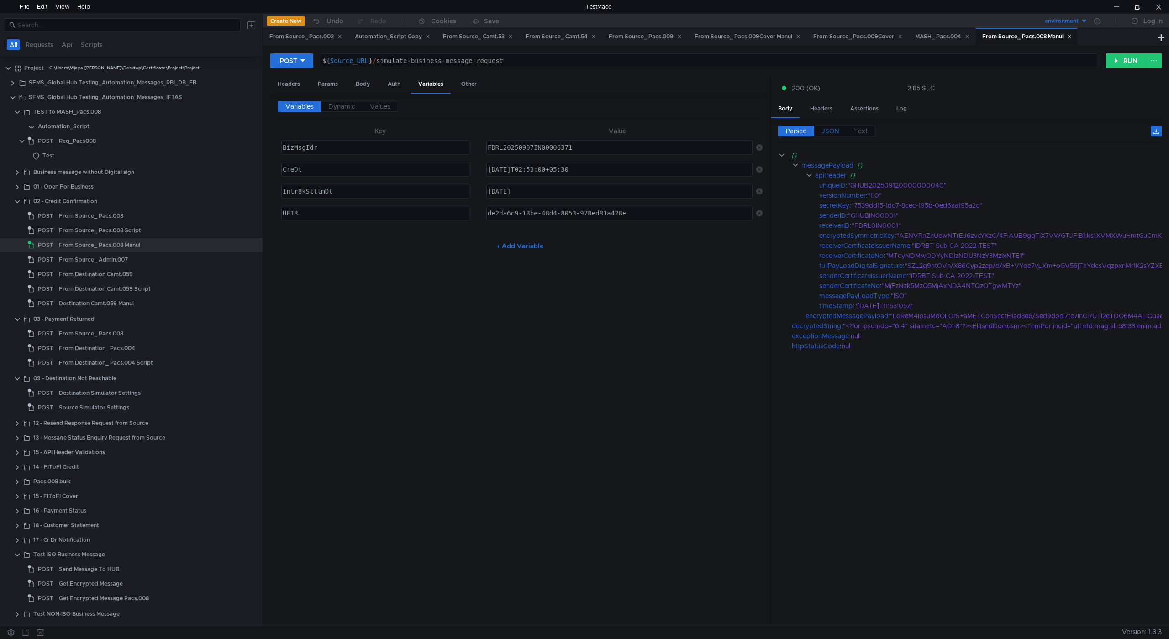
click at [833, 131] on span "JSON" at bounding box center [831, 131] width 18 height 8
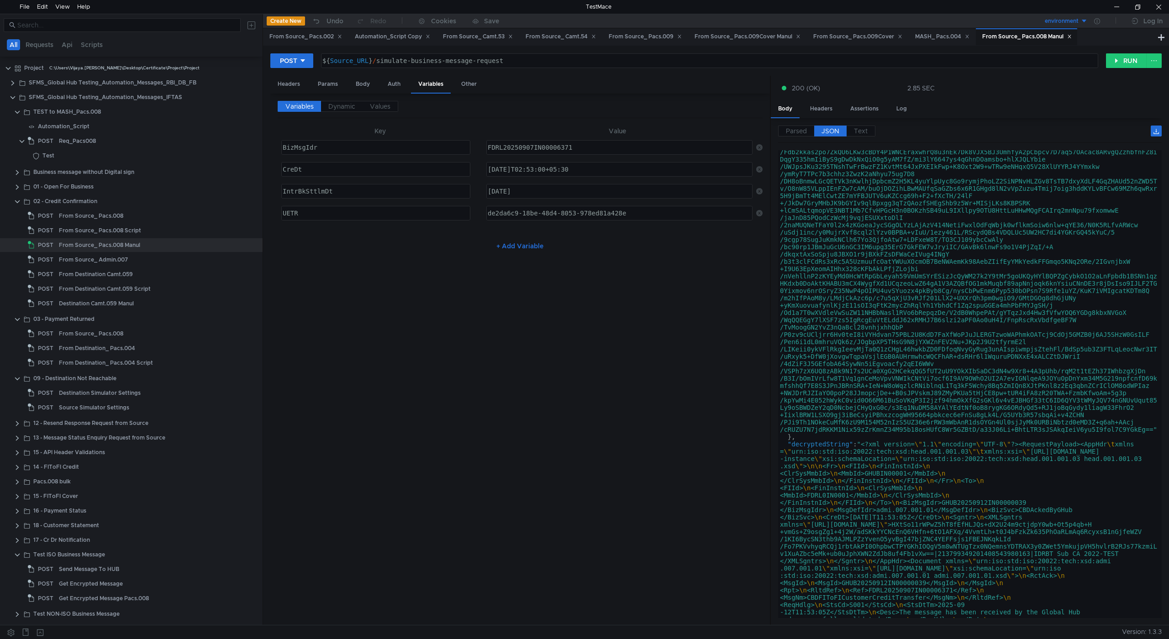
type textarea ""decryptedString": "<?xml version=\"1.1\" encoding=\"UTF-8\"?><RequestPayload><…"
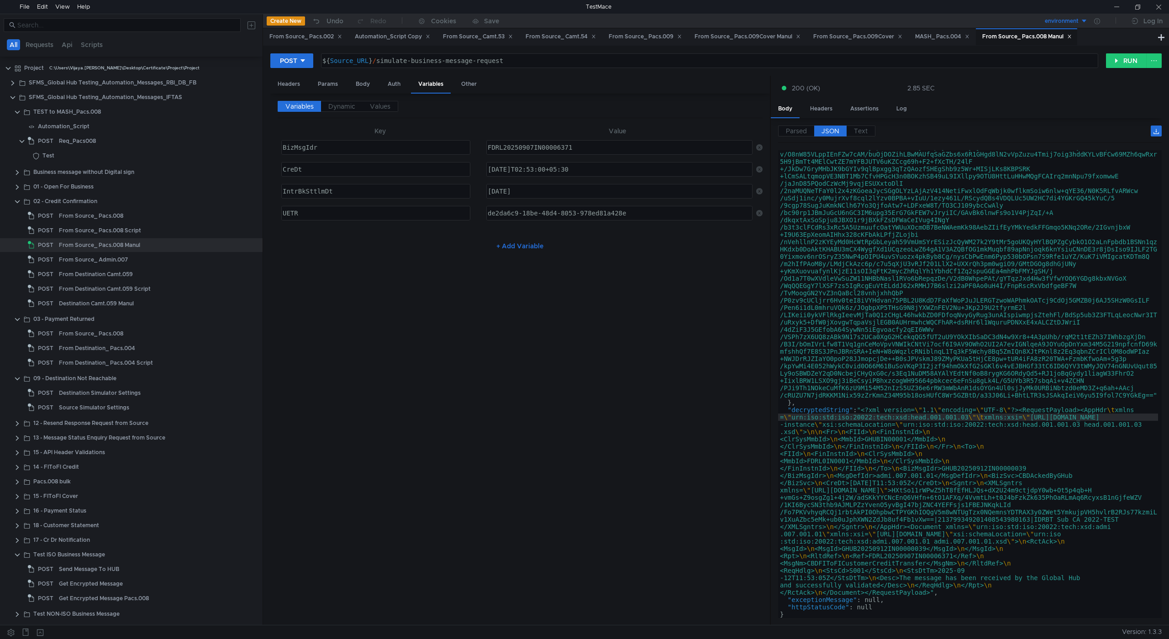
scroll to position [226, 0]
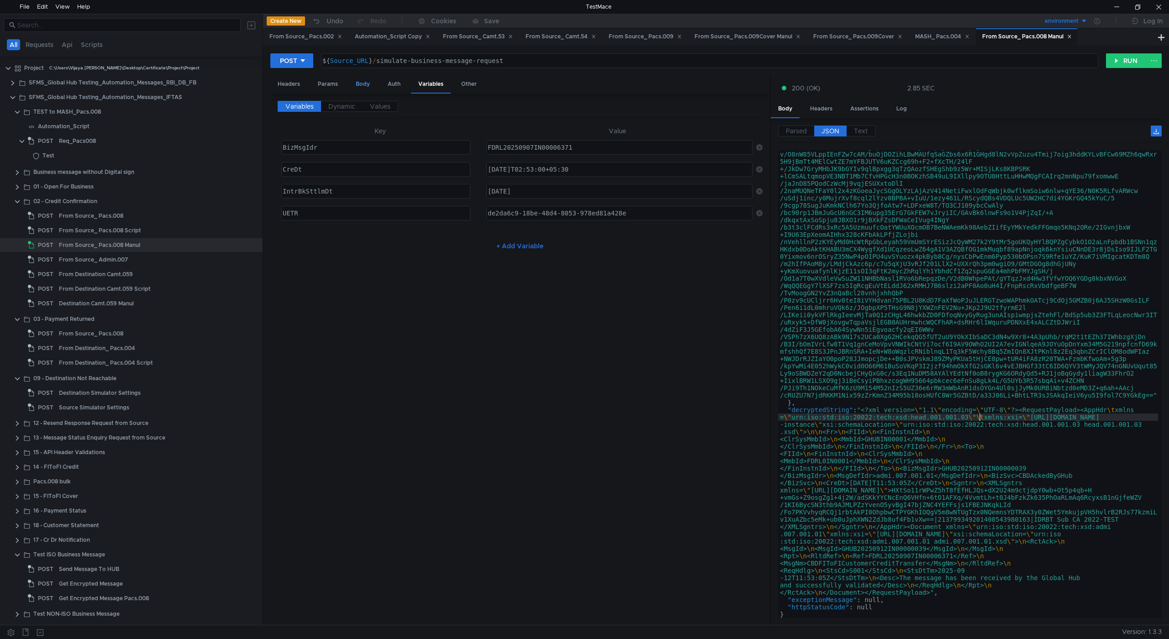
click at [364, 83] on div "Body" at bounding box center [362, 84] width 29 height 17
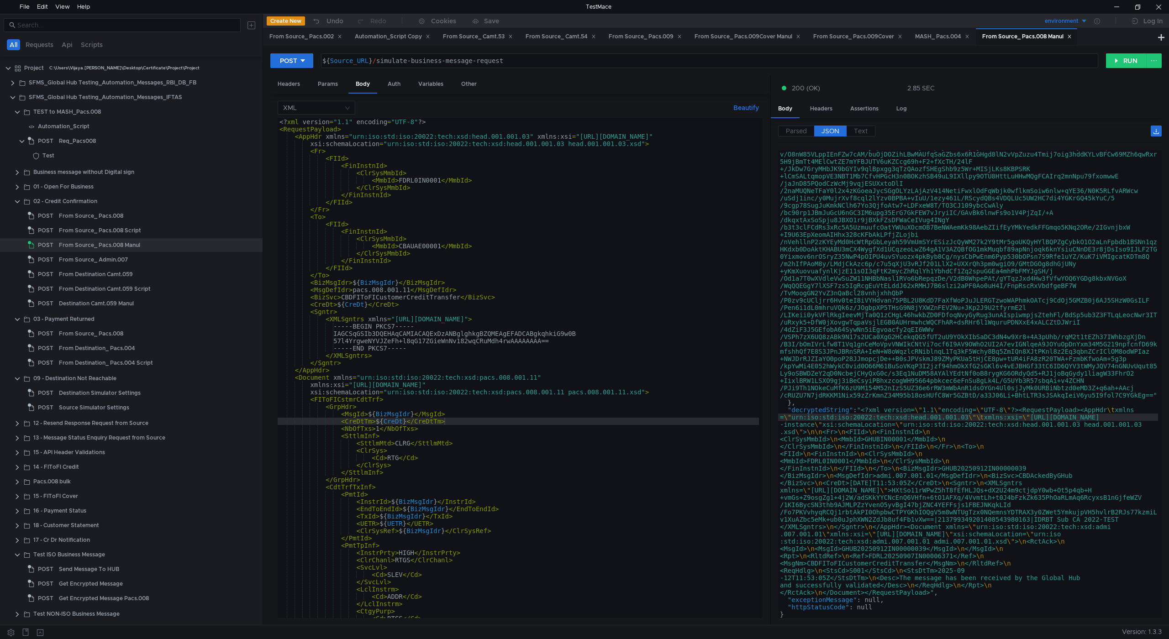
type textarea "<RequestPayload>"
drag, startPoint x: 341, startPoint y: 131, endPoint x: 276, endPoint y: 131, distance: 64.4
click at [276, 131] on div "XML Beautify <RequestPayload> <? xml version = "1.1" encoding = "UTF-8" ?> < Re…" at bounding box center [520, 360] width 500 height 532
click at [427, 83] on div "Variables" at bounding box center [431, 84] width 40 height 17
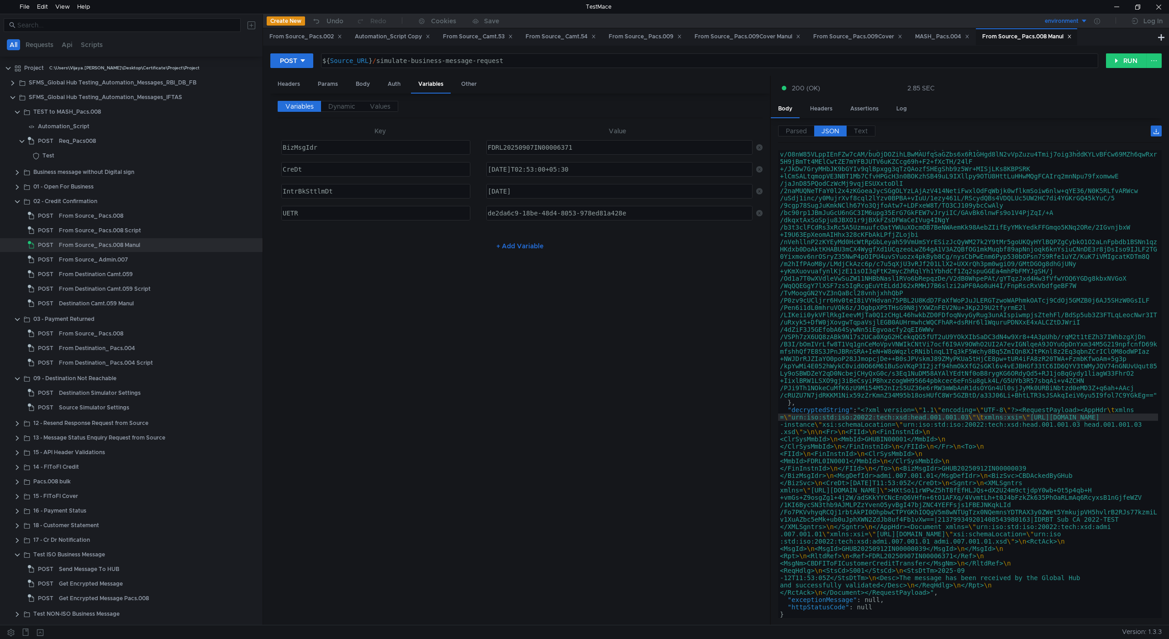
click at [582, 143] on div "FDRL20250907IN00006371" at bounding box center [619, 148] width 265 height 14
type textarea "FDRL20250907IN00006372"
click at [632, 215] on div "de2da6c9-18be-48d4-8053-978ed81a428e" at bounding box center [618, 221] width 265 height 22
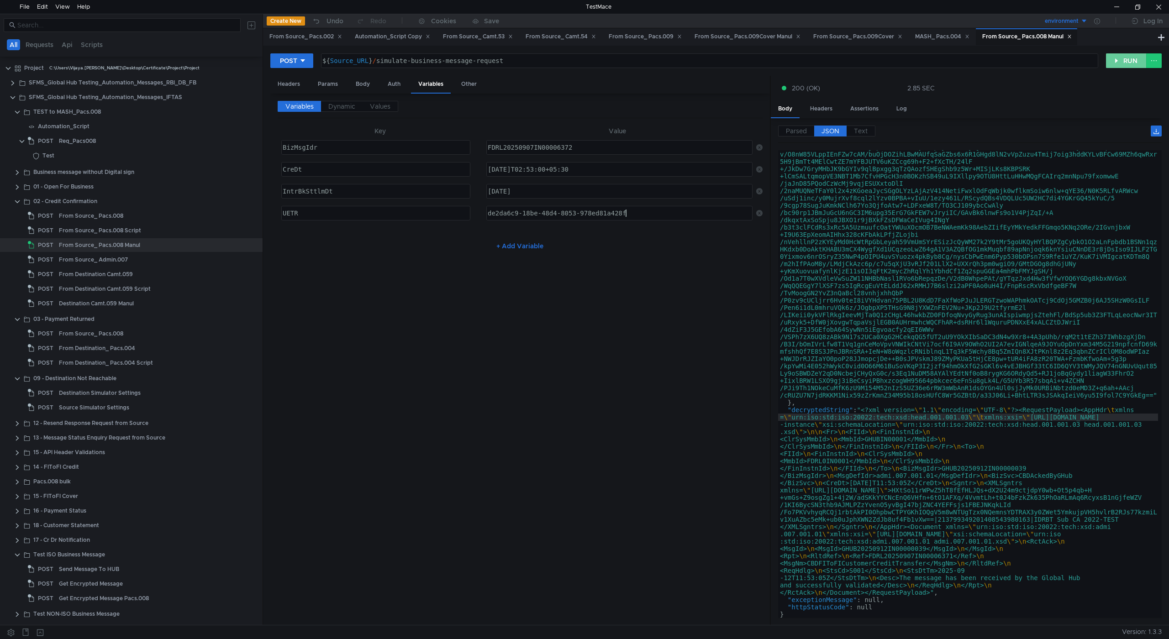
type textarea "de2da6c9-18be-48d4-8053-978ed81a428f"
click at [1116, 68] on button "RUN" at bounding box center [1126, 60] width 41 height 15
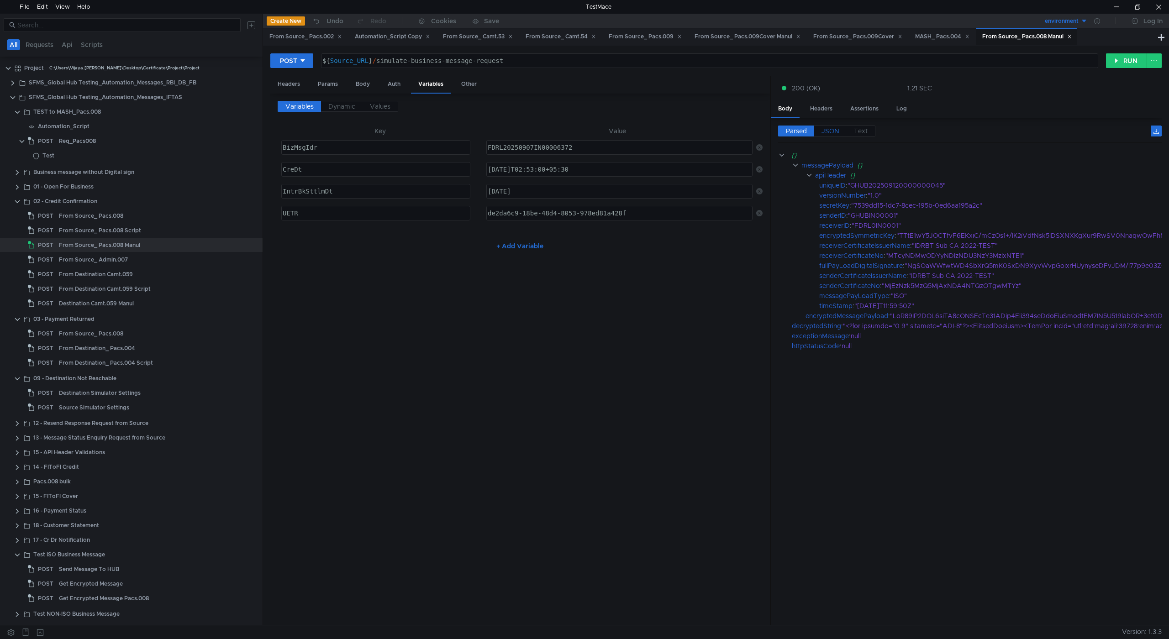
click at [832, 132] on span "JSON" at bounding box center [831, 131] width 18 height 8
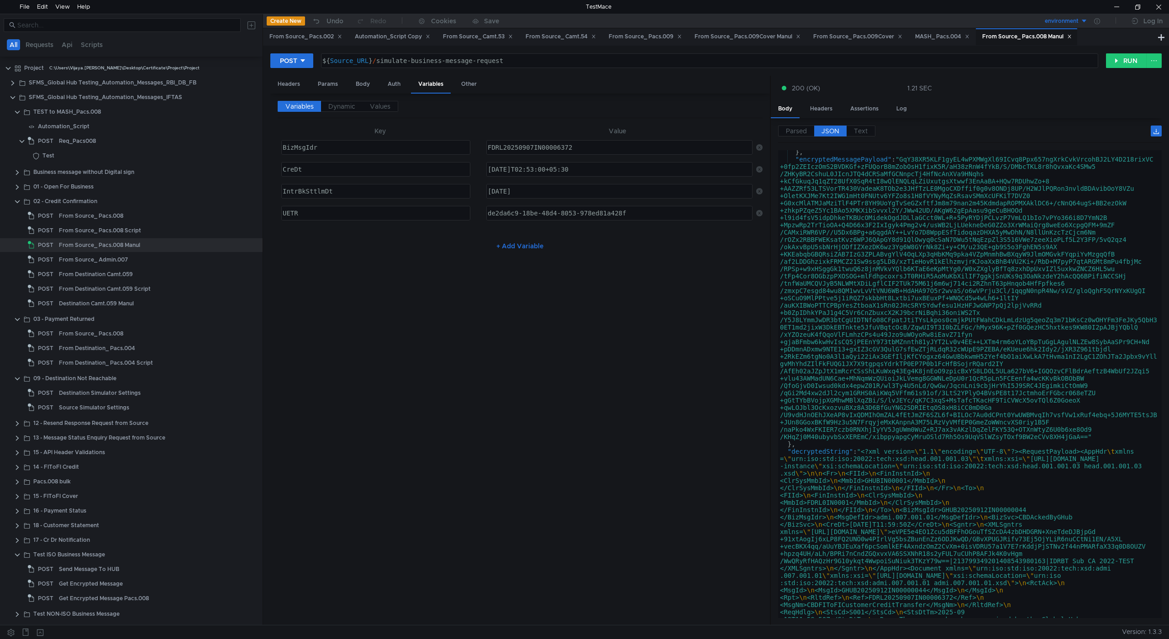
scroll to position [233, 0]
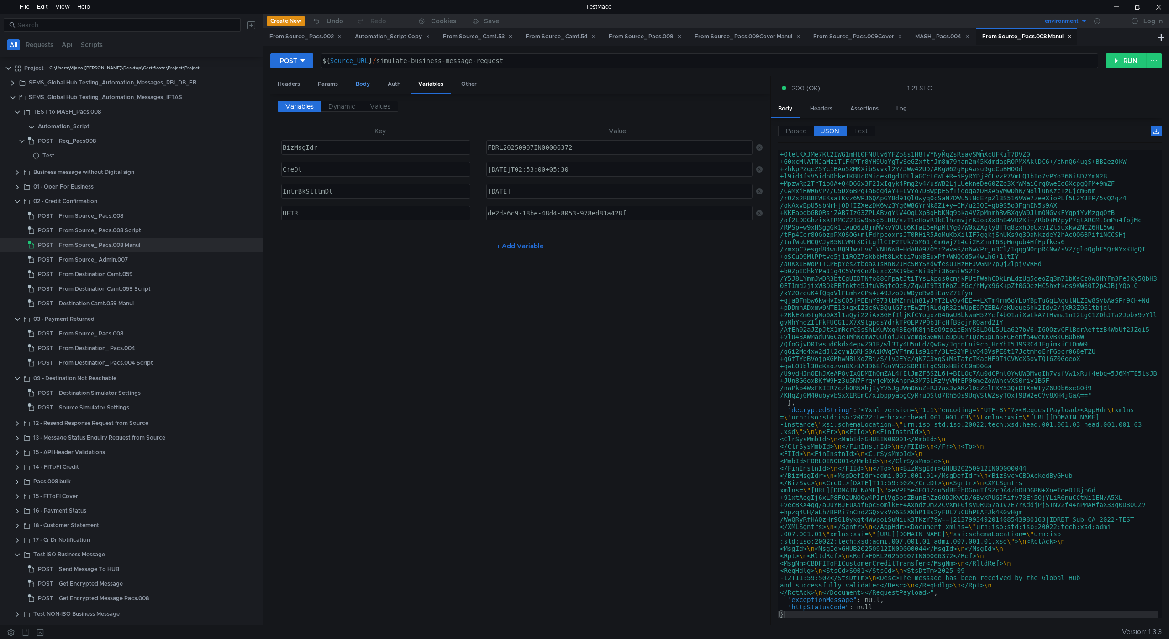
click at [363, 83] on div "Body" at bounding box center [362, 84] width 29 height 17
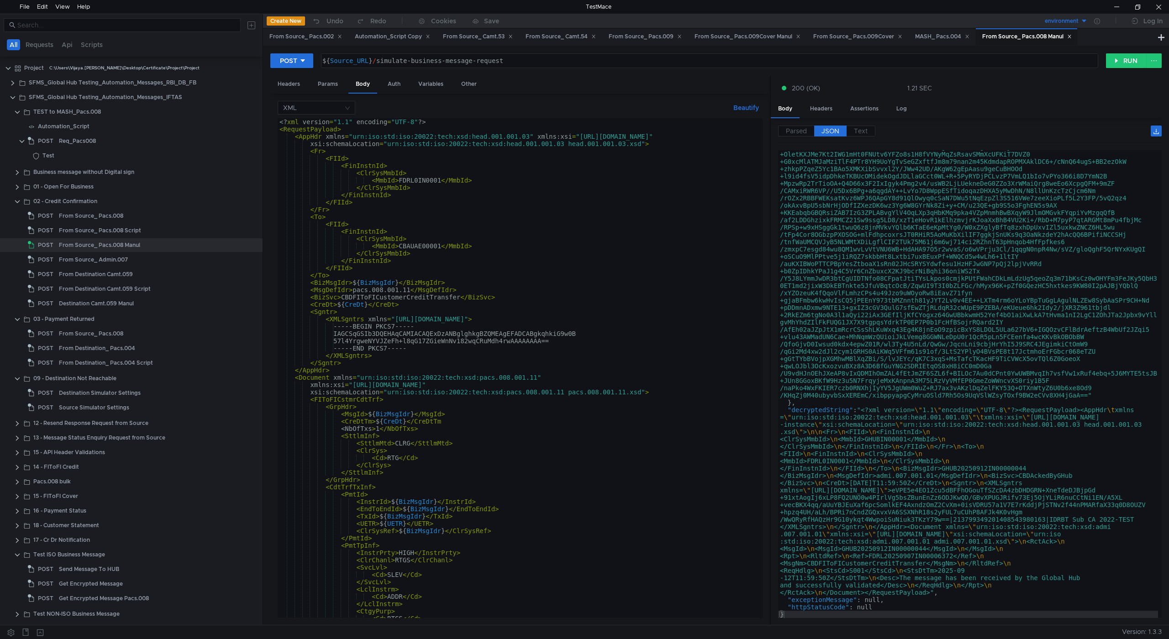
click at [386, 134] on div "<? xml version = "1.1" encoding = "UTF-8" ?> < RequestPayload > < AppHdr xmlns …" at bounding box center [518, 375] width 481 height 515
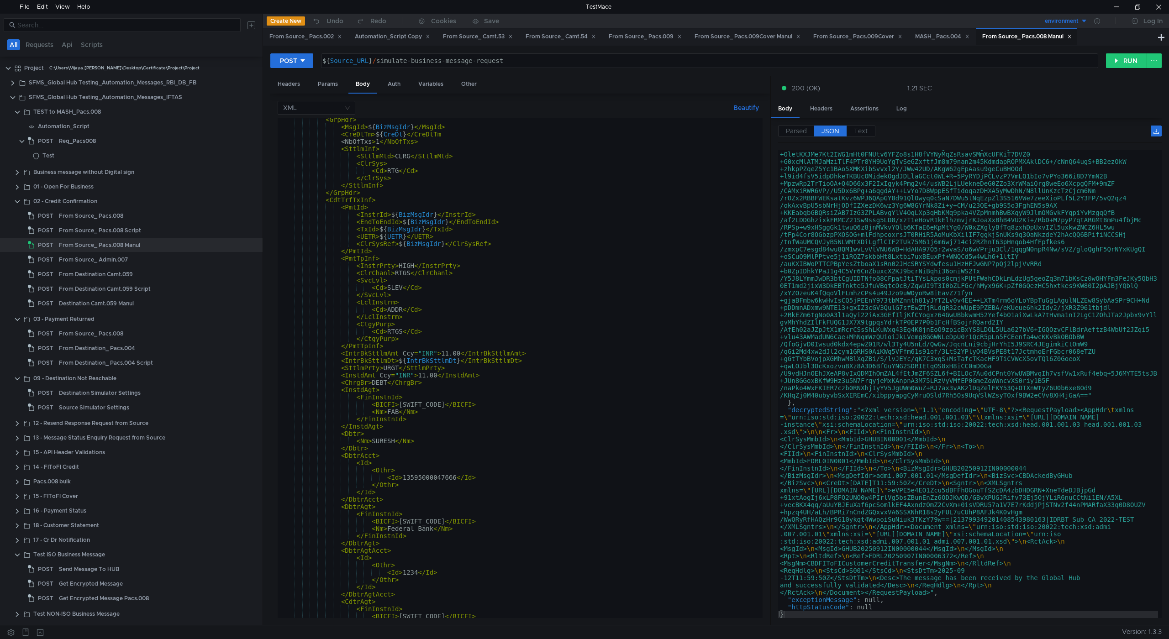
scroll to position [260, 0]
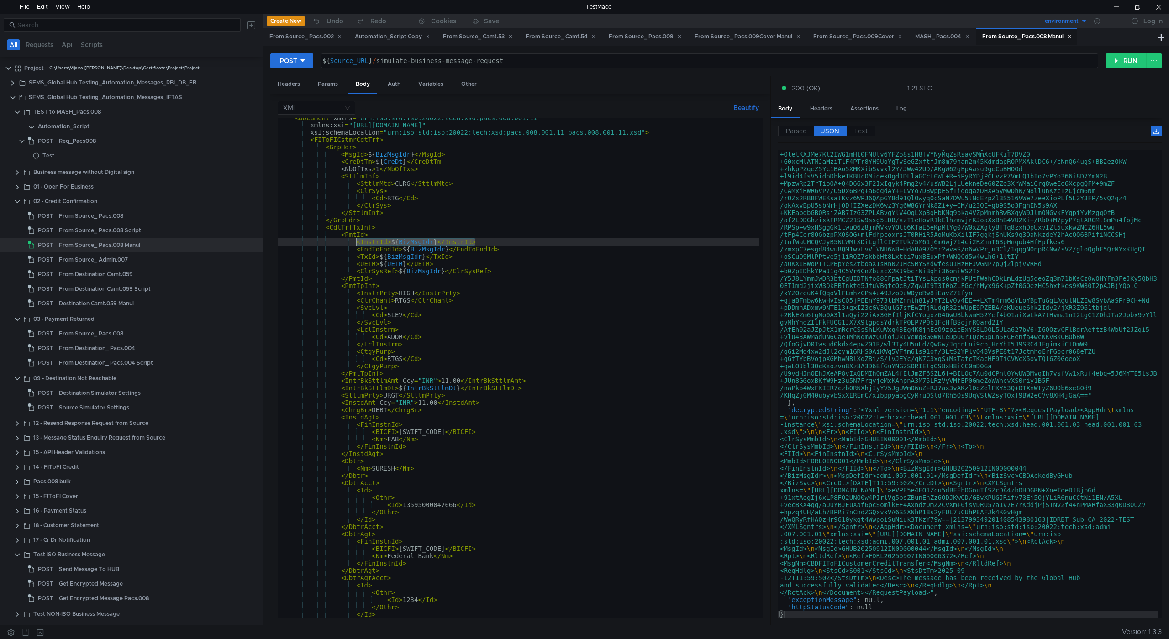
drag, startPoint x: 477, startPoint y: 242, endPoint x: 356, endPoint y: 244, distance: 121.0
click at [356, 244] on div "< Document xmlns = "urn:iso:std:iso:20022:tech:xsd:pacs.008.001.11" xmlns:xsi =…" at bounding box center [518, 371] width 481 height 515
type textarea "<InstrId>${BizMsgIdr}</InstrId>"
click at [1108, 59] on button "RUN" at bounding box center [1126, 60] width 41 height 15
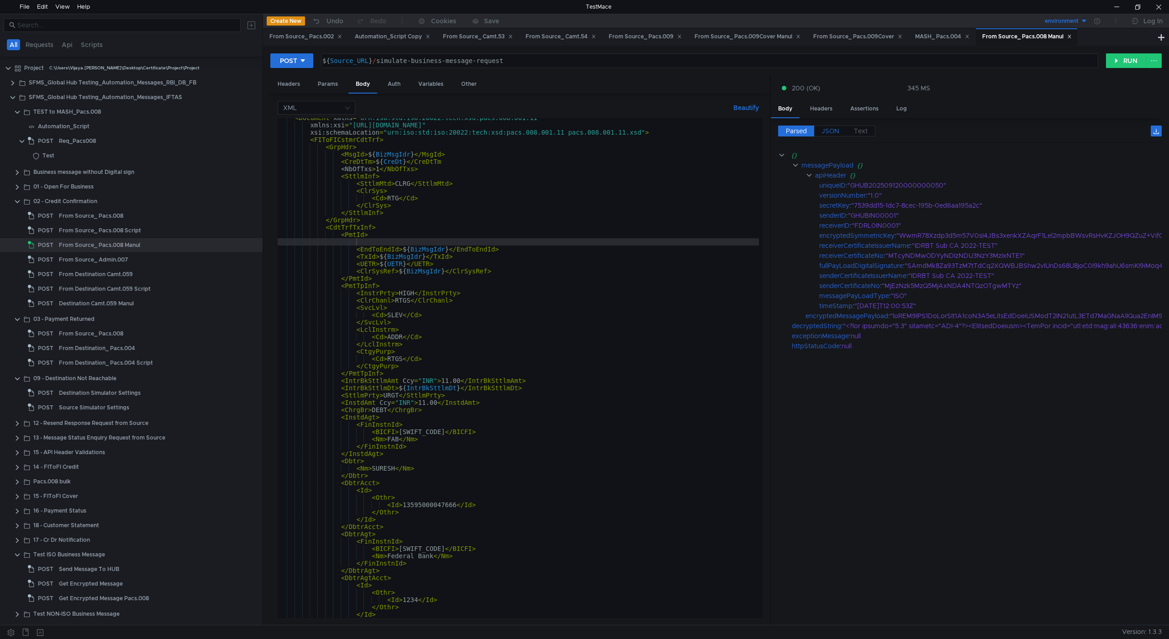
click at [833, 129] on span "JSON" at bounding box center [831, 131] width 18 height 8
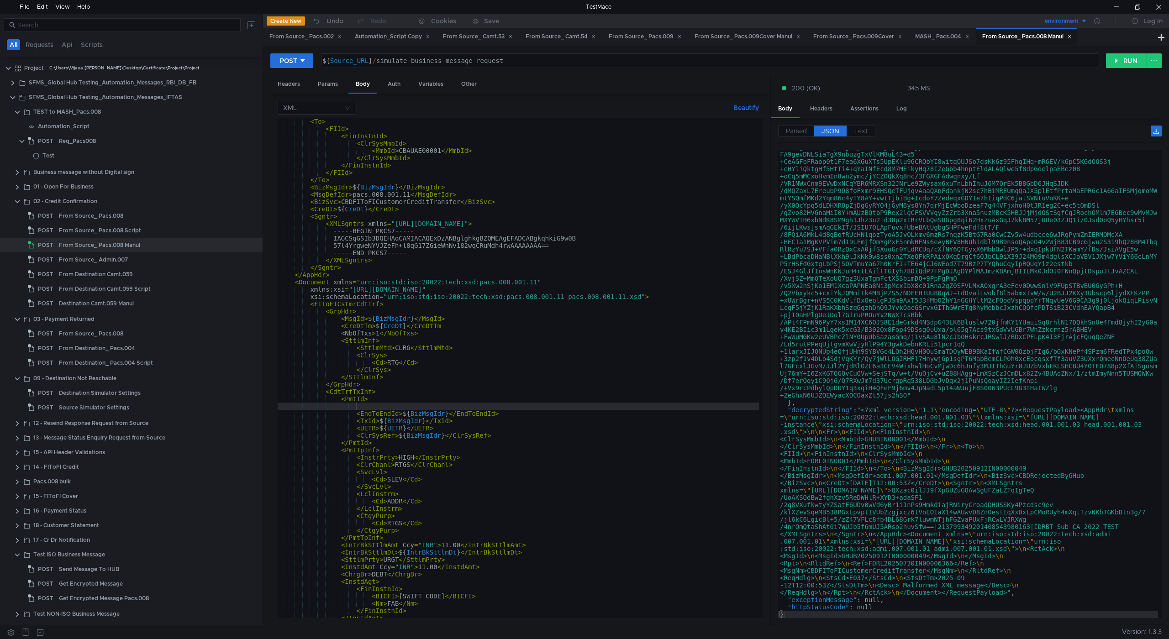
scroll to position [95, 0]
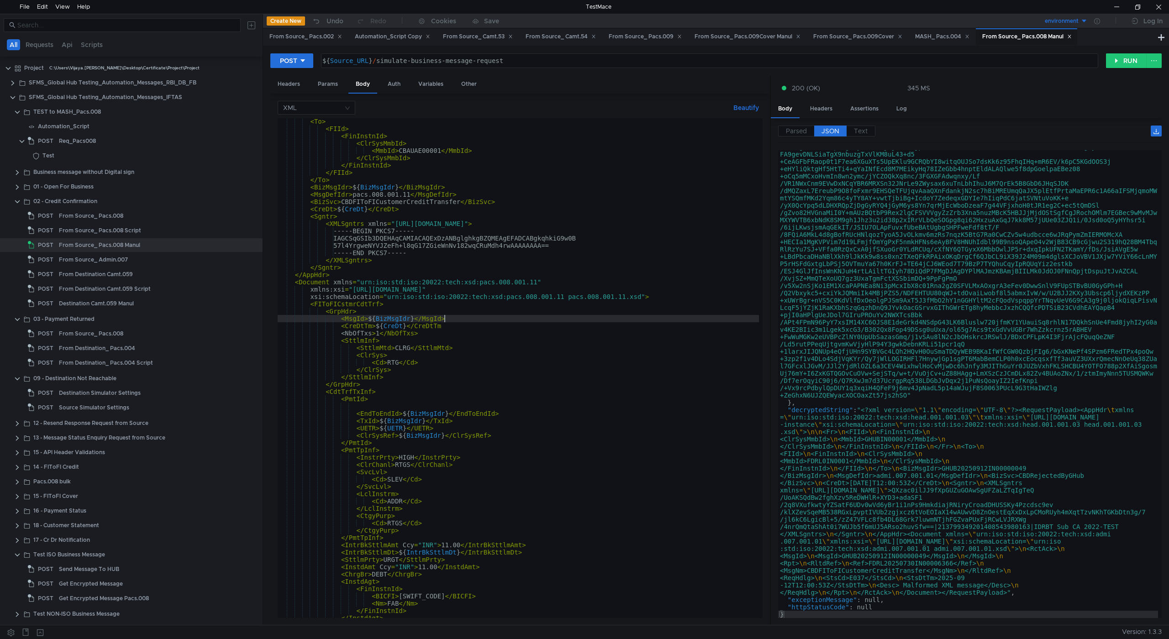
click at [488, 318] on div "< To > < FIId > < FinInstnId > < ClrSysMmbId > < MmbId > CBAUAE00001 </ MmbId >…" at bounding box center [518, 375] width 481 height 515
click at [477, 325] on div "< To > < FIId > < FinInstnId > < ClrSysMmbId > < MmbId > CBAUAE00001 </ MmbId >…" at bounding box center [518, 375] width 481 height 515
type textarea "<CreDtTm>${CreDt}</CreDtTm>"
click at [1124, 65] on button "RUN" at bounding box center [1126, 60] width 41 height 15
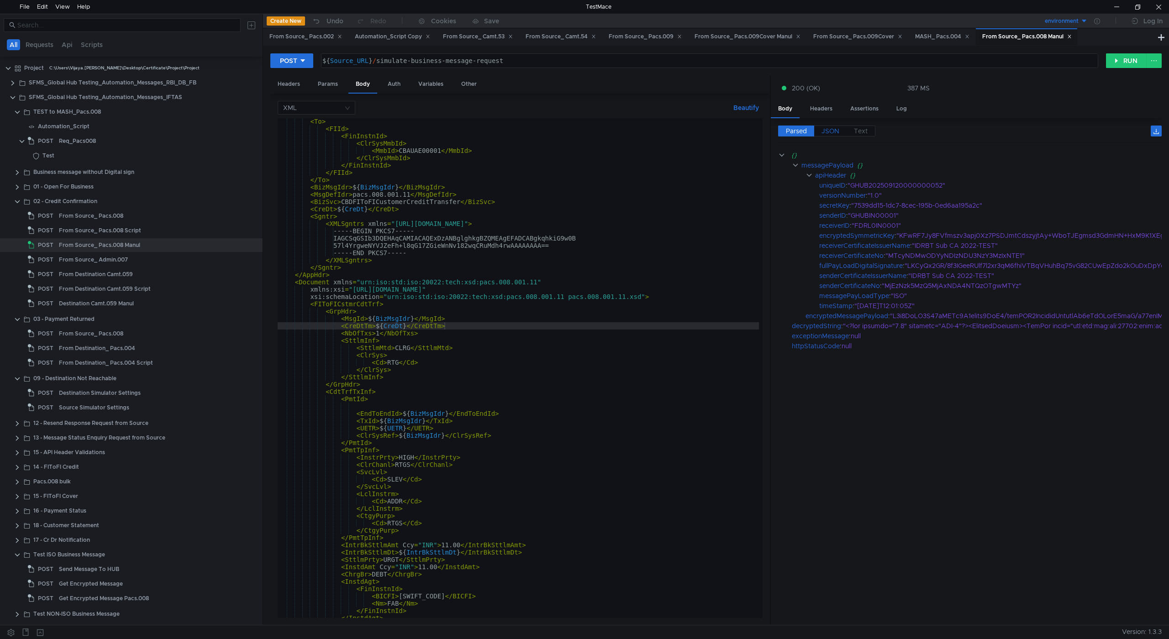
click at [829, 131] on span "JSON" at bounding box center [831, 131] width 18 height 8
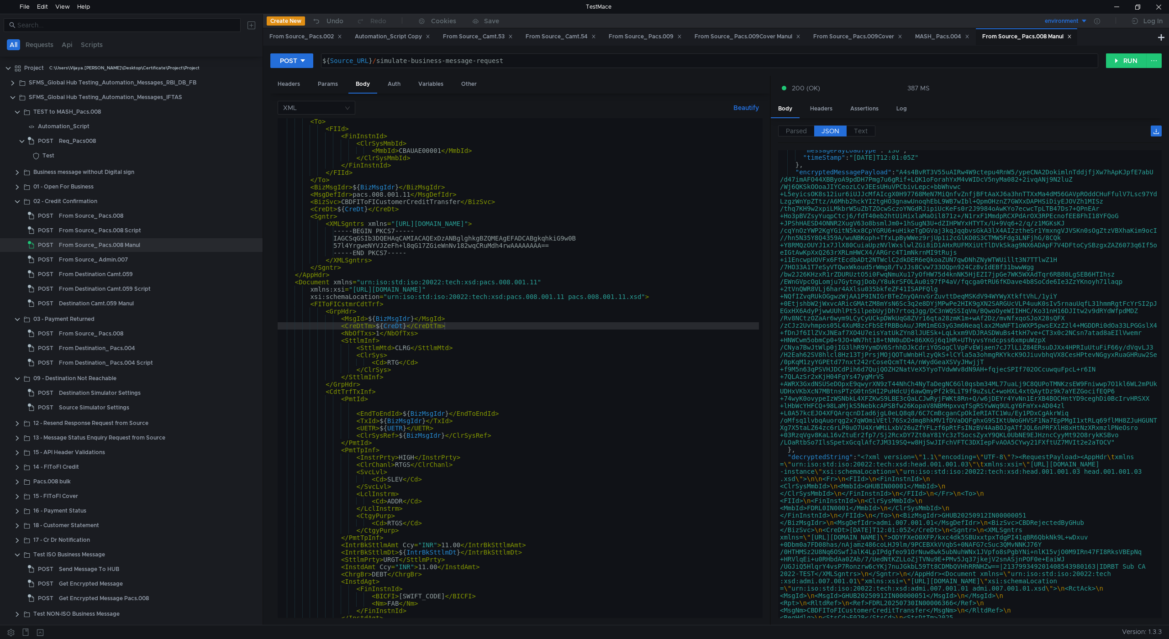
scroll to position [211, 0]
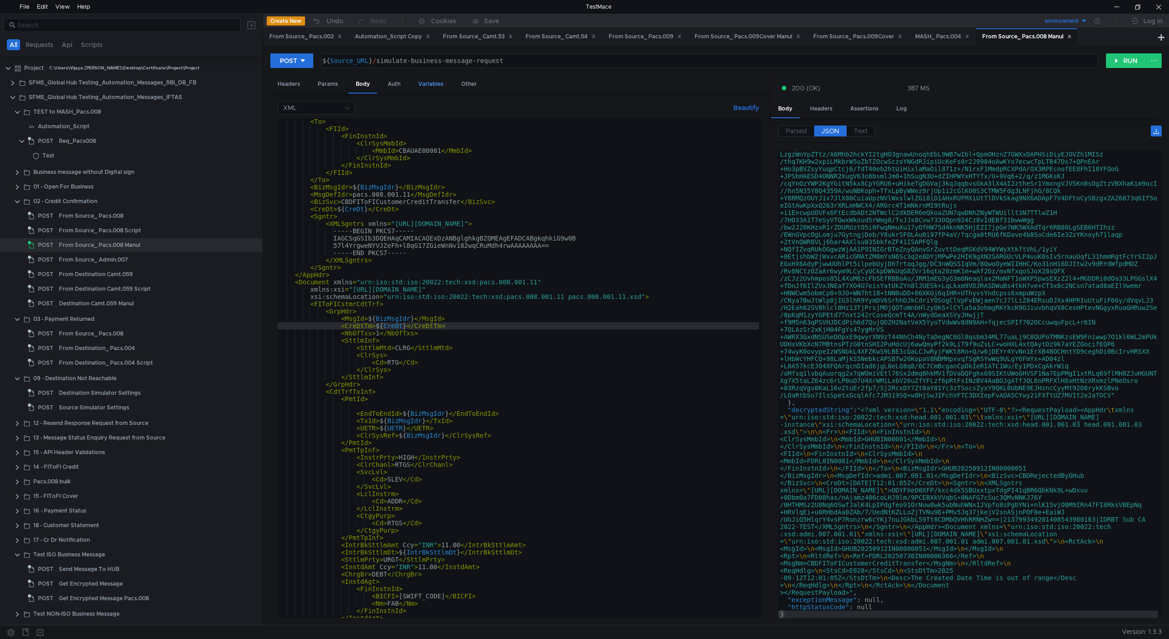
click at [429, 84] on div "Variables" at bounding box center [431, 84] width 40 height 17
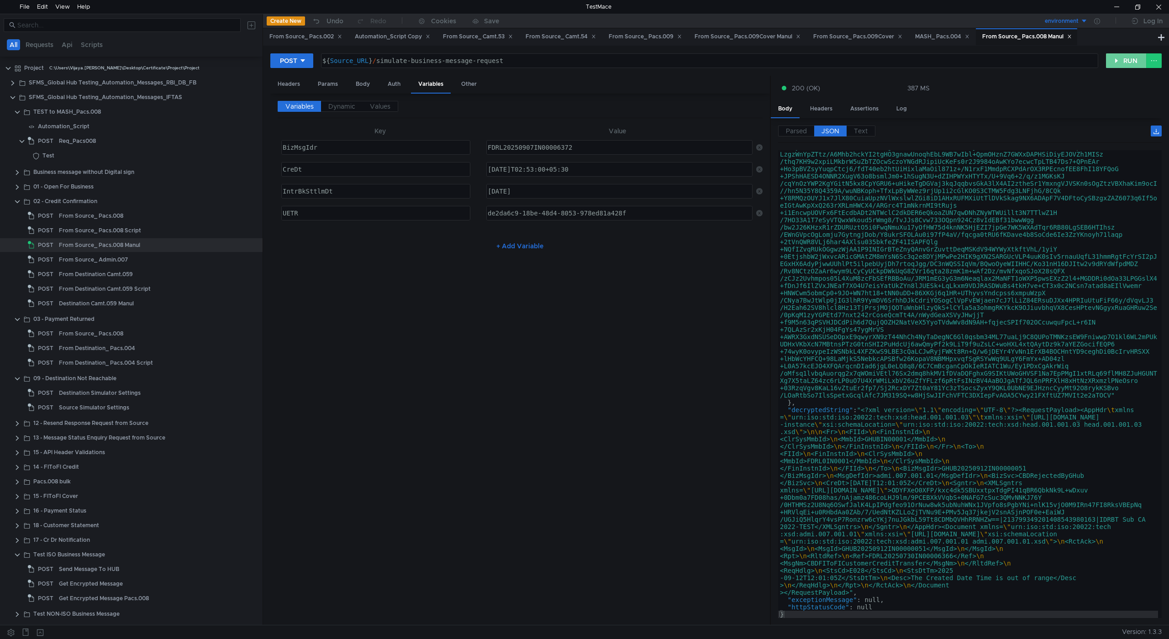
click at [1124, 61] on button "RUN" at bounding box center [1126, 60] width 41 height 15
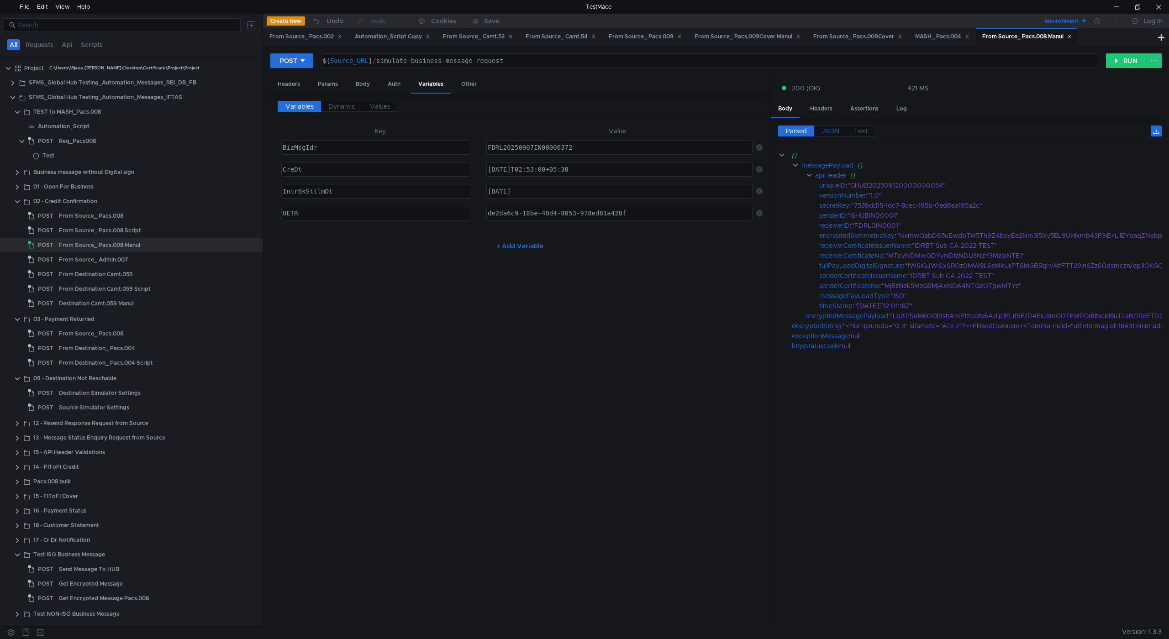
click at [832, 132] on span "JSON" at bounding box center [831, 131] width 18 height 8
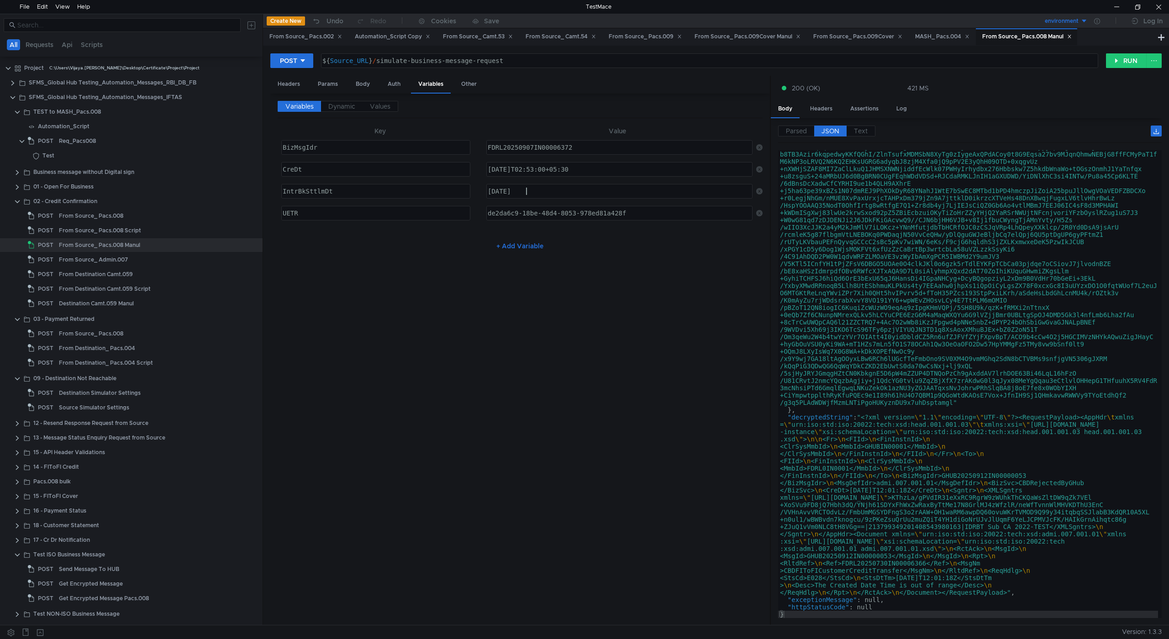
click at [536, 189] on div "2025-09-07" at bounding box center [618, 199] width 265 height 22
type textarea "2025-09-09"
click at [528, 170] on div "2025-09-07T02:53:00+05:30" at bounding box center [618, 177] width 265 height 22
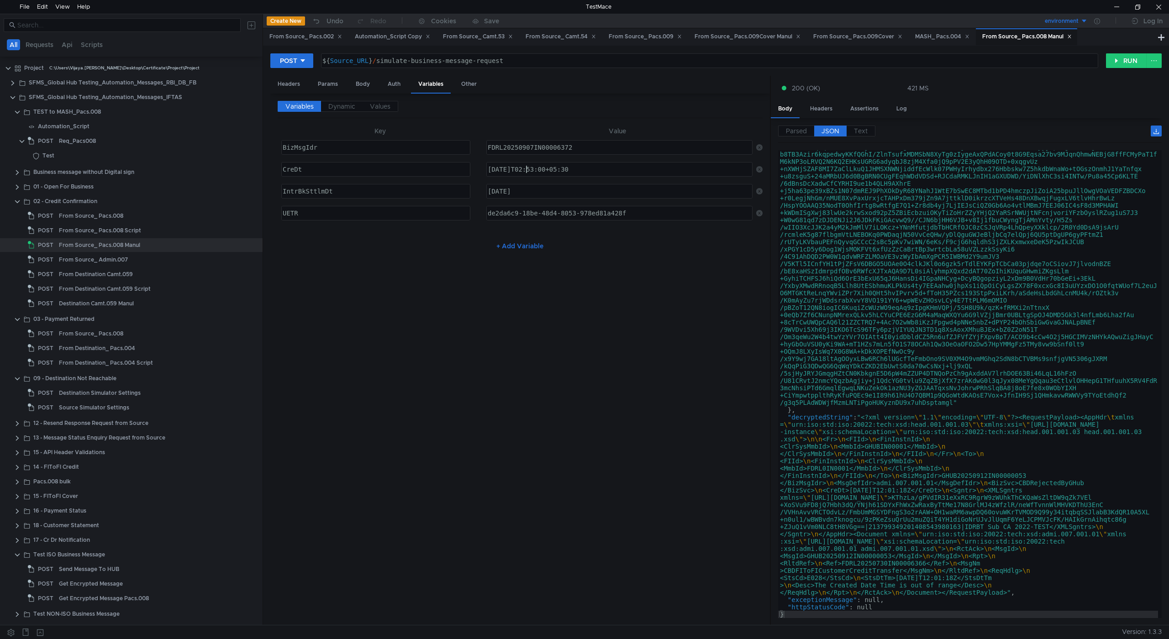
type textarea "2025-09-09T02:53:00+05:30"
click at [536, 148] on div "FDRL20250907IN00006372" at bounding box center [618, 155] width 265 height 22
type textarea "FDRL20250909IN00006372"
click at [1125, 62] on button "RUN" at bounding box center [1126, 60] width 41 height 15
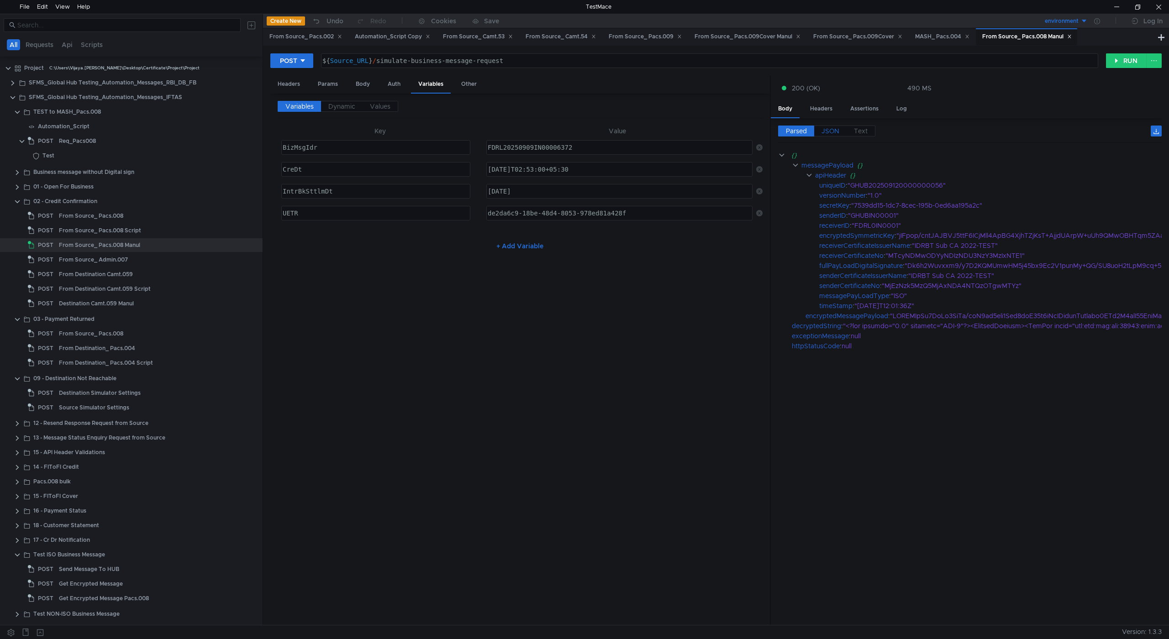
click at [836, 132] on span "JSON" at bounding box center [831, 131] width 18 height 8
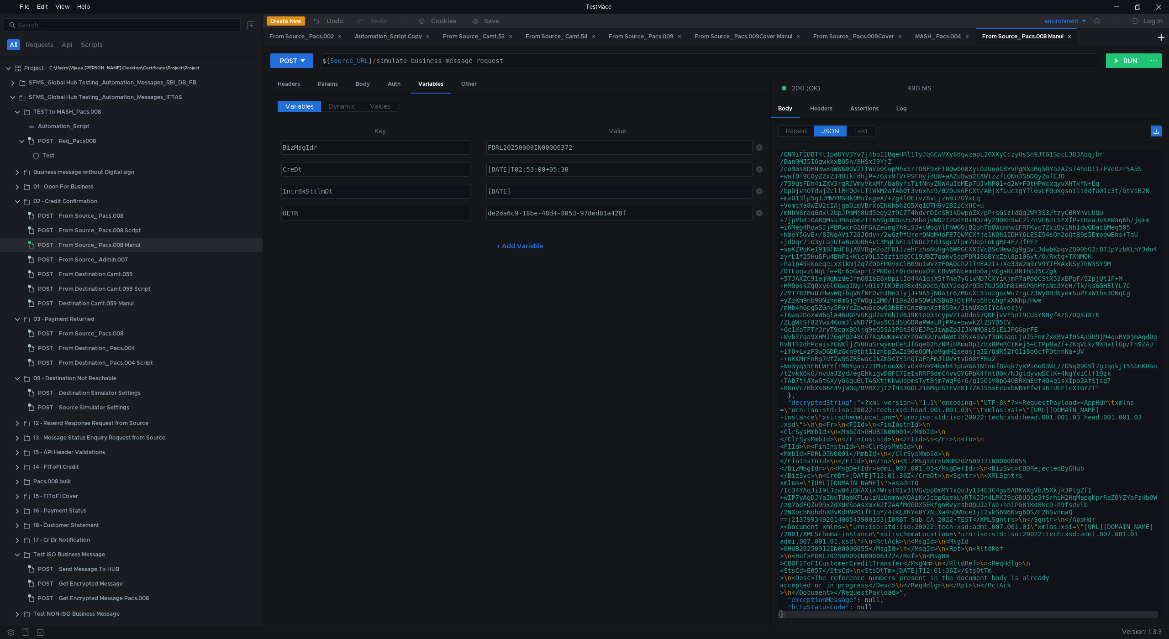
scroll to position [233, 0]
click at [370, 81] on div "Body" at bounding box center [362, 84] width 29 height 17
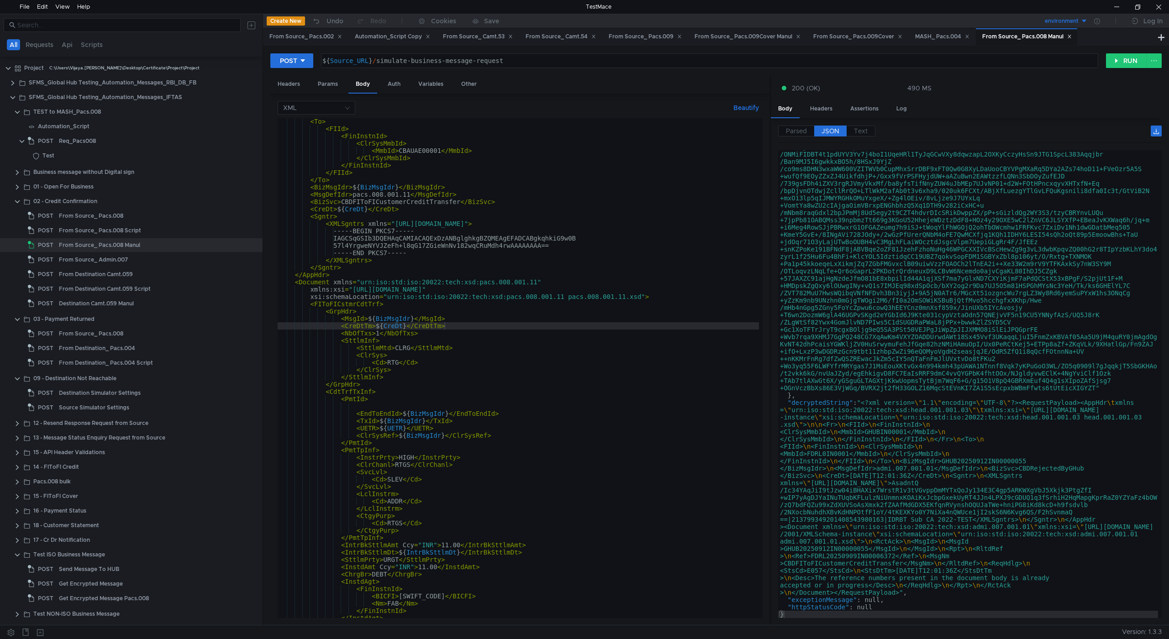
click at [541, 414] on div "< To > < FIId > < FinInstnId > < ClrSysMmbId > < MmbId > CBAUAE00001 </ MmbId >…" at bounding box center [518, 375] width 481 height 515
type textarea "</RequestPayload>"
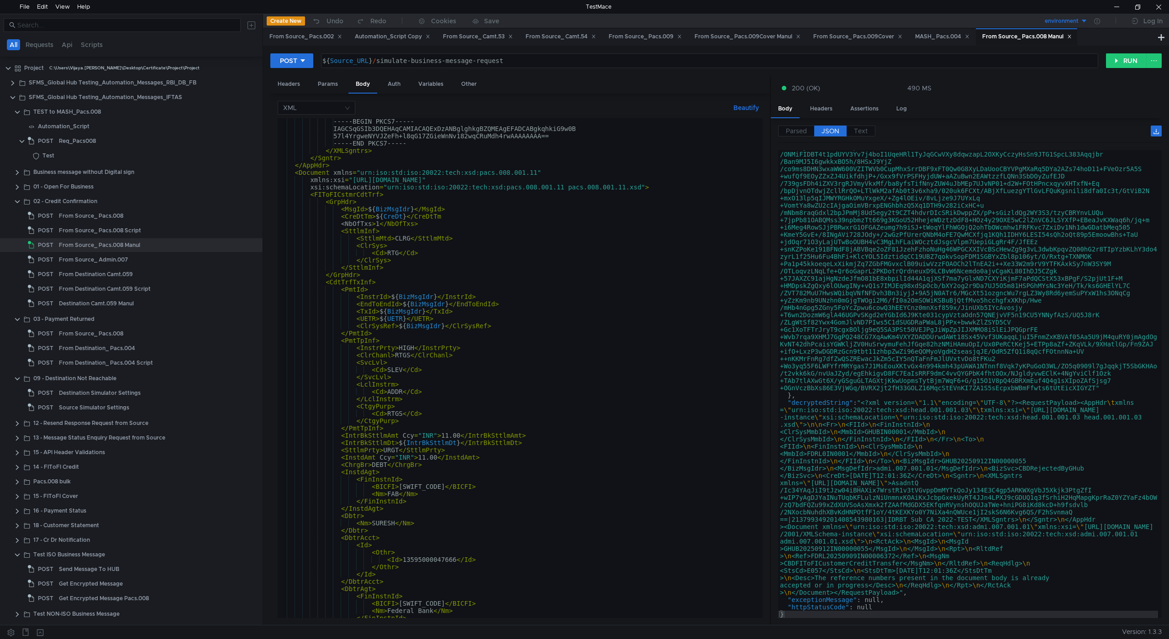
scroll to position [150, 0]
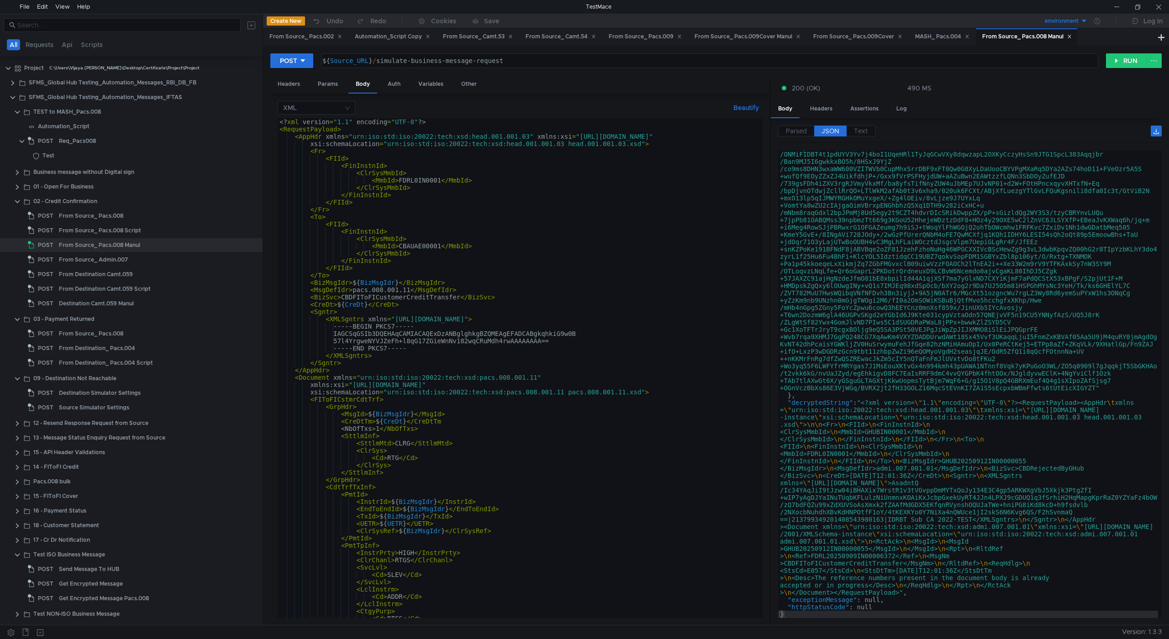
scroll to position [233, 0]
